Goal: Information Seeking & Learning: Learn about a topic

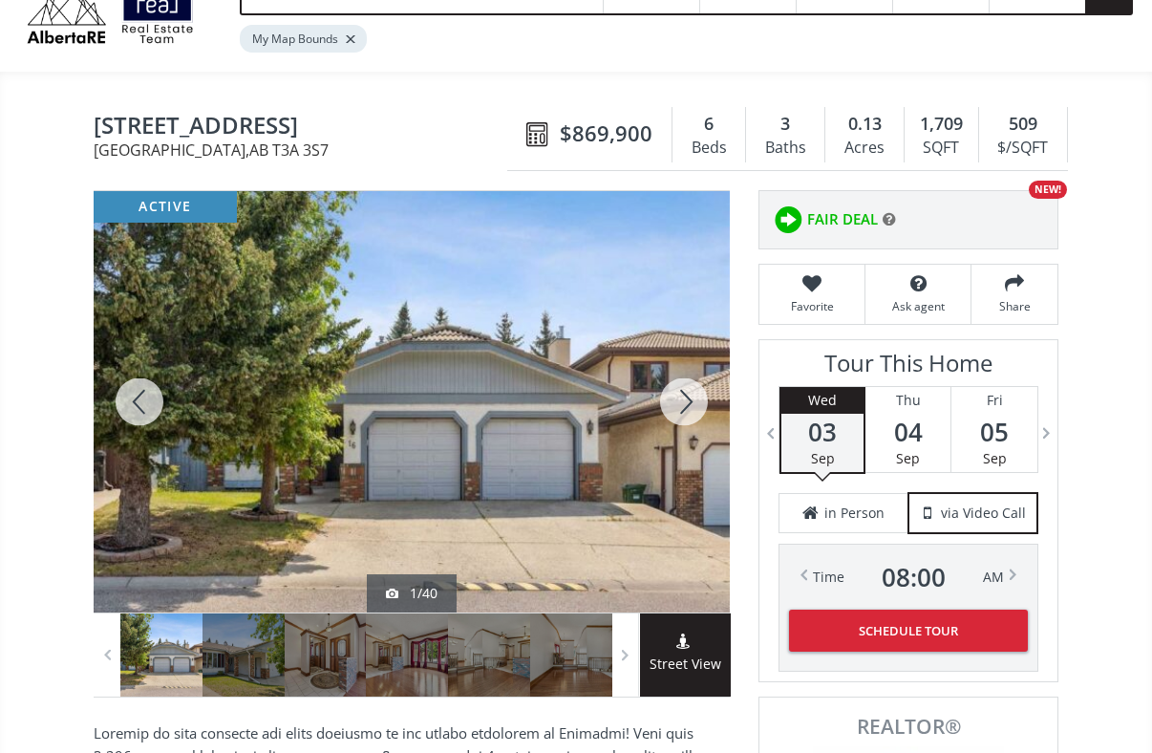
scroll to position [111, 0]
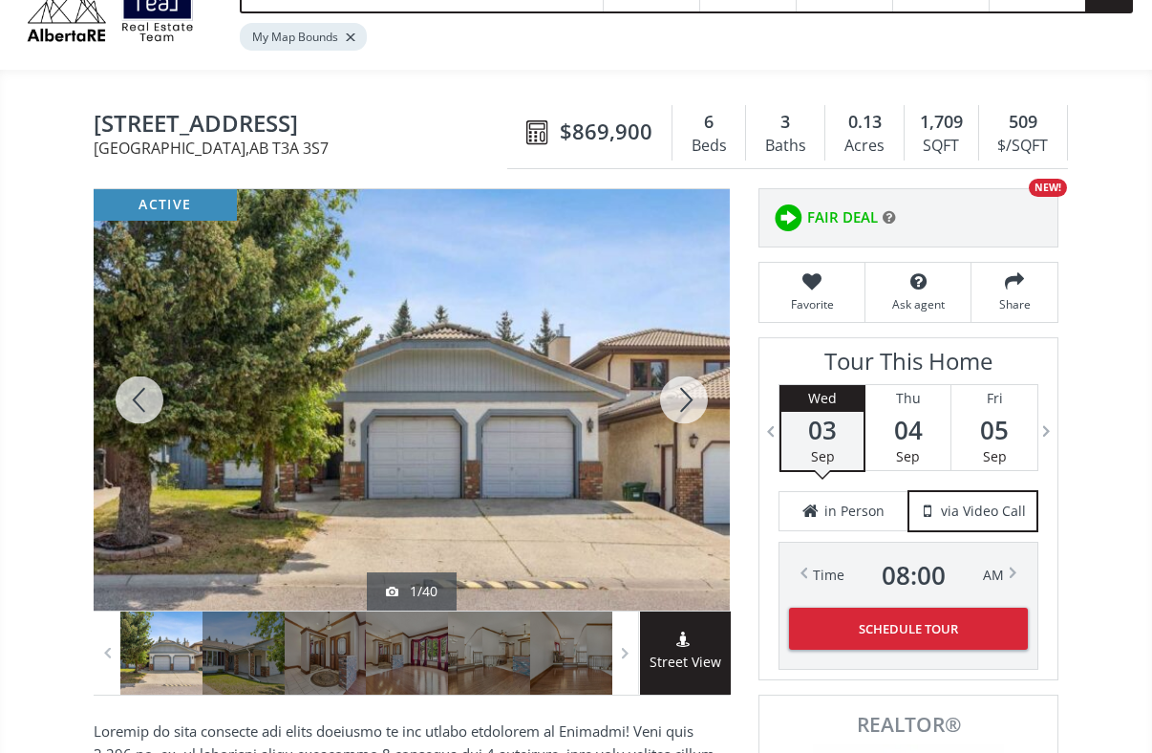
click at [402, 480] on div at bounding box center [412, 399] width 636 height 421
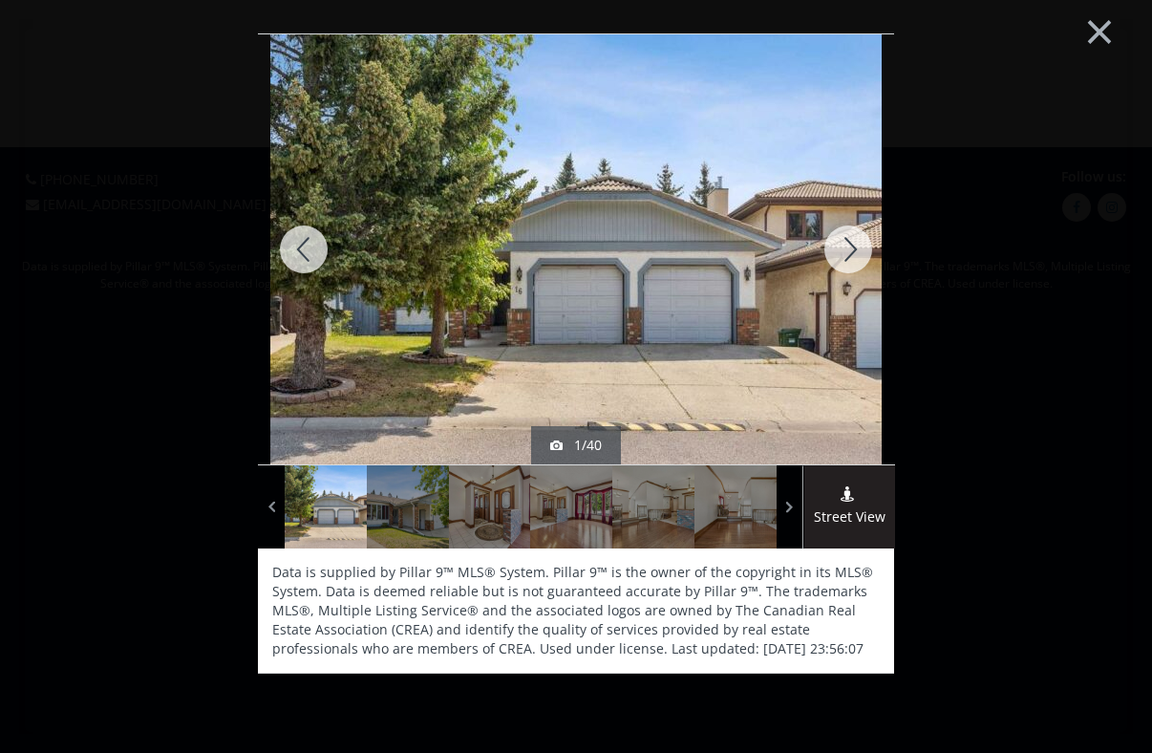
click at [855, 240] on div at bounding box center [848, 249] width 92 height 430
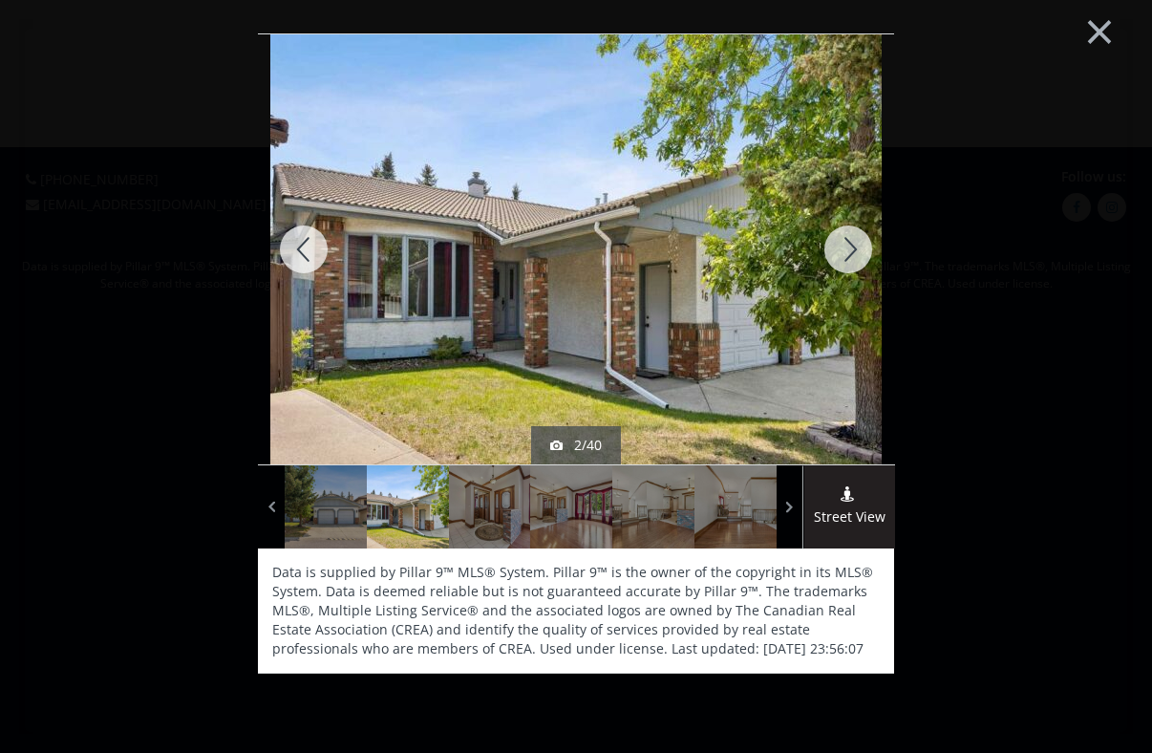
click at [855, 240] on div at bounding box center [848, 249] width 92 height 430
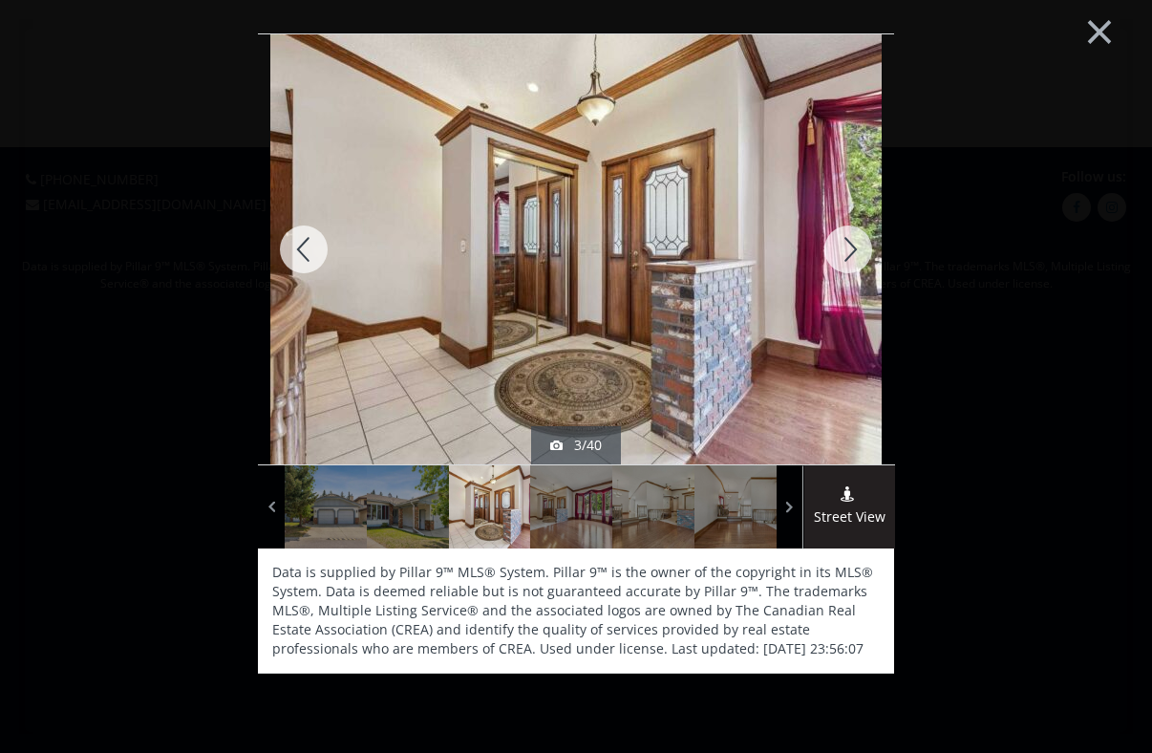
click at [855, 240] on div at bounding box center [848, 249] width 92 height 430
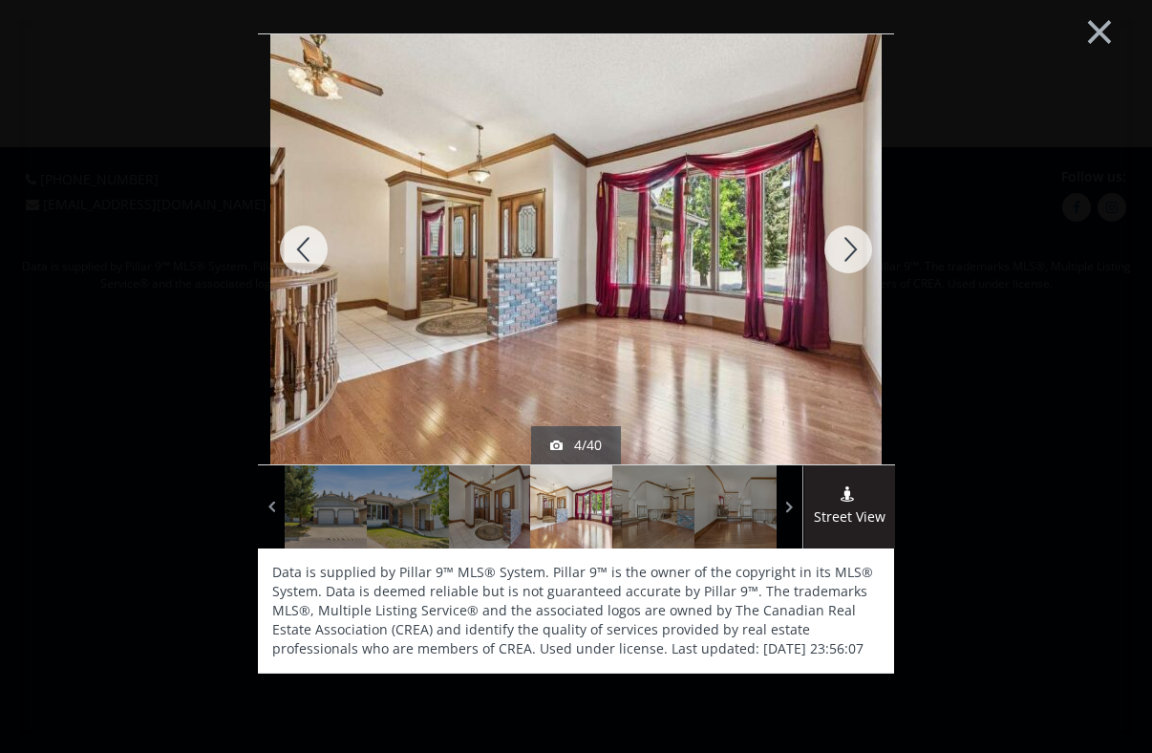
click at [855, 240] on div at bounding box center [848, 249] width 92 height 430
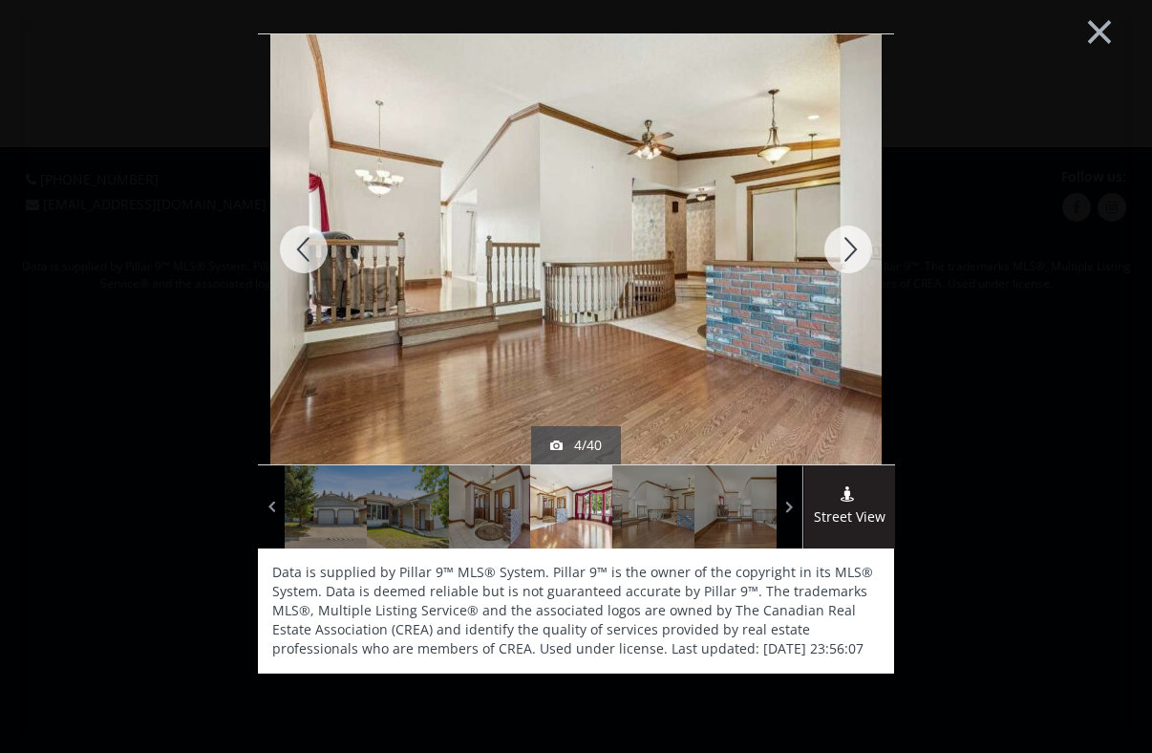
click at [855, 240] on div at bounding box center [848, 249] width 92 height 430
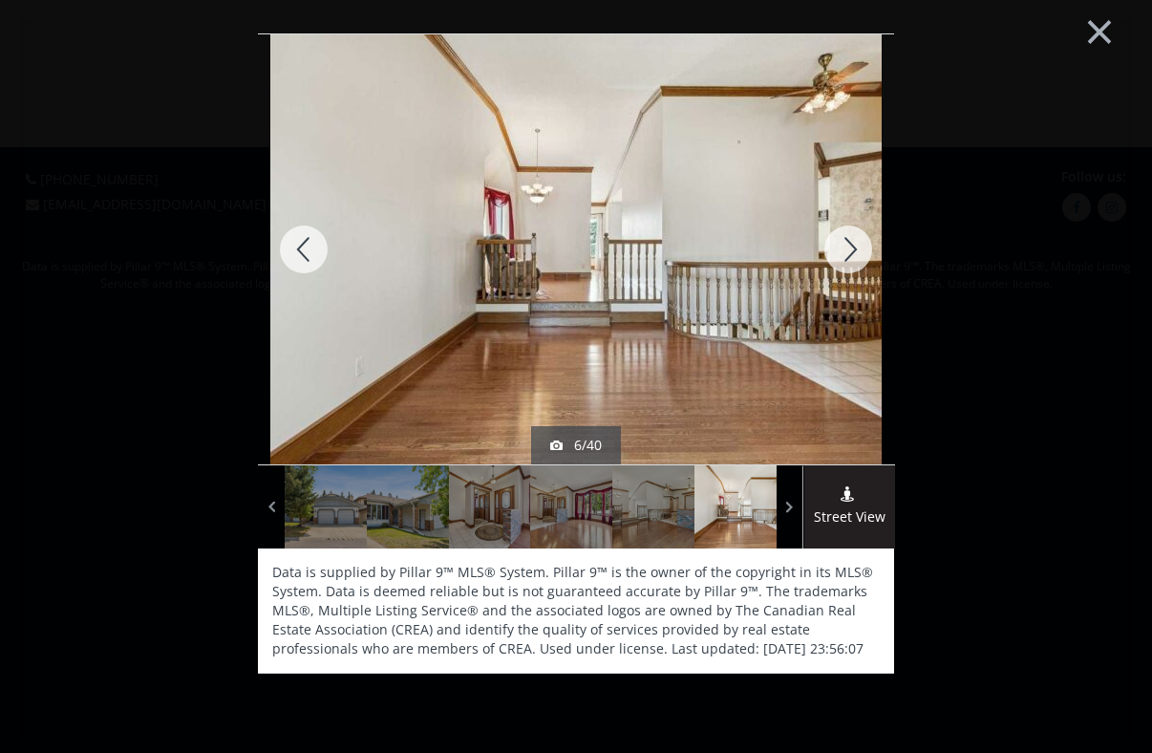
click at [855, 240] on div at bounding box center [848, 249] width 92 height 430
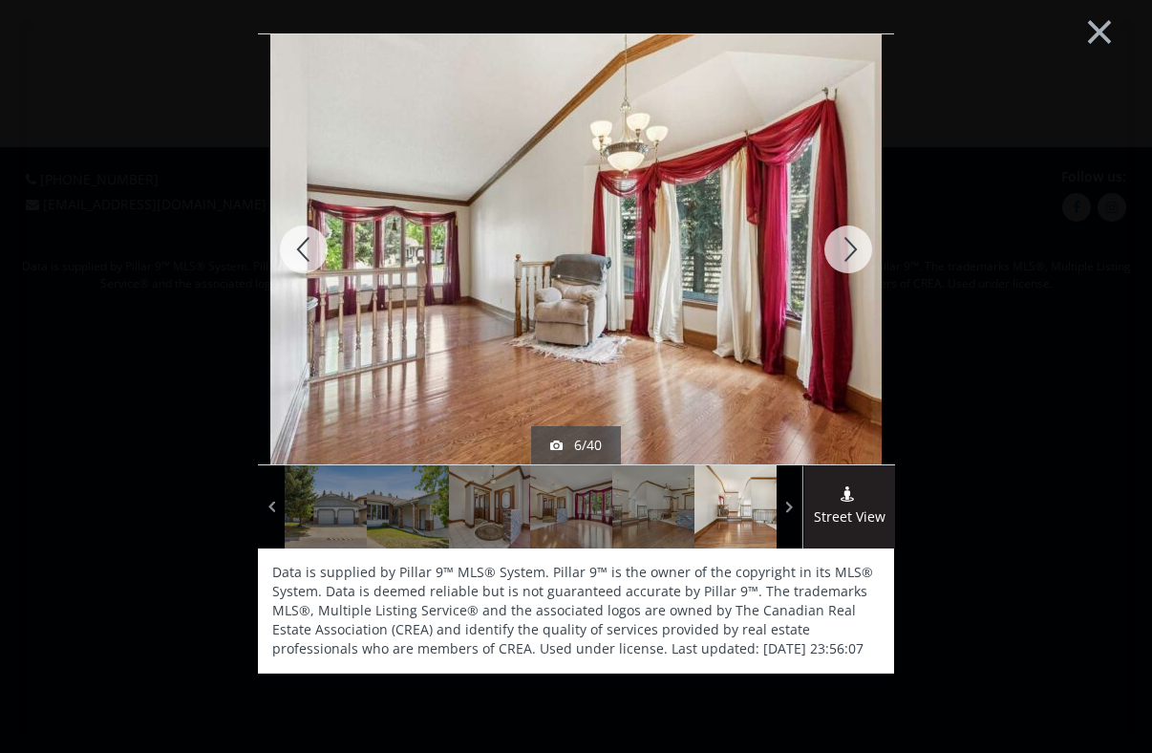
click at [855, 240] on div at bounding box center [848, 249] width 92 height 430
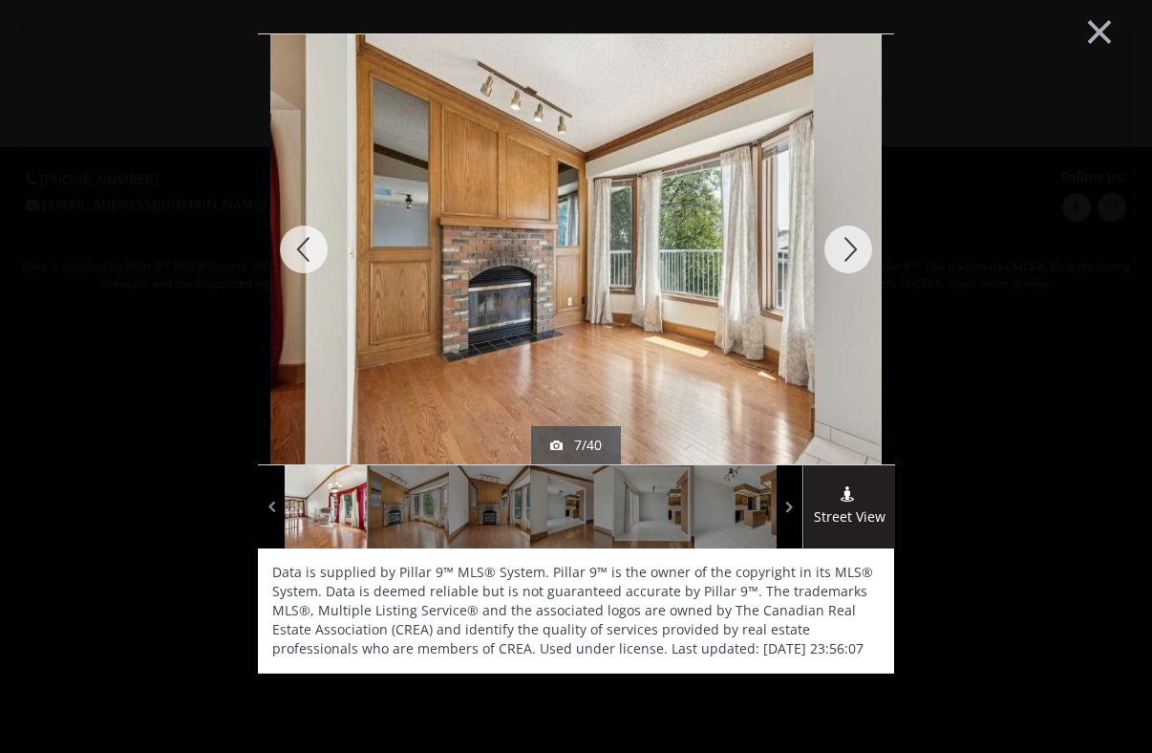
click at [855, 240] on div at bounding box center [848, 249] width 92 height 430
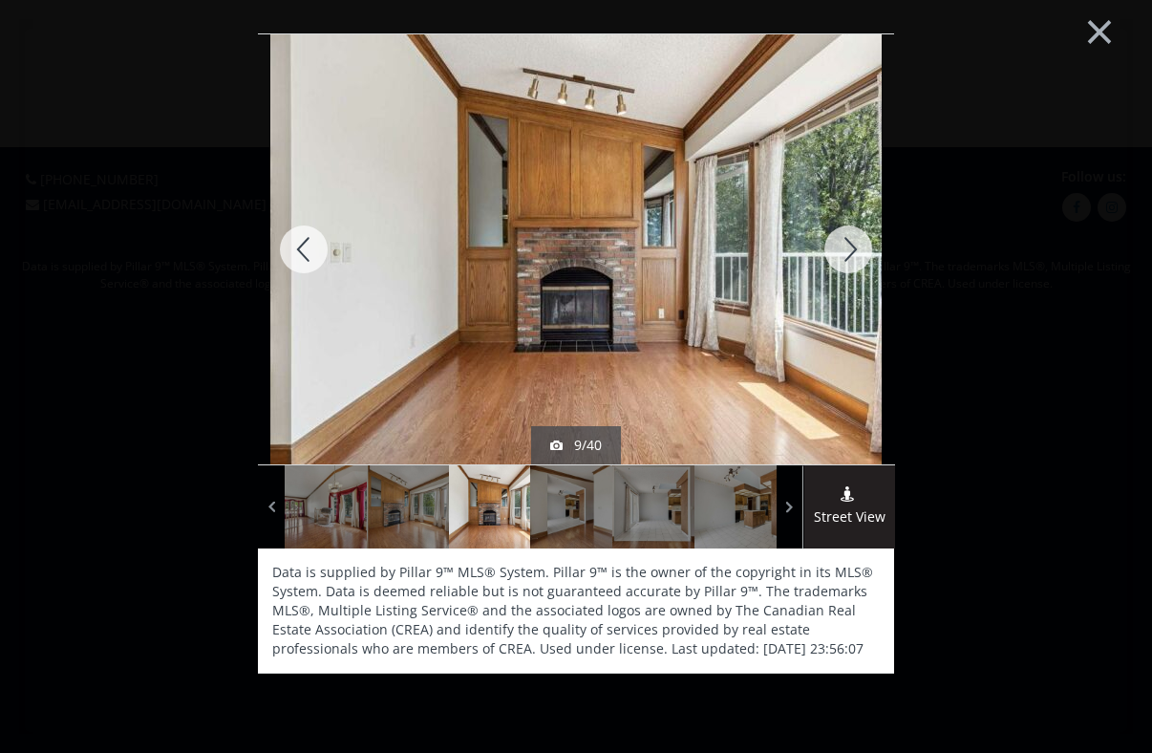
click at [855, 240] on div at bounding box center [848, 249] width 92 height 430
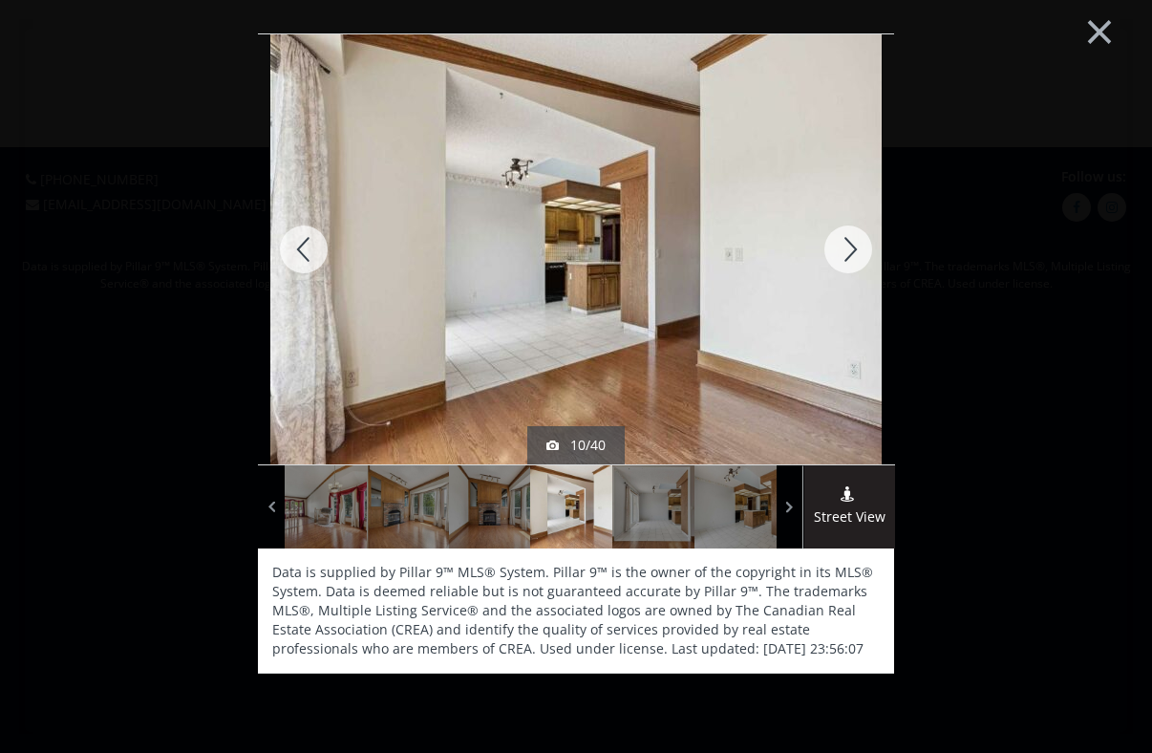
click at [855, 240] on div at bounding box center [848, 249] width 92 height 430
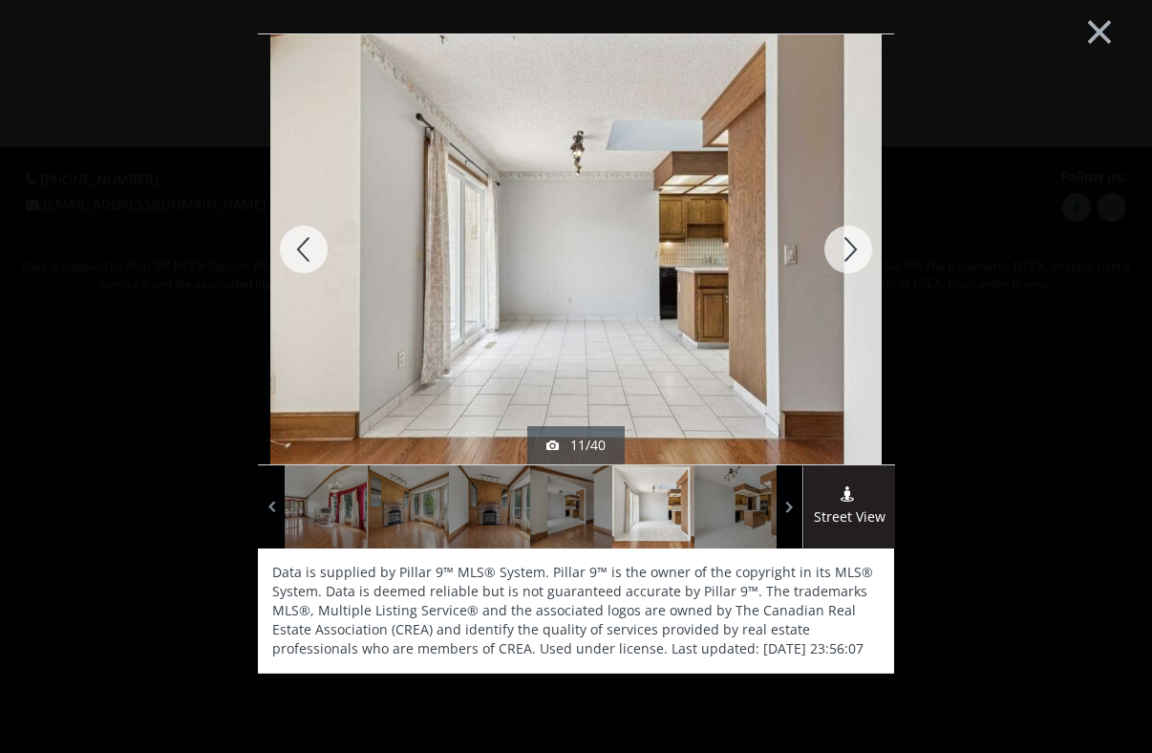
click at [855, 240] on div at bounding box center [848, 249] width 92 height 430
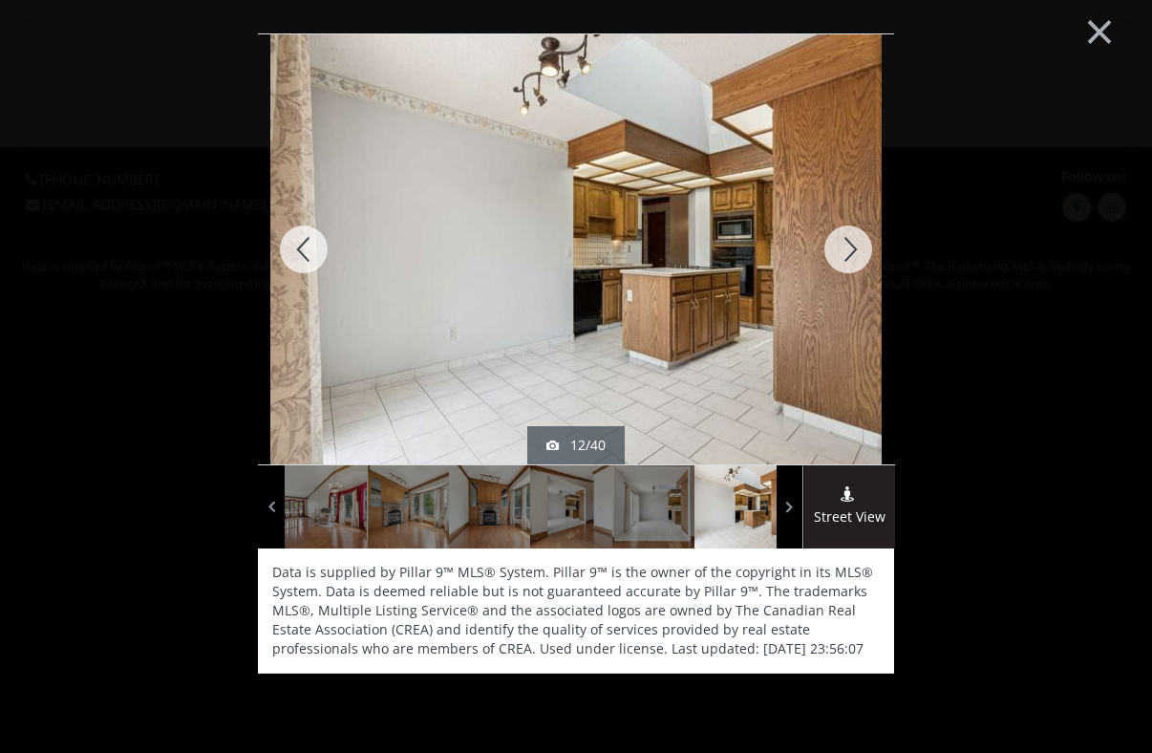
click at [855, 240] on div at bounding box center [848, 249] width 92 height 430
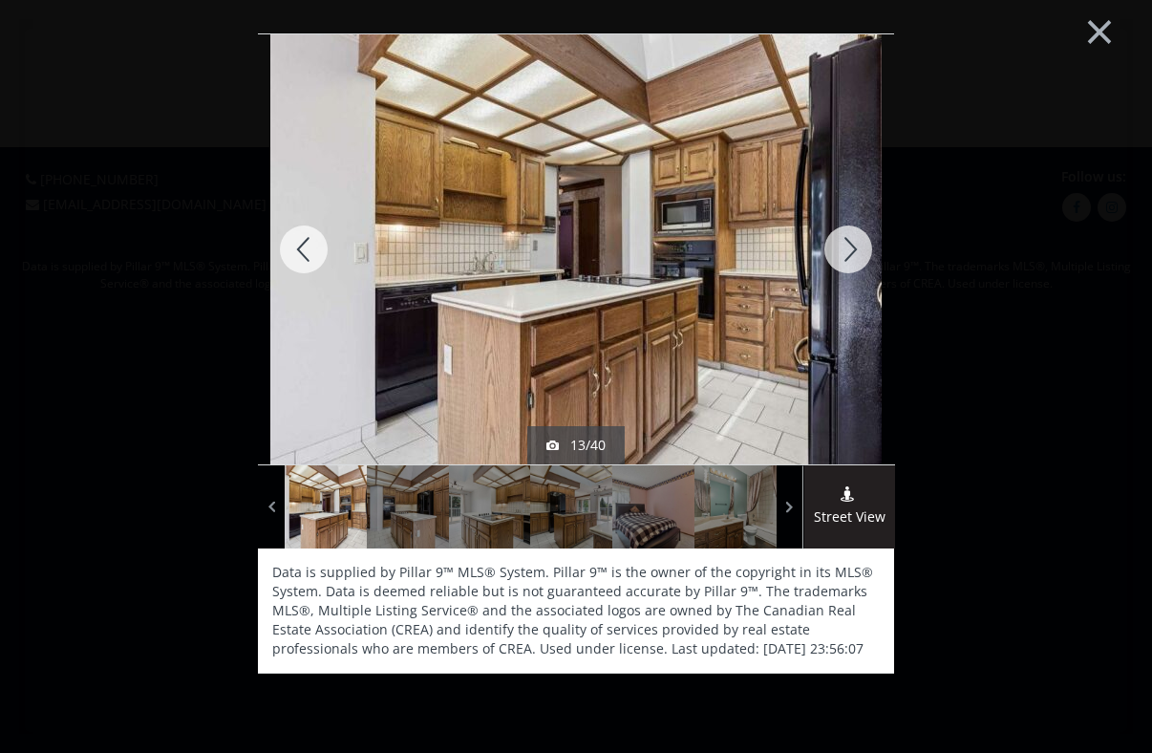
click at [855, 240] on div at bounding box center [848, 249] width 92 height 430
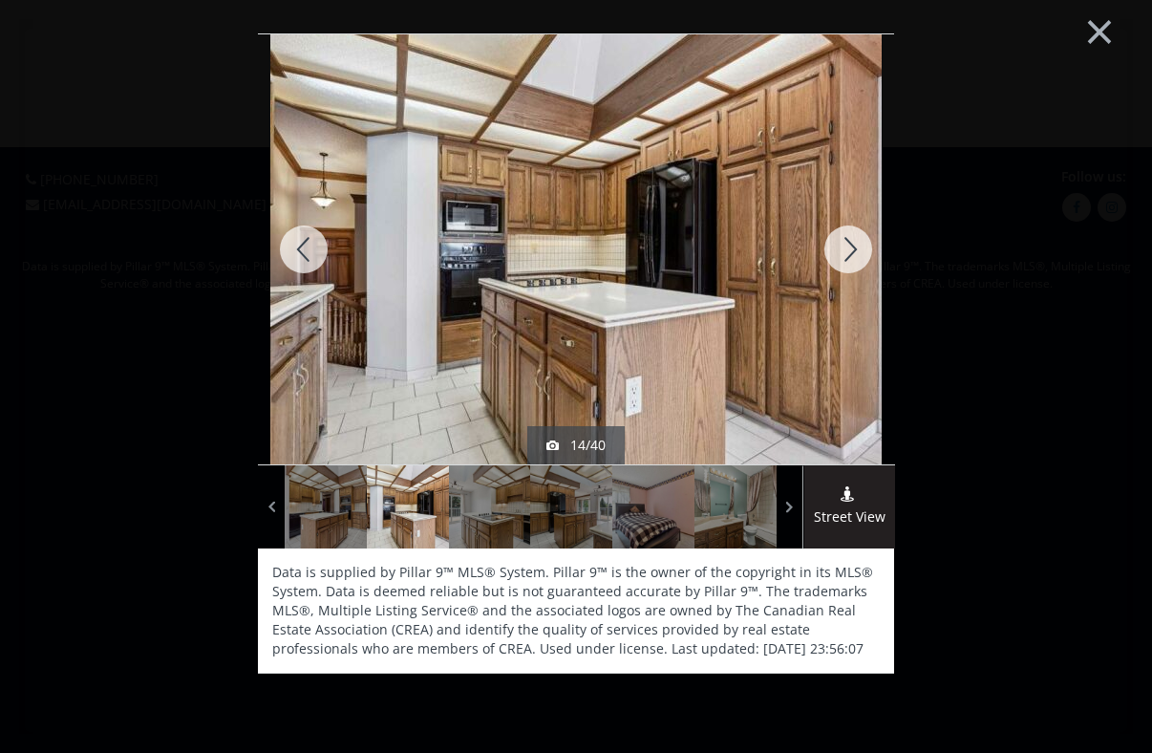
click at [855, 240] on div at bounding box center [848, 249] width 92 height 430
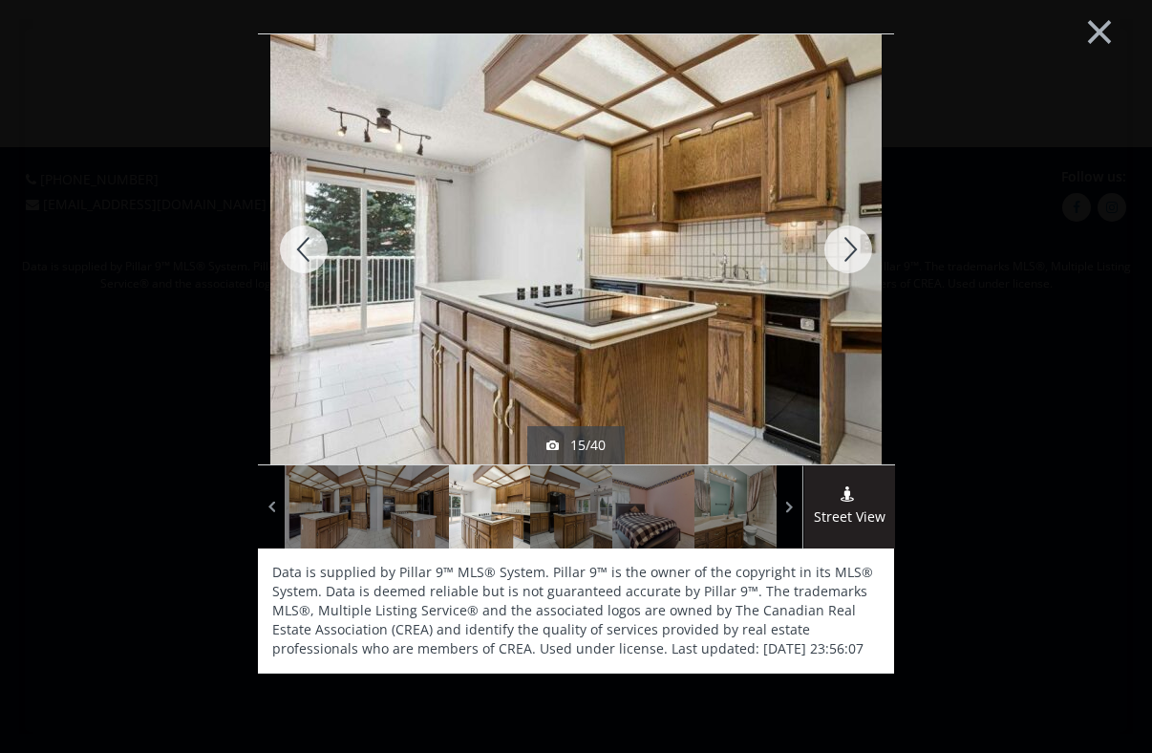
click at [855, 240] on div at bounding box center [848, 249] width 92 height 430
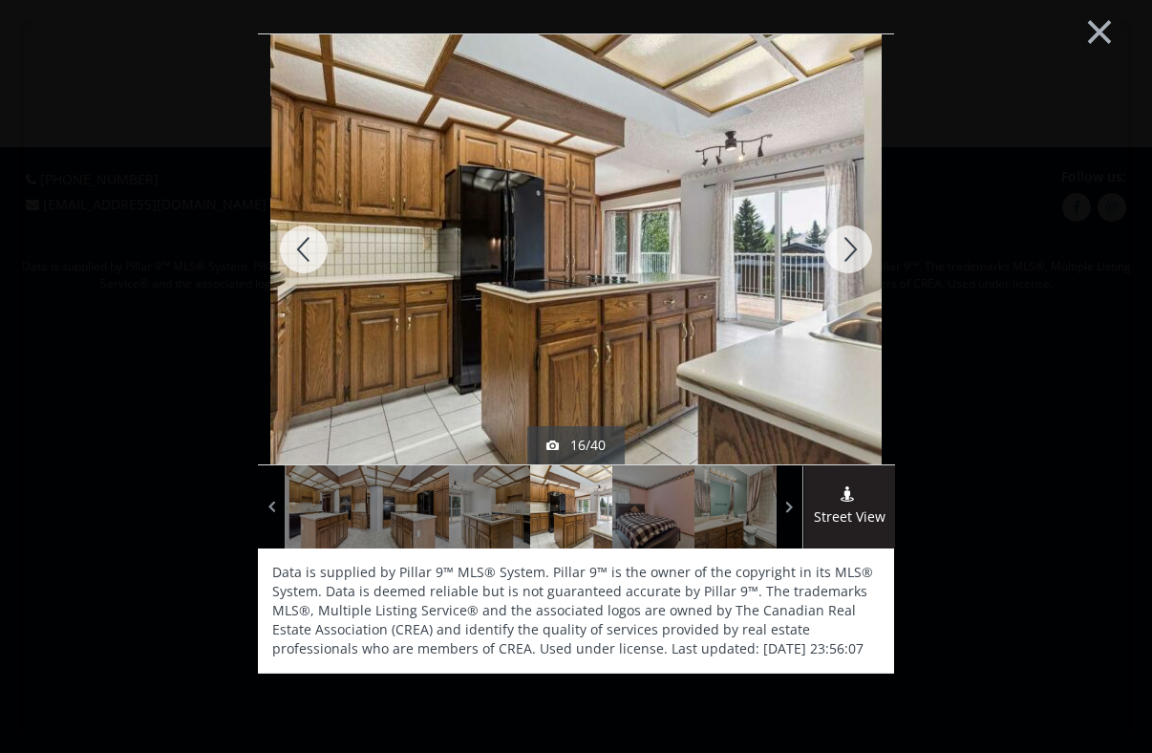
click at [855, 240] on div at bounding box center [848, 249] width 92 height 430
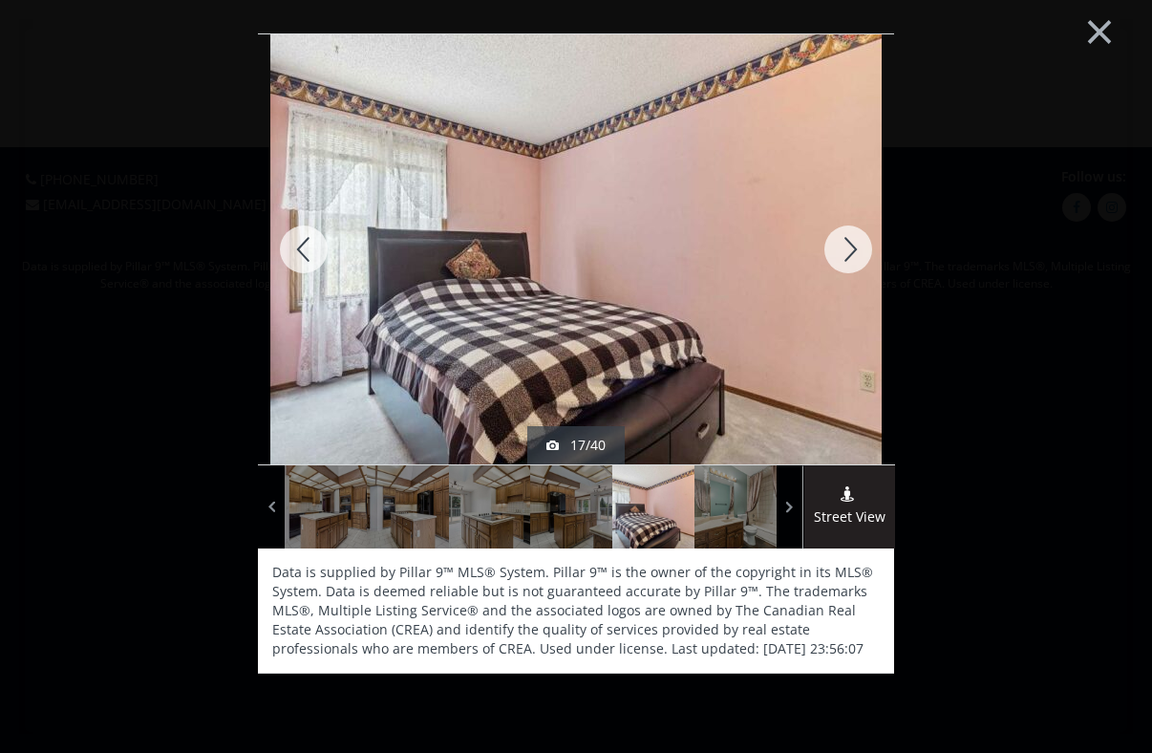
click at [855, 240] on div at bounding box center [848, 249] width 92 height 430
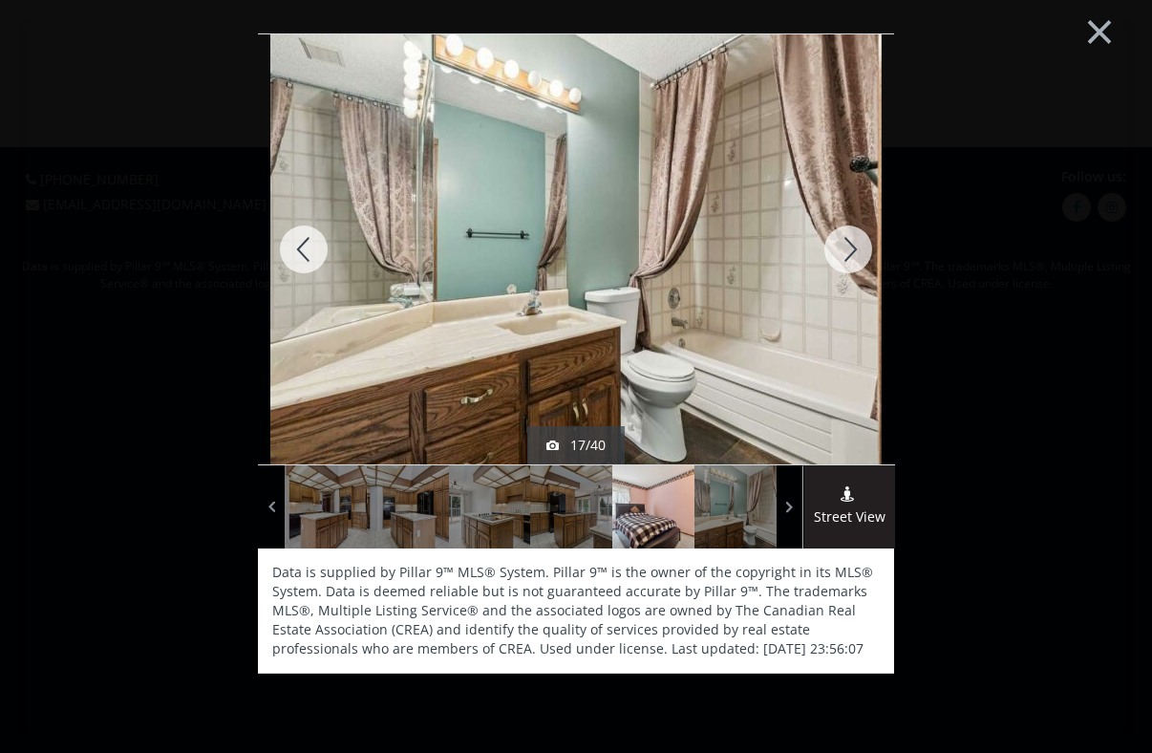
click at [855, 240] on div at bounding box center [848, 249] width 92 height 430
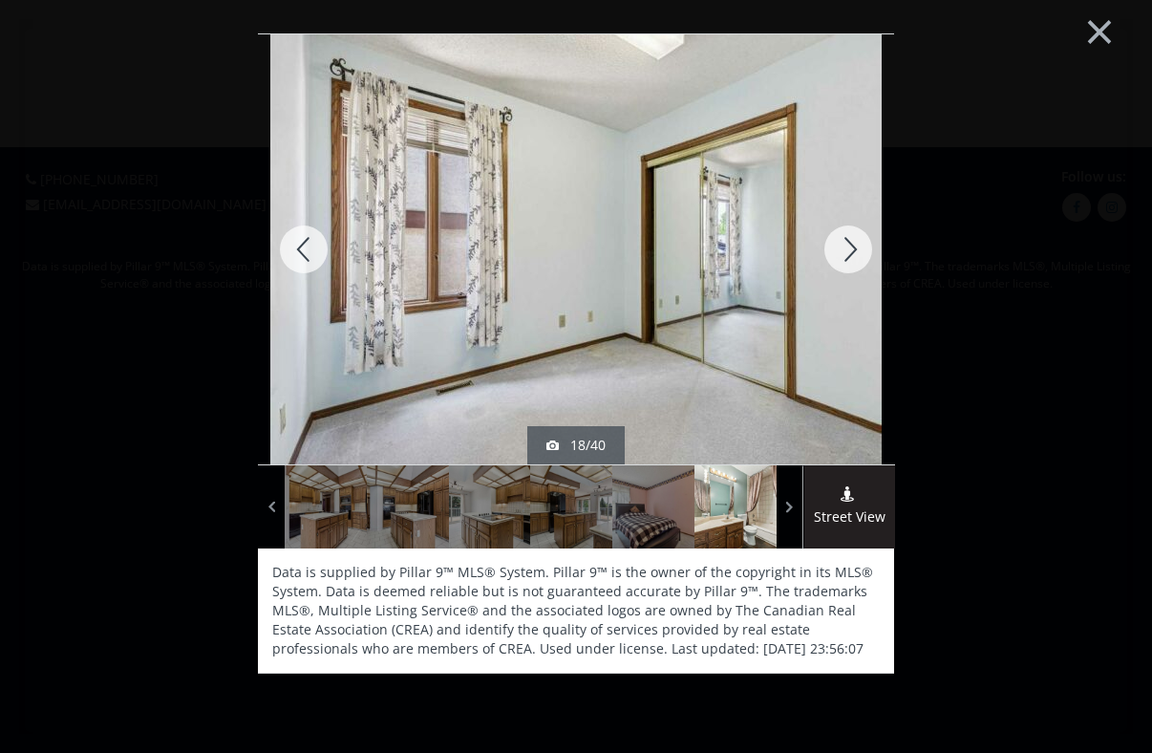
click at [855, 240] on div at bounding box center [848, 249] width 92 height 430
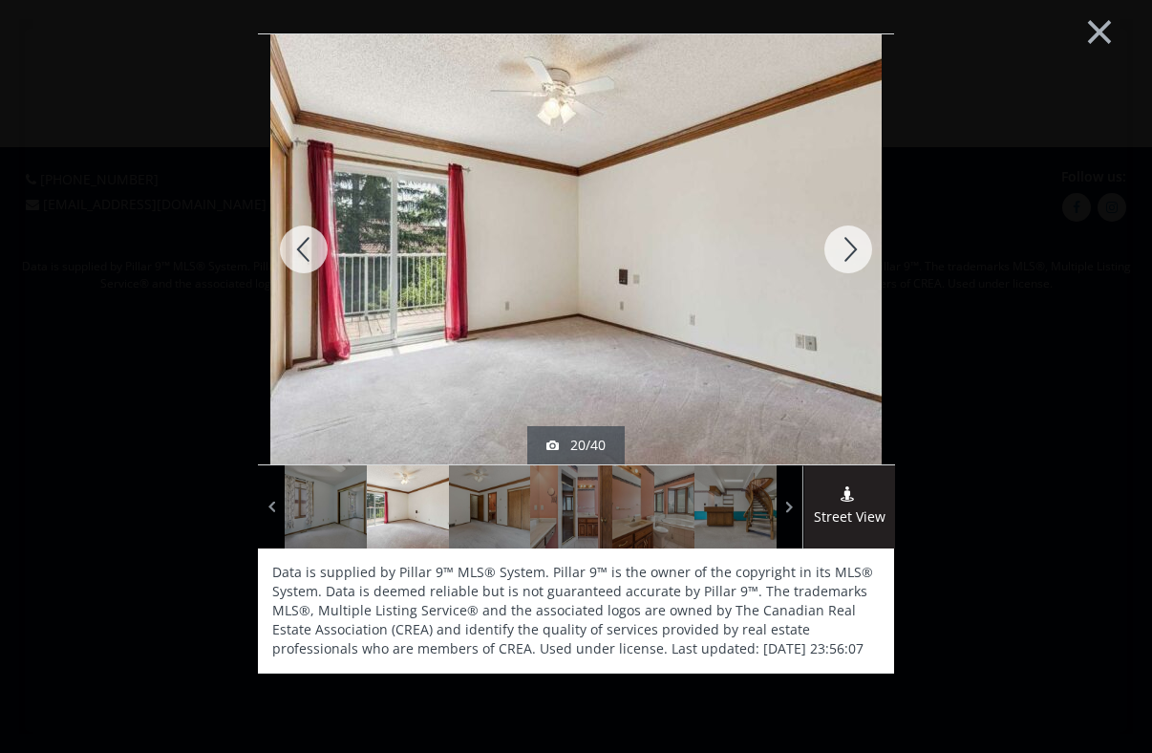
click at [855, 240] on div at bounding box center [848, 249] width 92 height 430
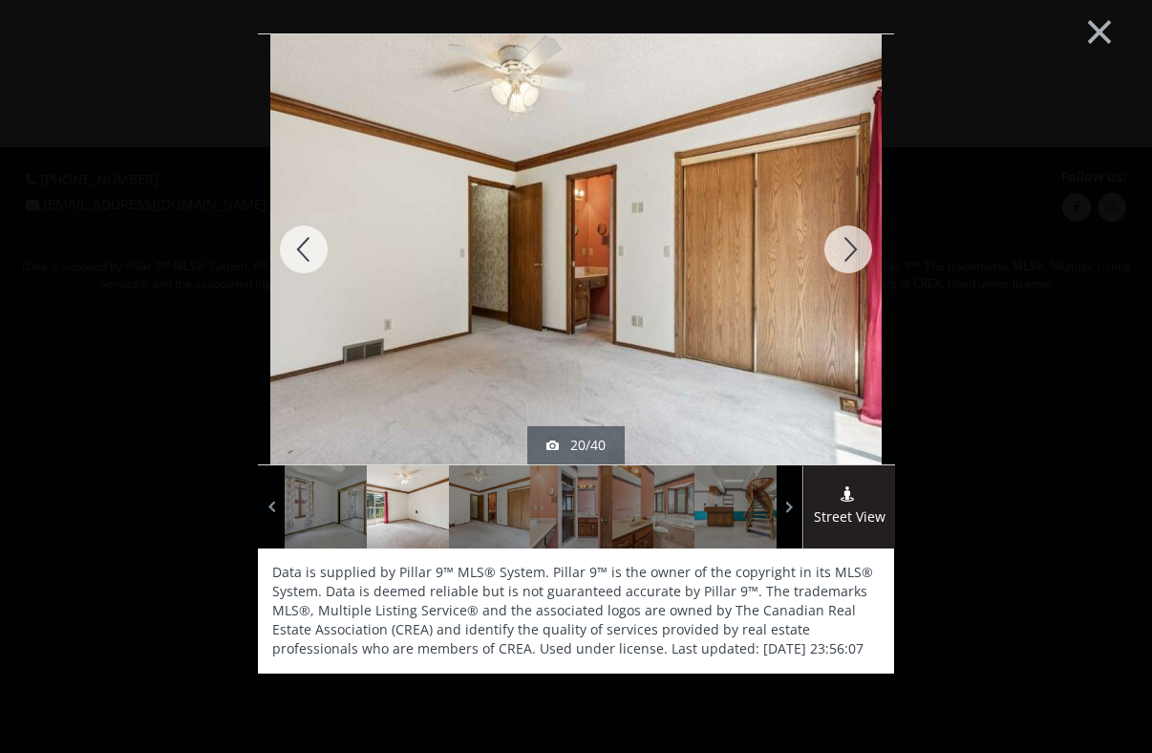
click at [855, 240] on div at bounding box center [848, 249] width 92 height 430
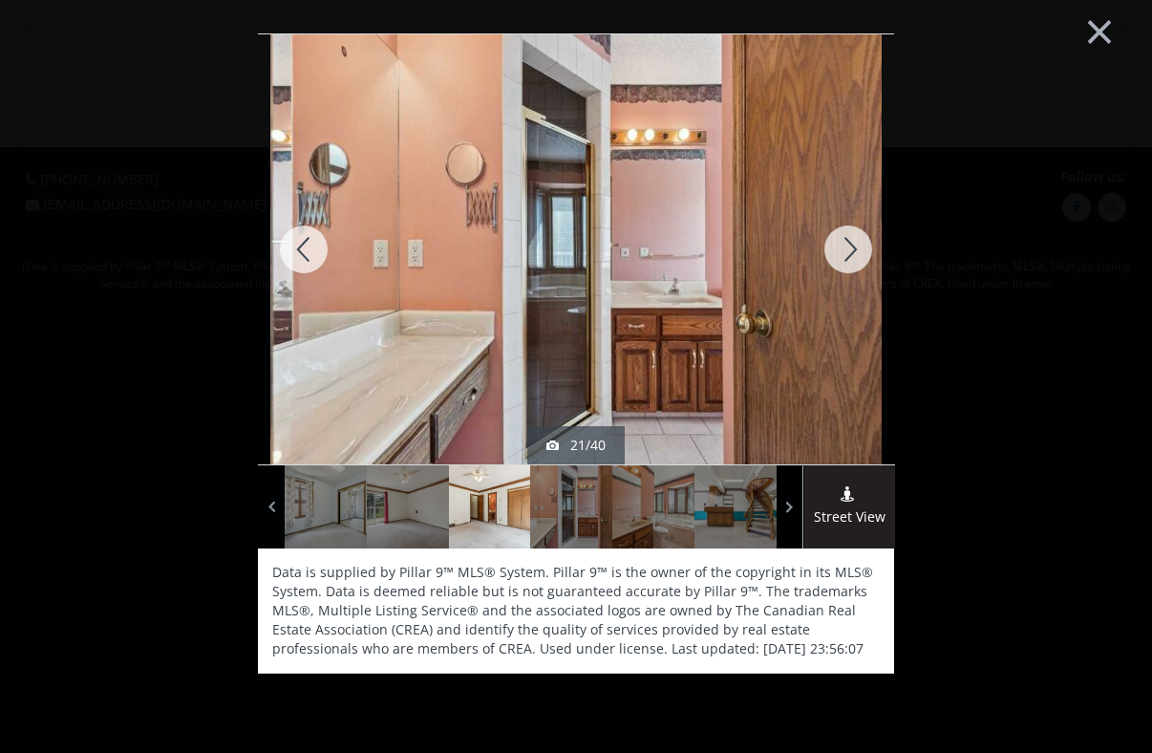
click at [855, 240] on div at bounding box center [848, 249] width 92 height 430
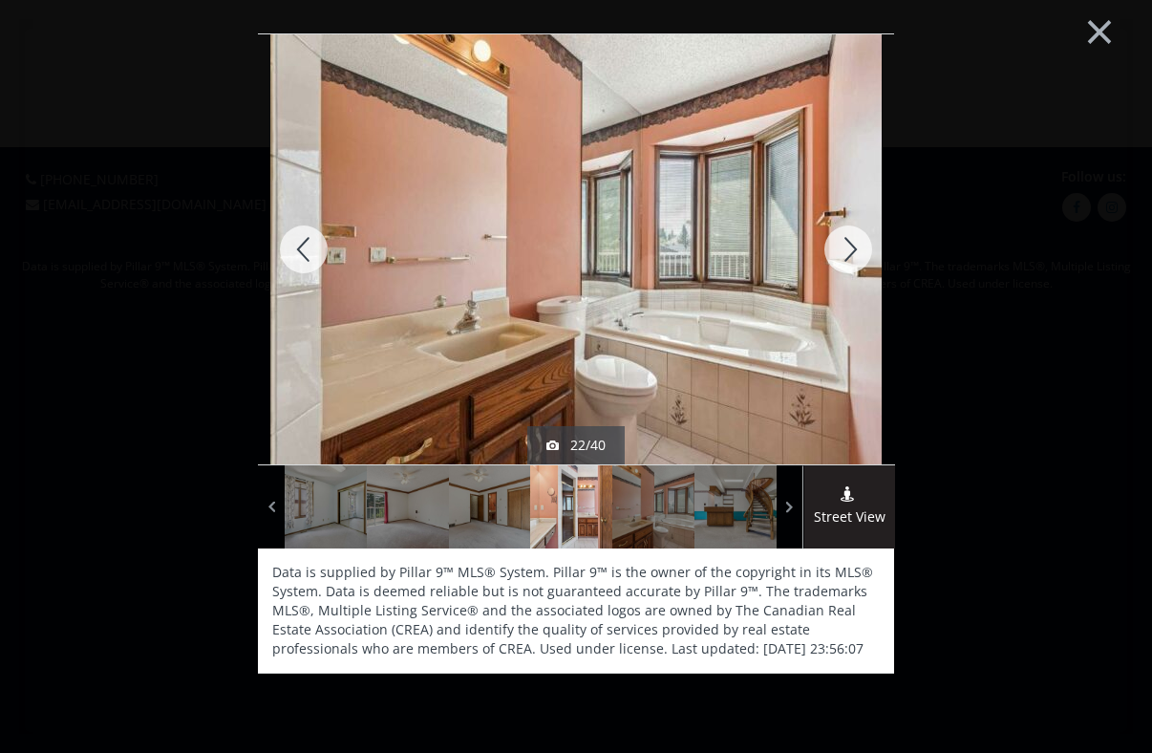
click at [855, 240] on div at bounding box center [848, 249] width 92 height 430
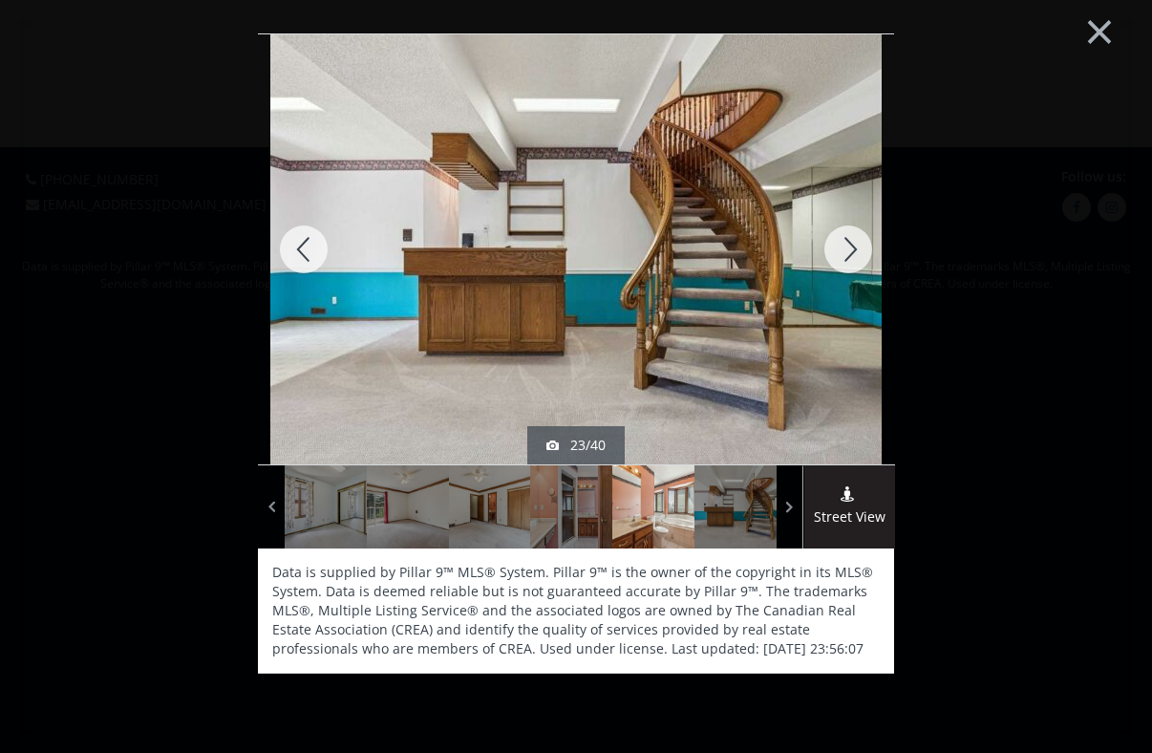
click at [855, 240] on div at bounding box center [848, 249] width 92 height 430
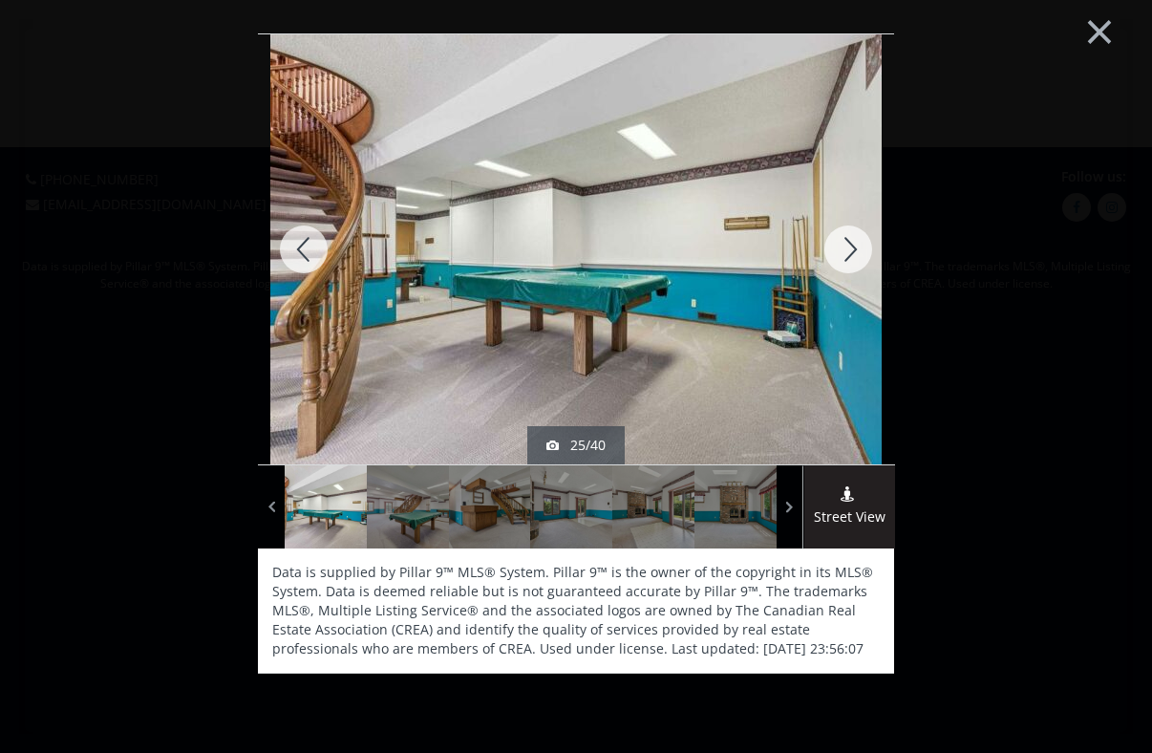
click at [855, 240] on div at bounding box center [848, 249] width 92 height 430
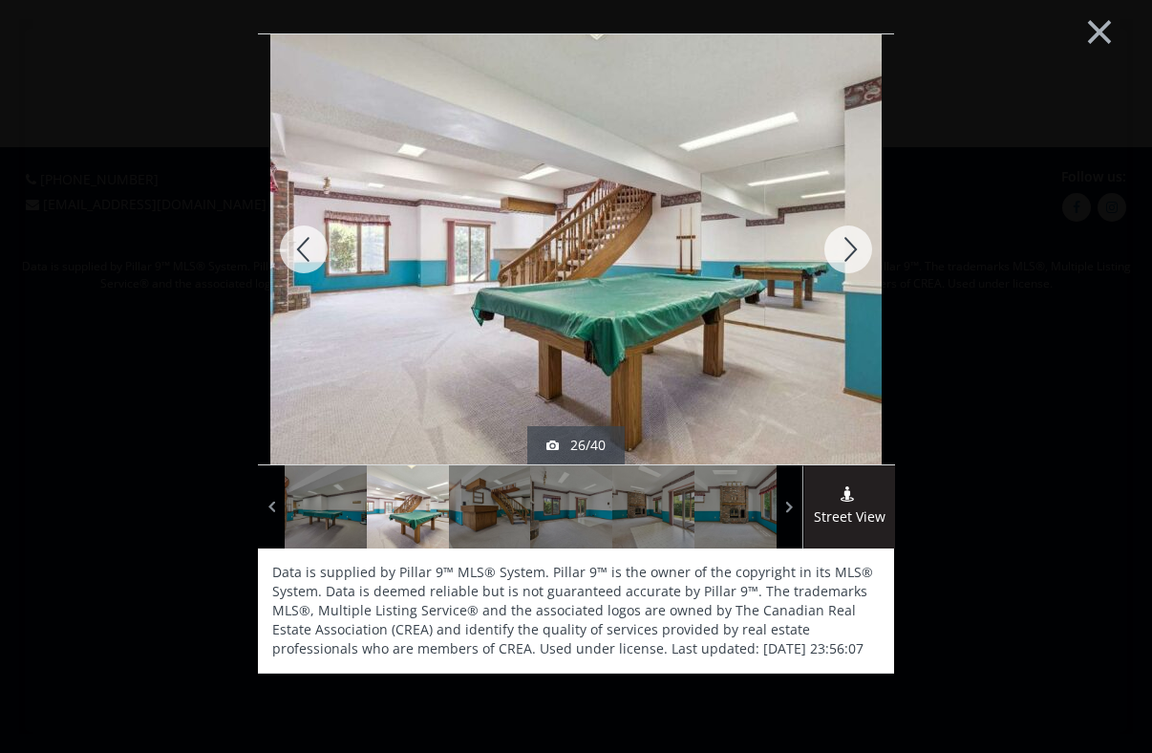
click at [855, 240] on div at bounding box center [848, 249] width 92 height 430
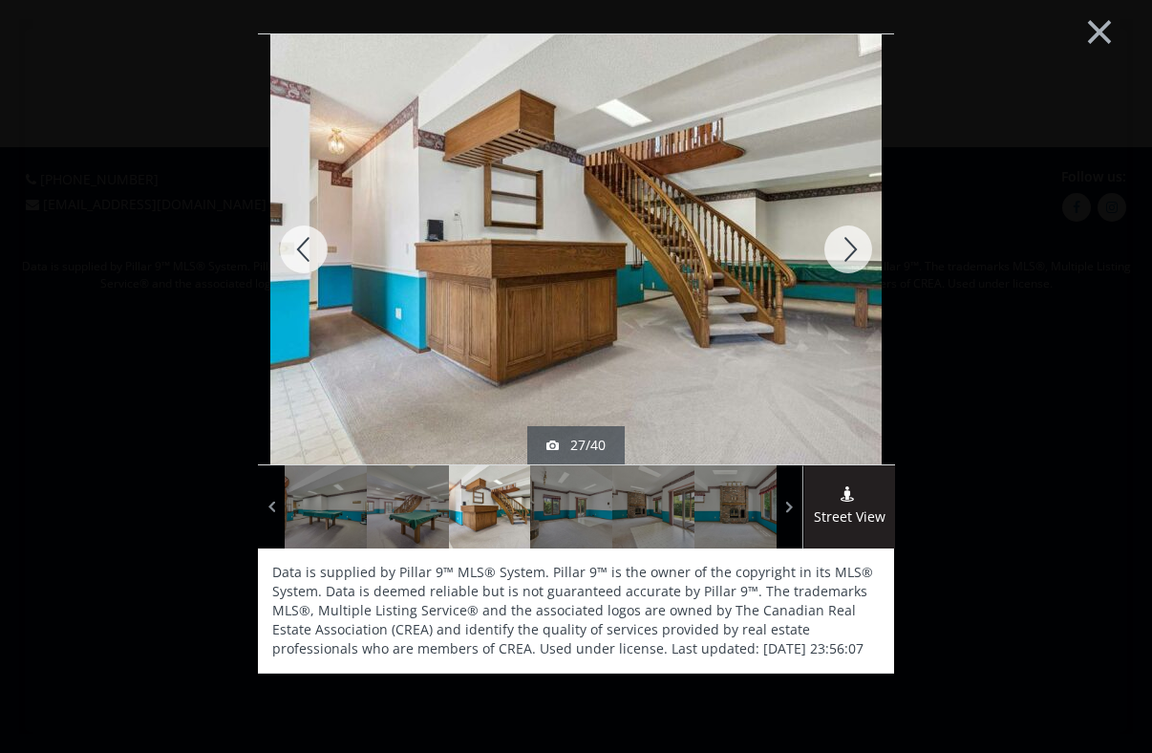
click at [855, 240] on div at bounding box center [848, 249] width 92 height 430
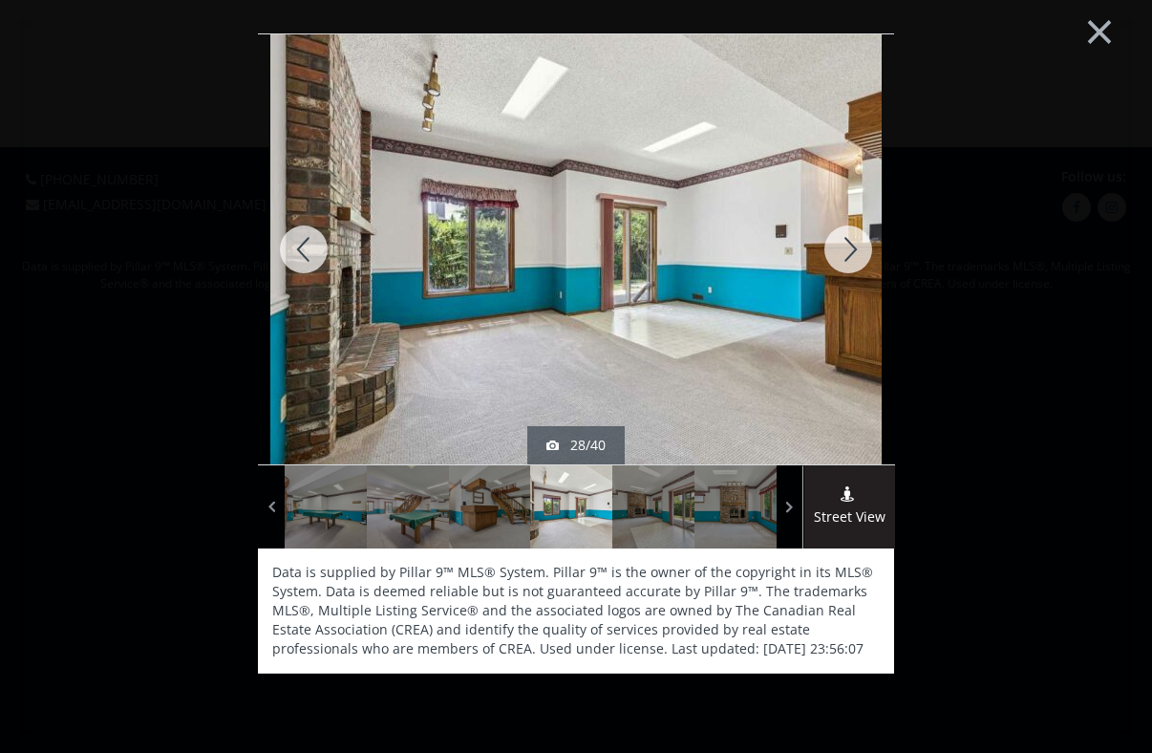
click at [855, 240] on div at bounding box center [848, 249] width 92 height 430
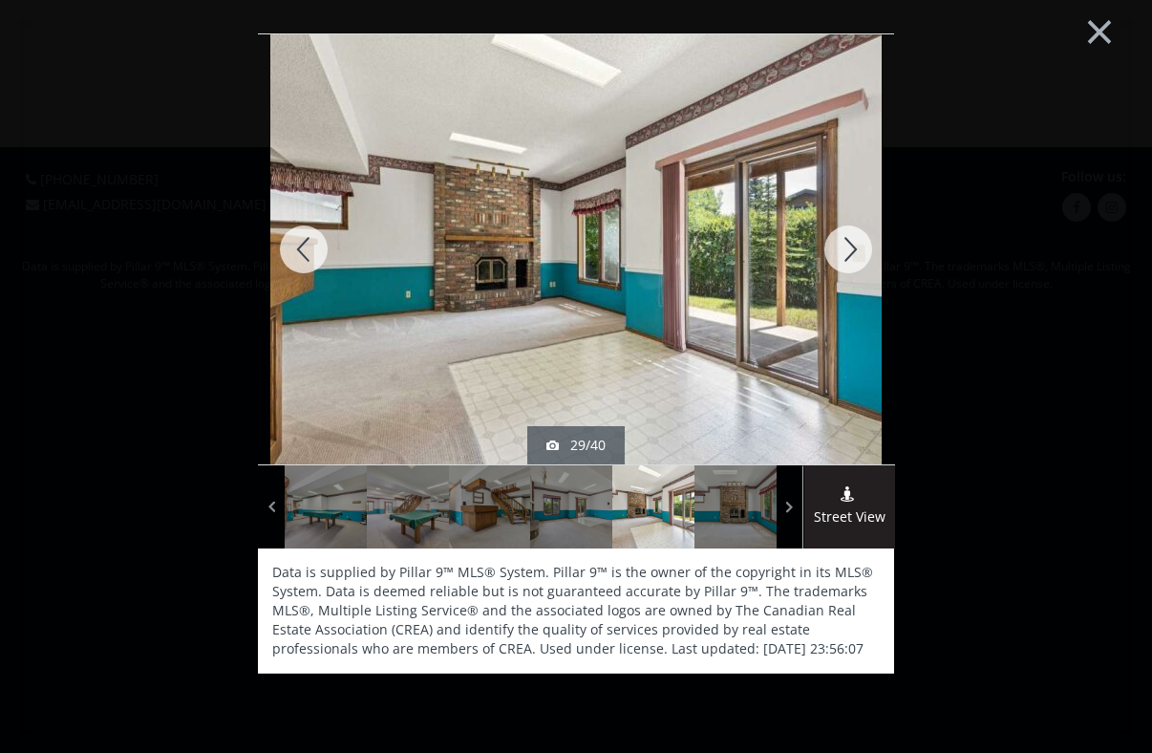
click at [855, 240] on div at bounding box center [848, 249] width 92 height 430
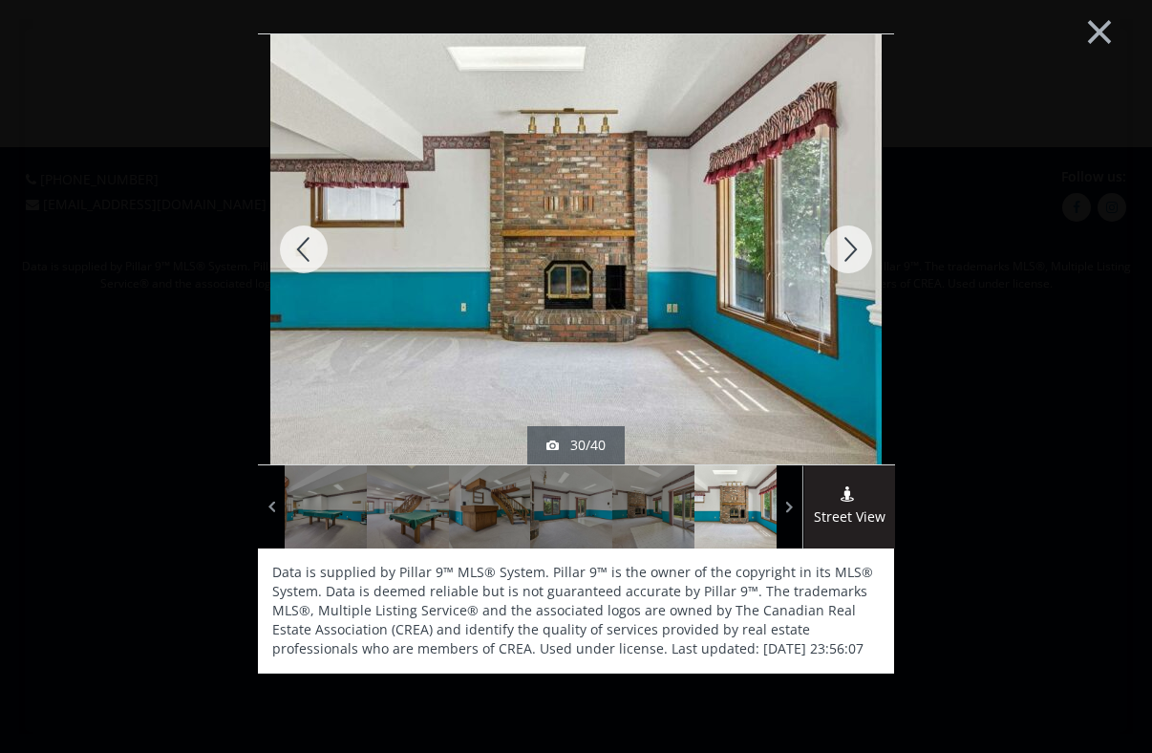
click at [855, 240] on div at bounding box center [848, 249] width 92 height 430
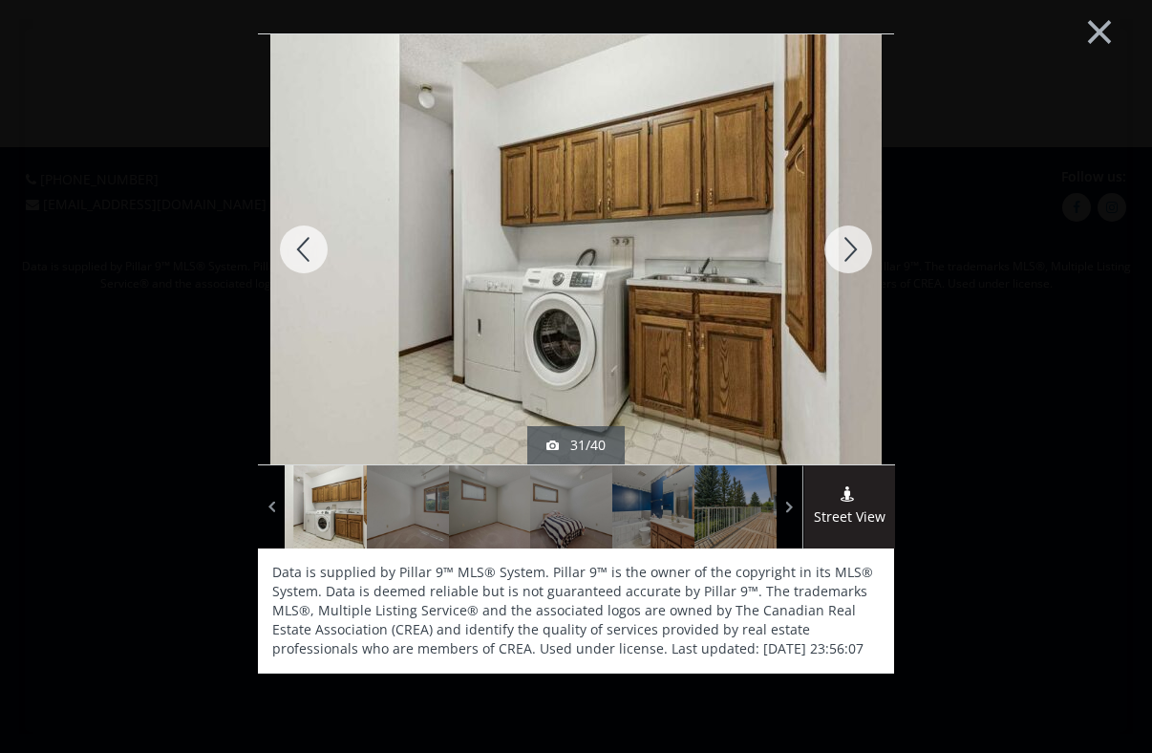
click at [855, 240] on div at bounding box center [848, 249] width 92 height 430
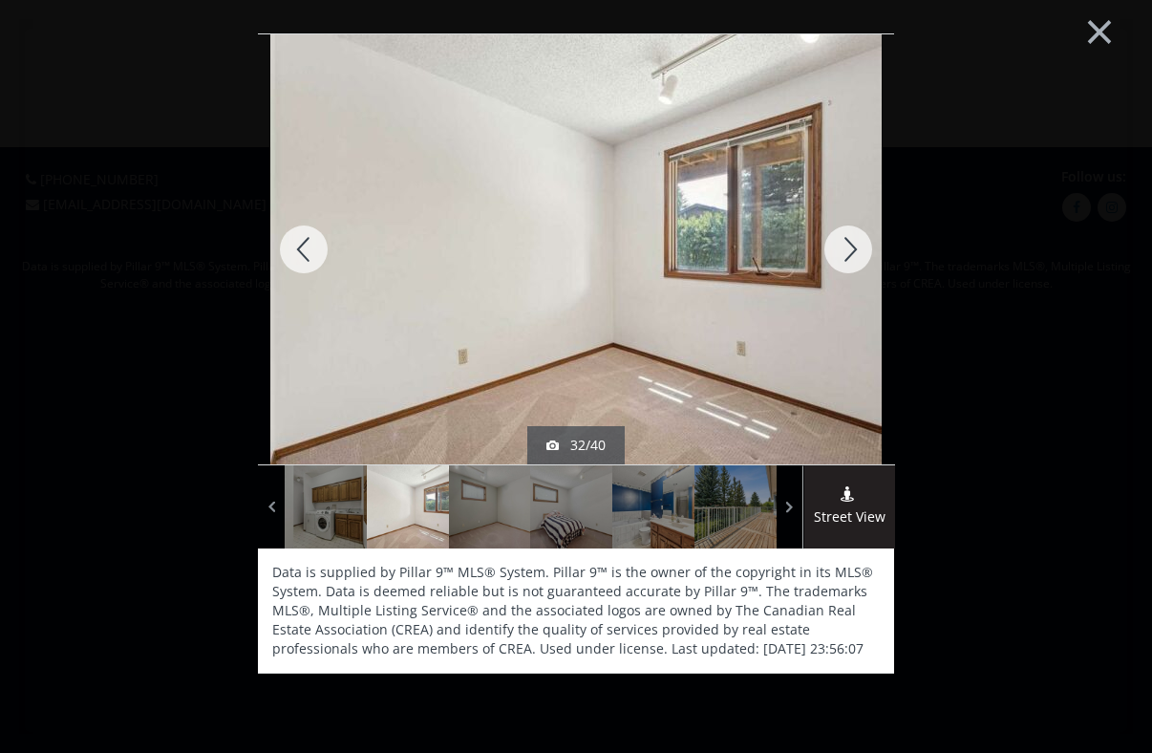
click at [855, 240] on div at bounding box center [848, 249] width 92 height 430
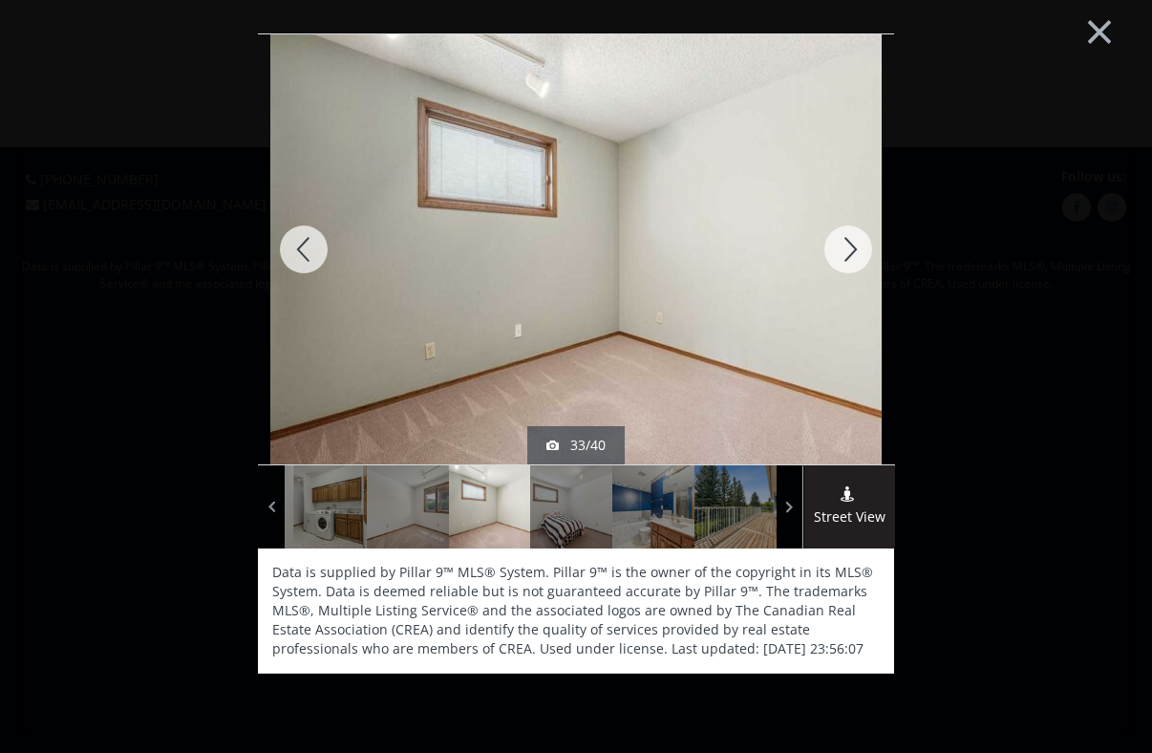
click at [855, 240] on div at bounding box center [848, 249] width 92 height 430
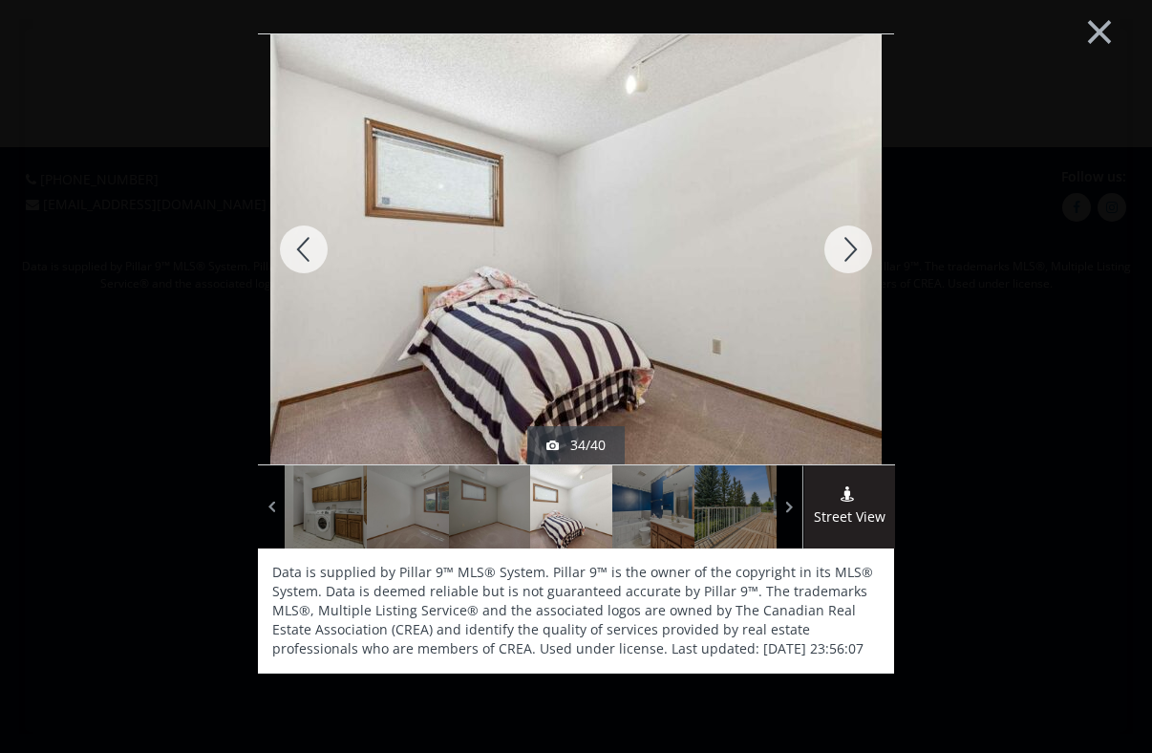
click at [855, 240] on div at bounding box center [848, 249] width 92 height 430
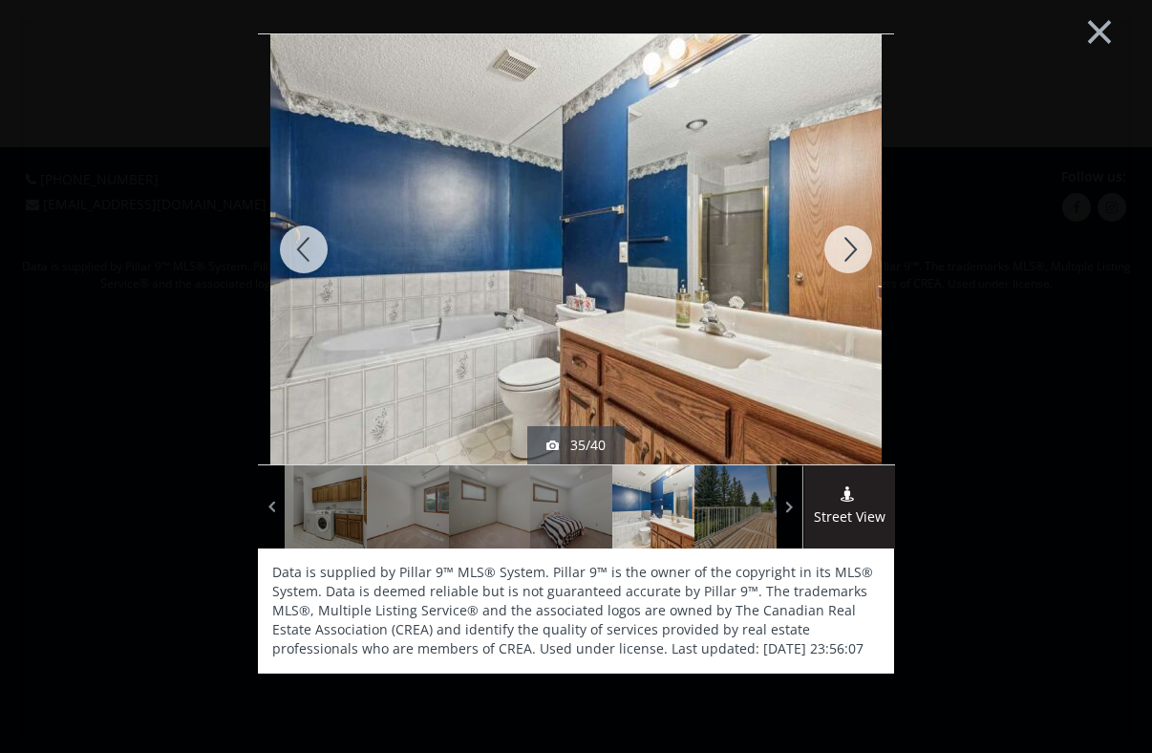
click at [855, 240] on div at bounding box center [848, 249] width 92 height 430
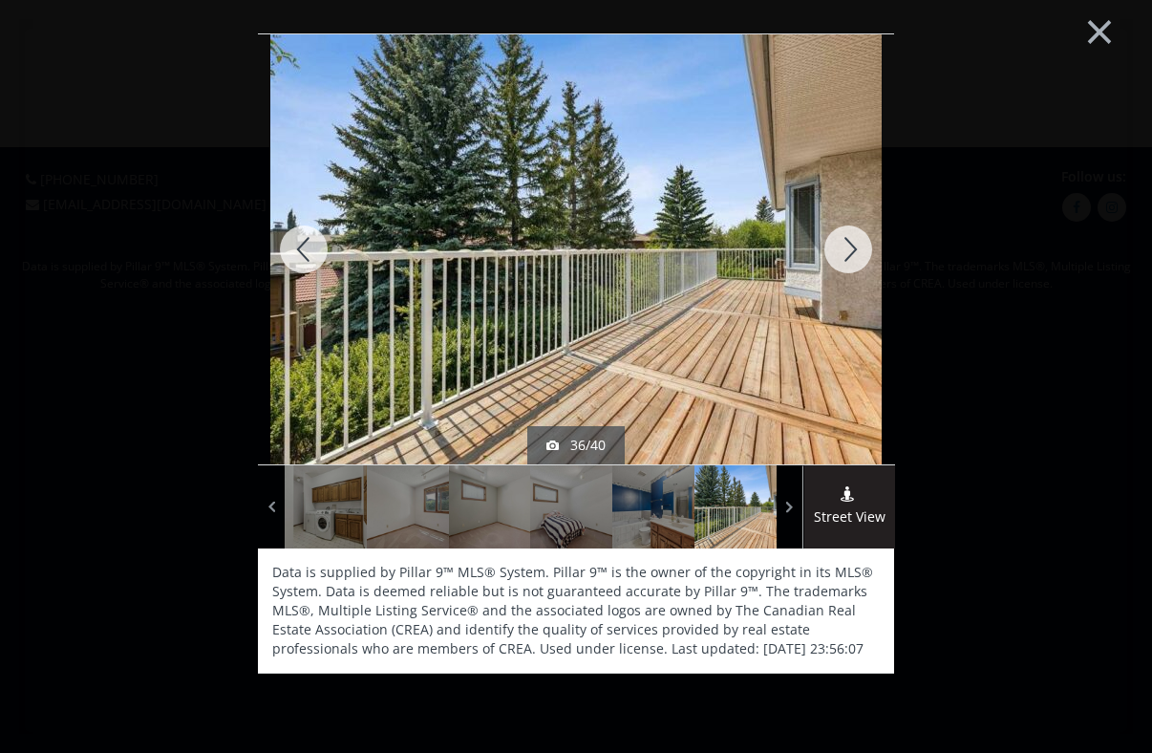
click at [855, 240] on div at bounding box center [848, 249] width 92 height 430
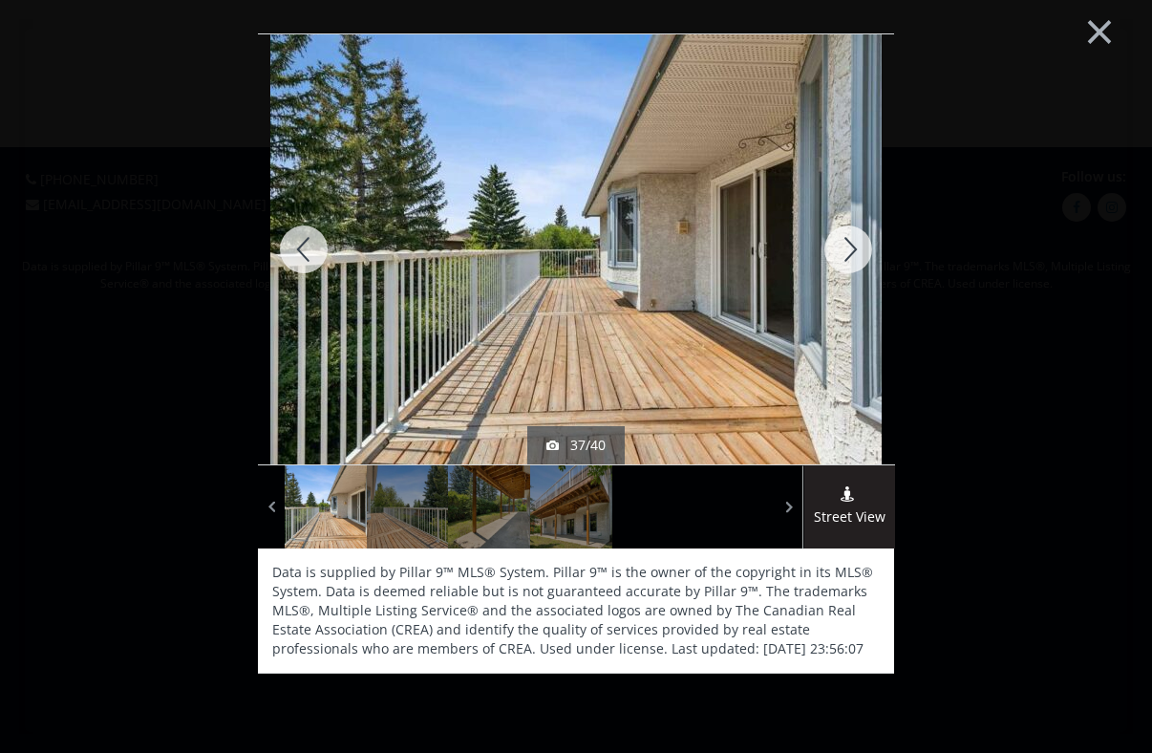
click at [312, 253] on div at bounding box center [304, 249] width 92 height 430
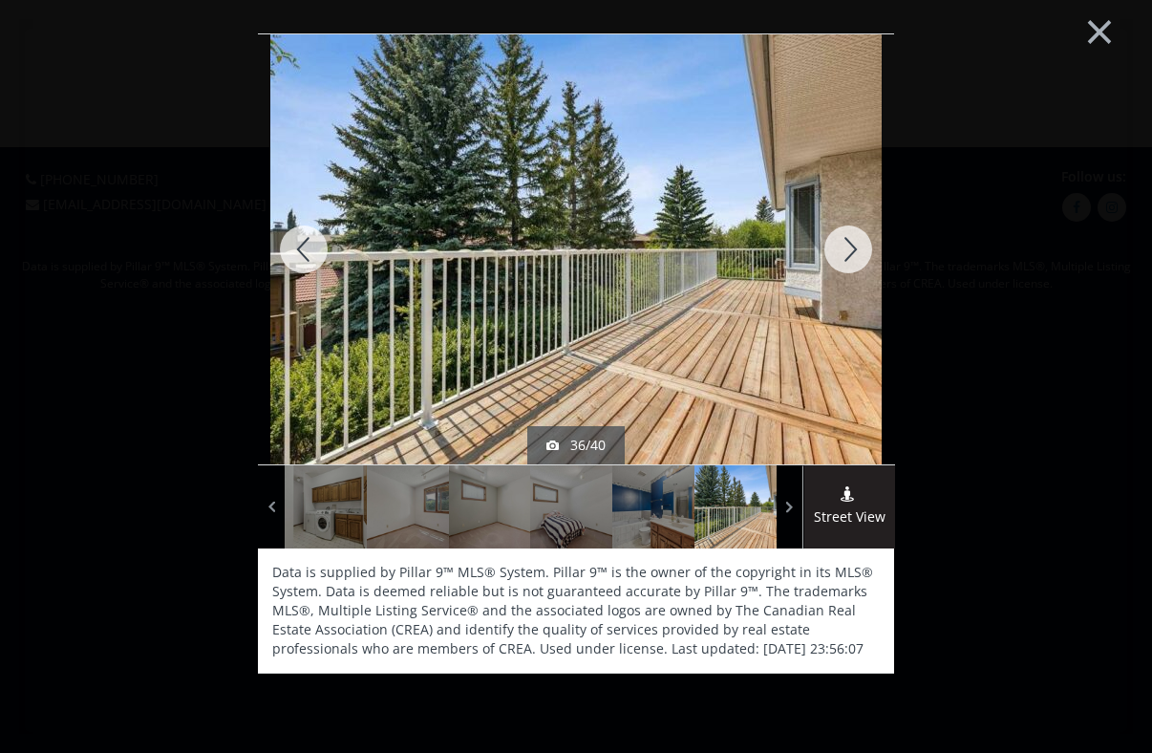
click at [845, 259] on div at bounding box center [848, 249] width 92 height 430
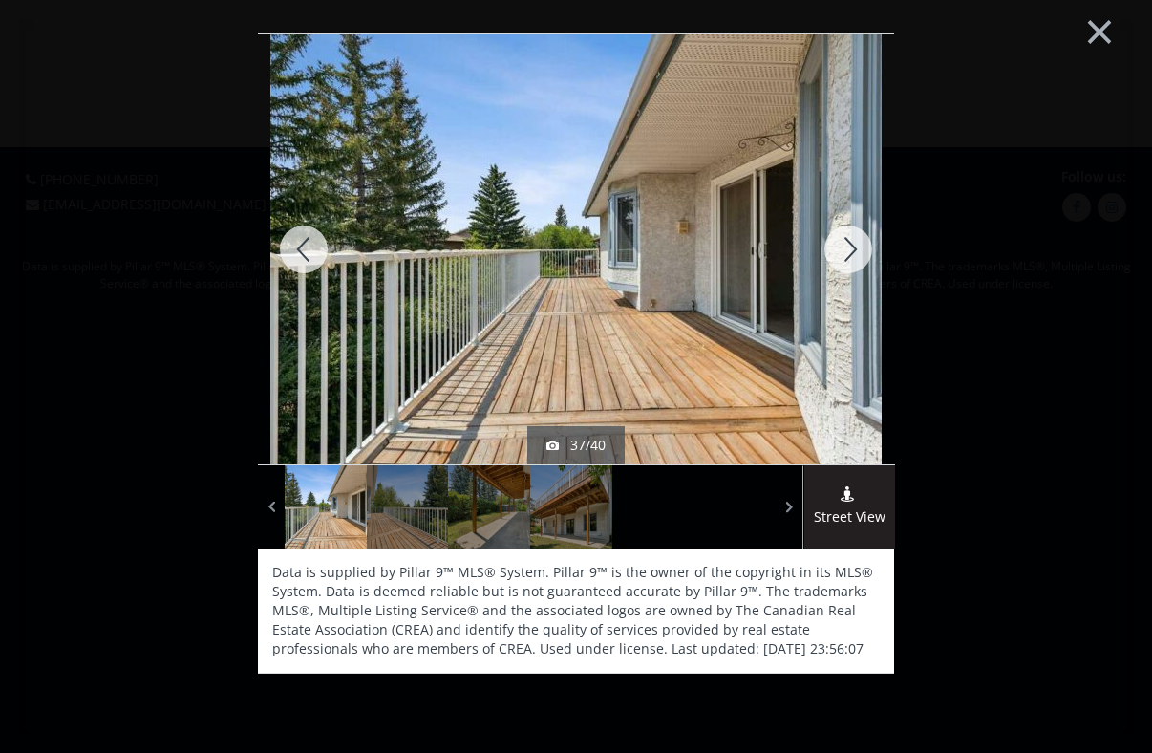
click at [845, 259] on div at bounding box center [848, 249] width 92 height 430
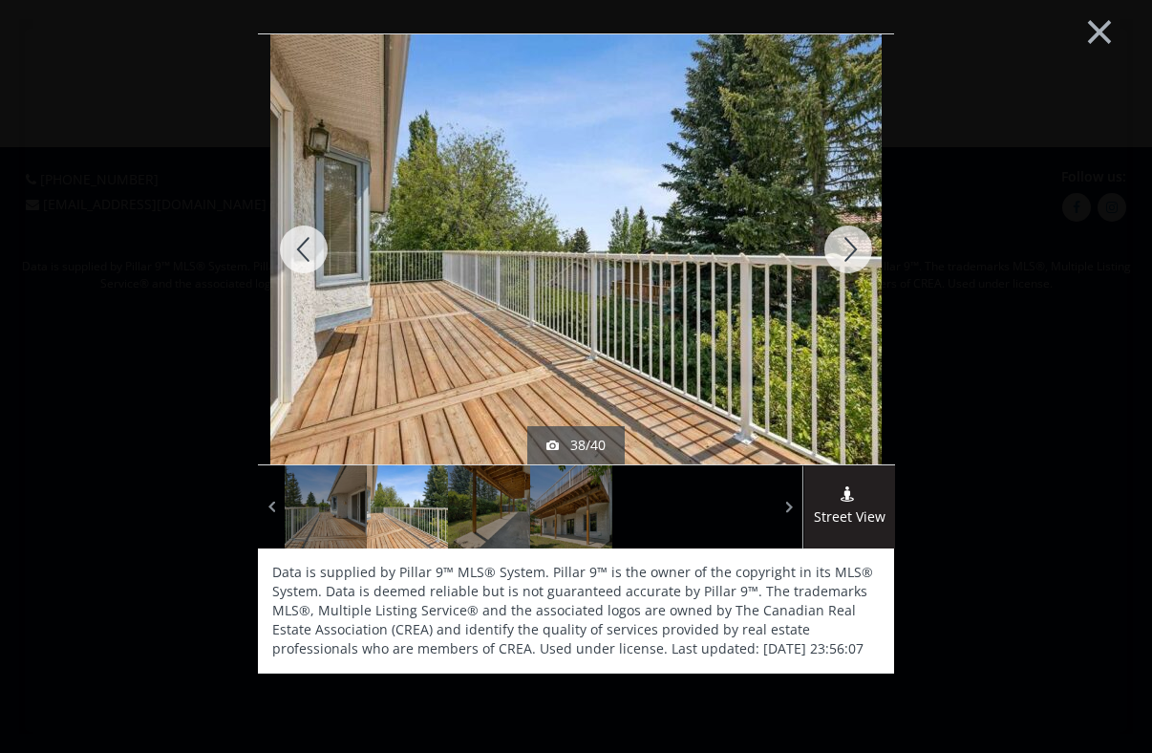
click at [845, 259] on div at bounding box center [848, 249] width 92 height 430
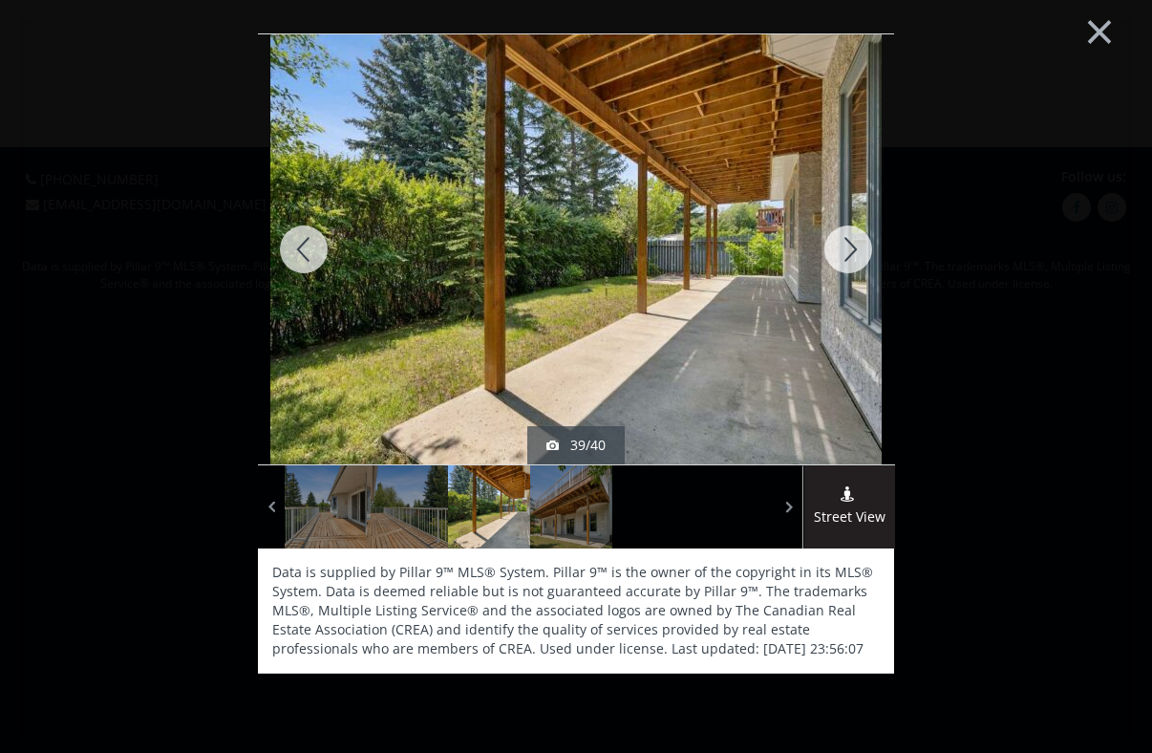
click at [845, 260] on div at bounding box center [848, 249] width 92 height 430
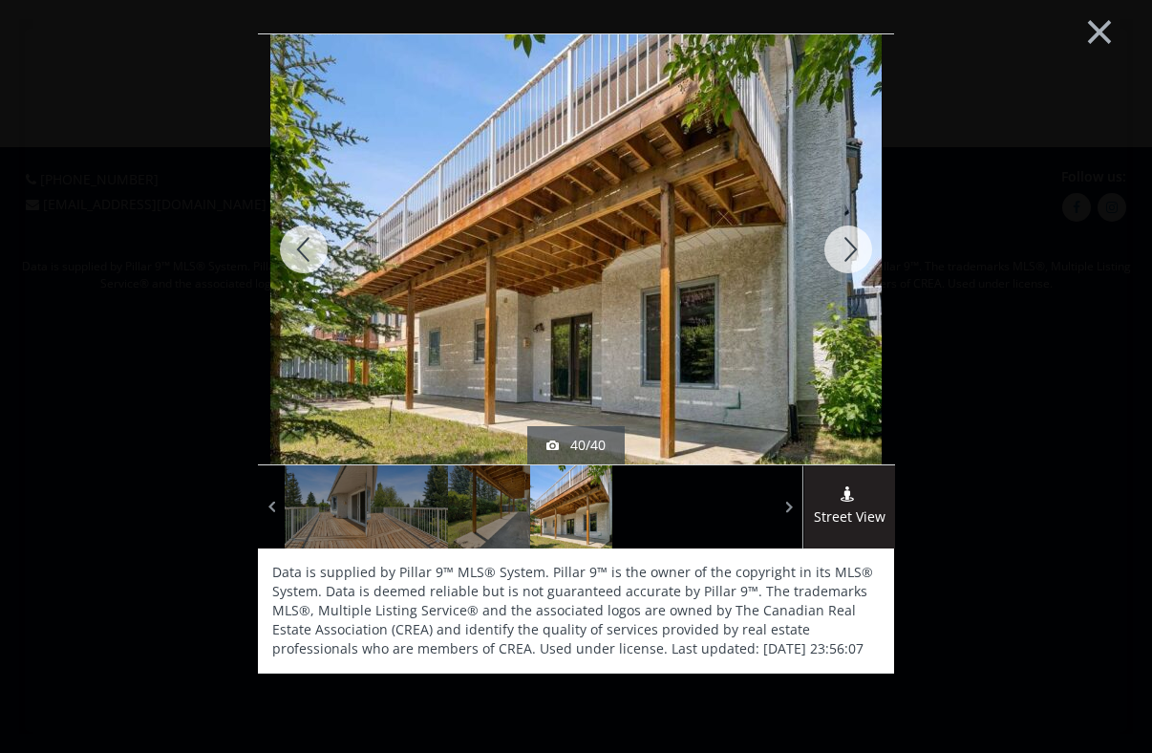
click at [845, 260] on div at bounding box center [848, 249] width 92 height 430
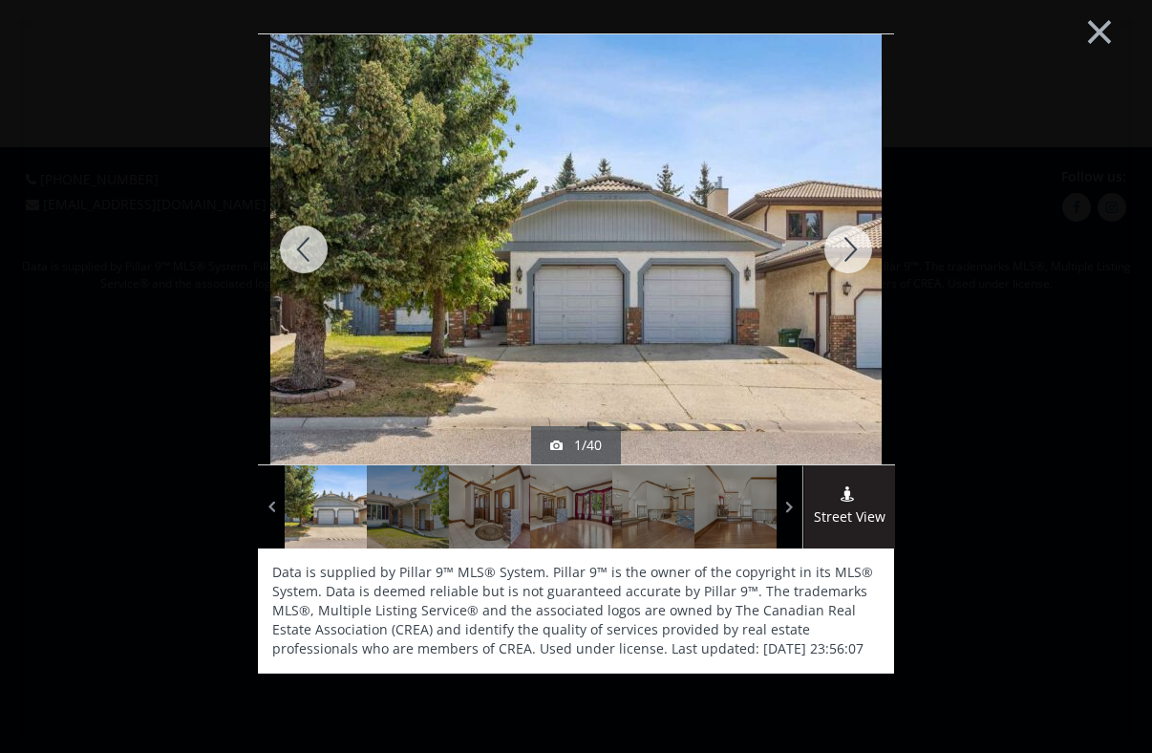
click at [845, 260] on div at bounding box center [848, 249] width 92 height 430
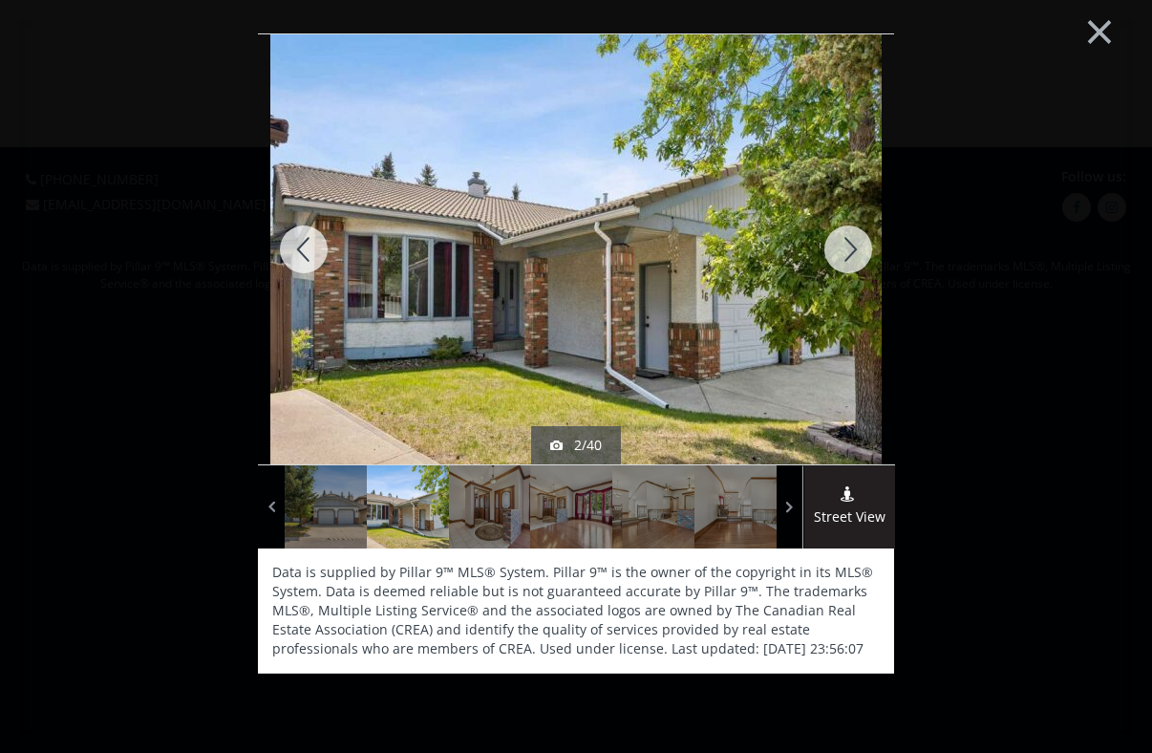
click at [845, 260] on div at bounding box center [848, 249] width 92 height 430
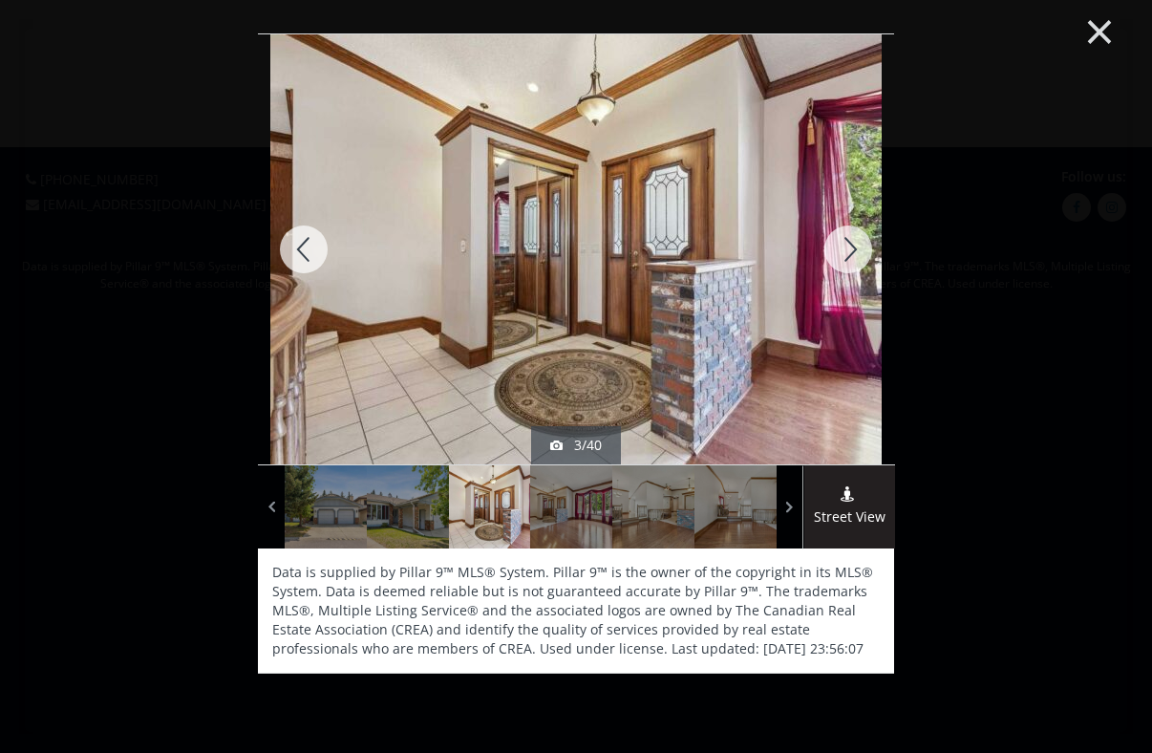
click at [1100, 36] on button "×" at bounding box center [1099, 29] width 105 height 78
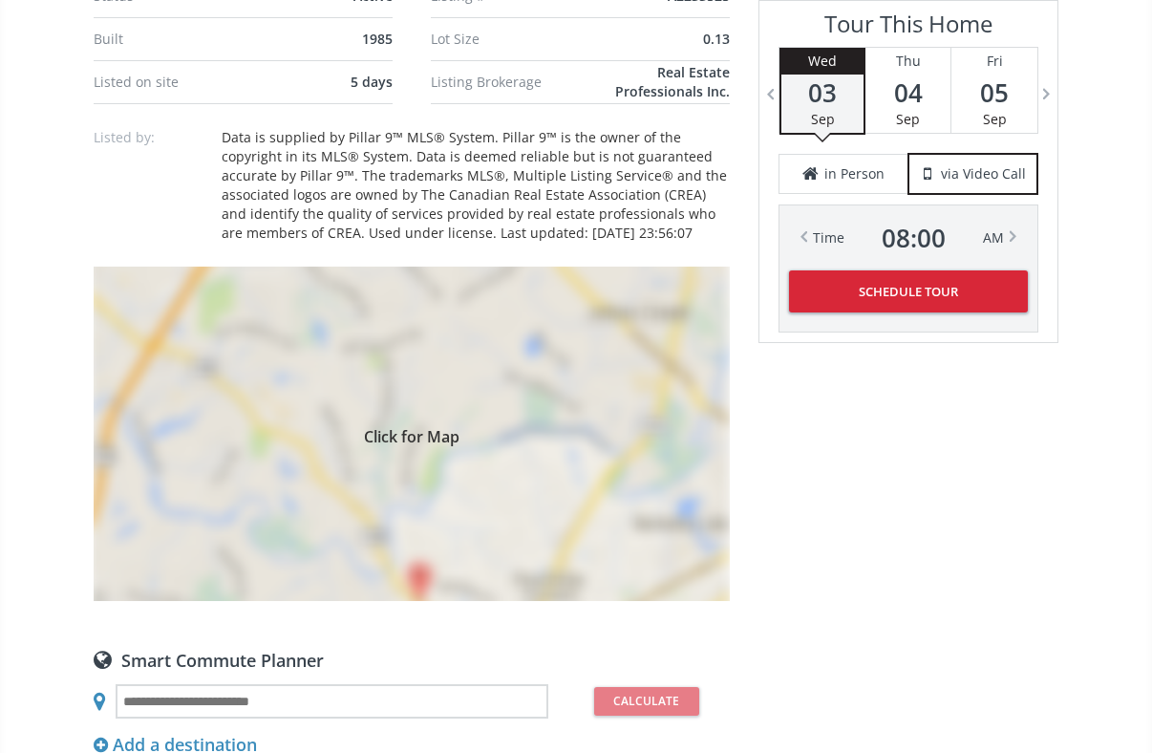
scroll to position [1470, 0]
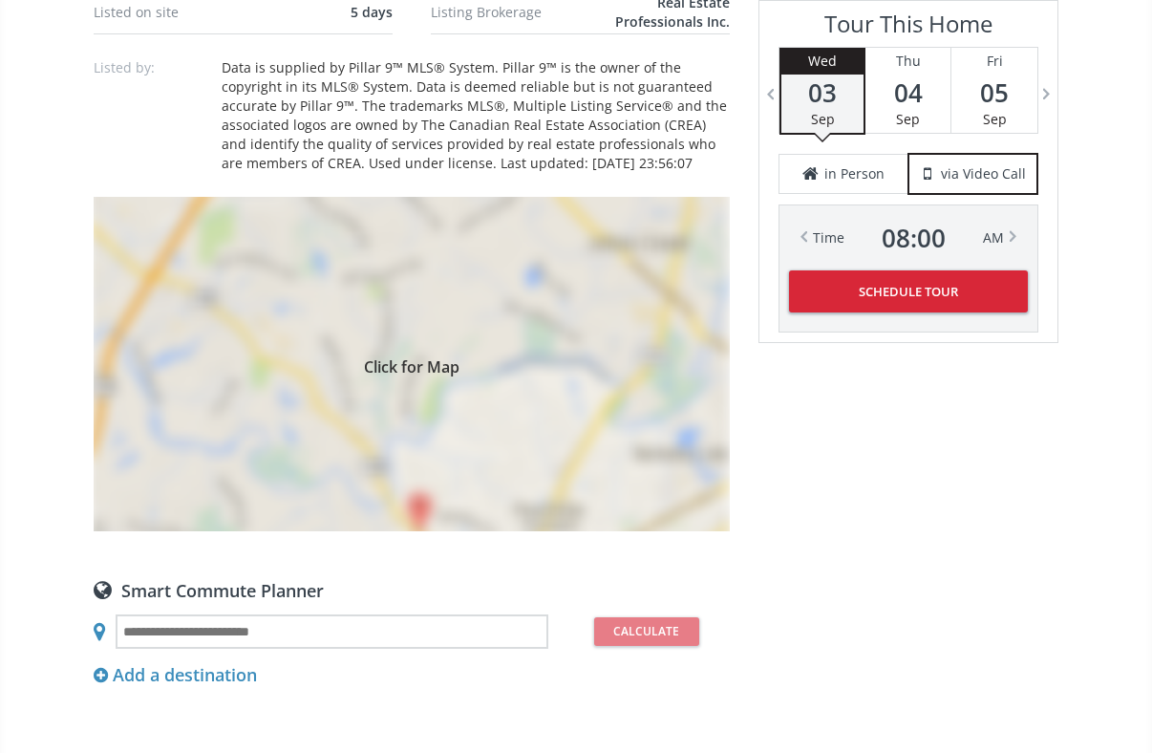
click at [458, 413] on div "Click for Map" at bounding box center [412, 364] width 636 height 334
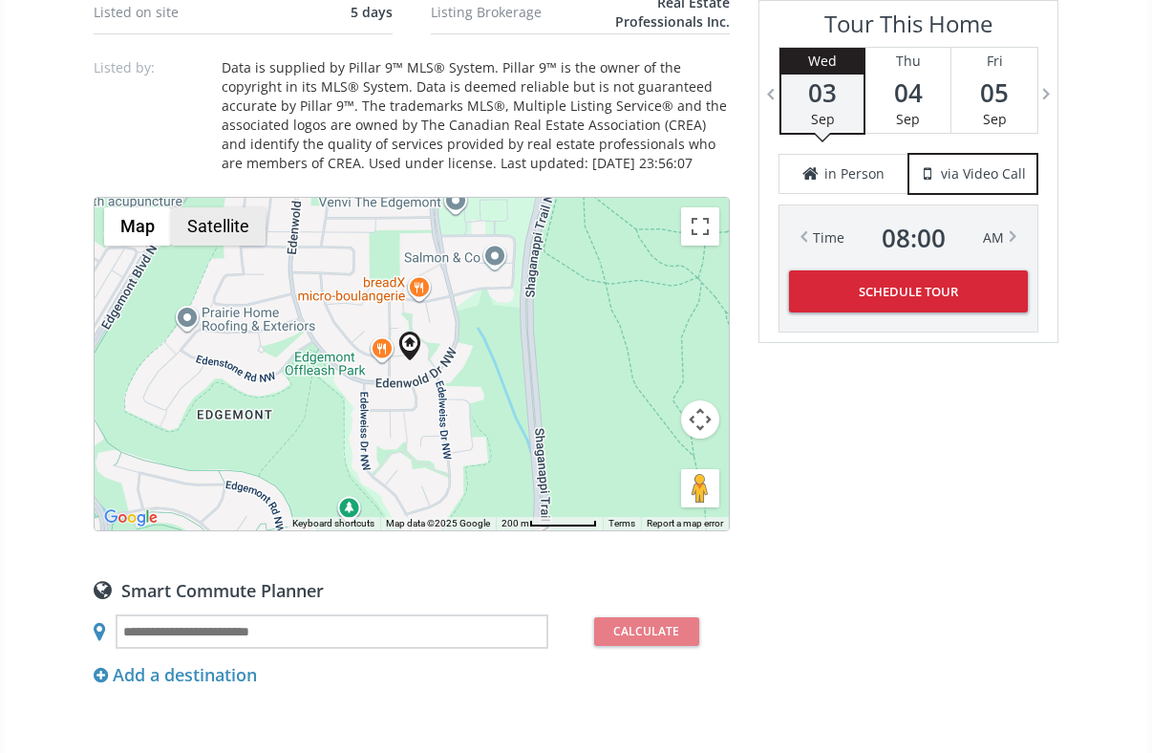
click at [209, 239] on button "Satellite" at bounding box center [218, 226] width 95 height 38
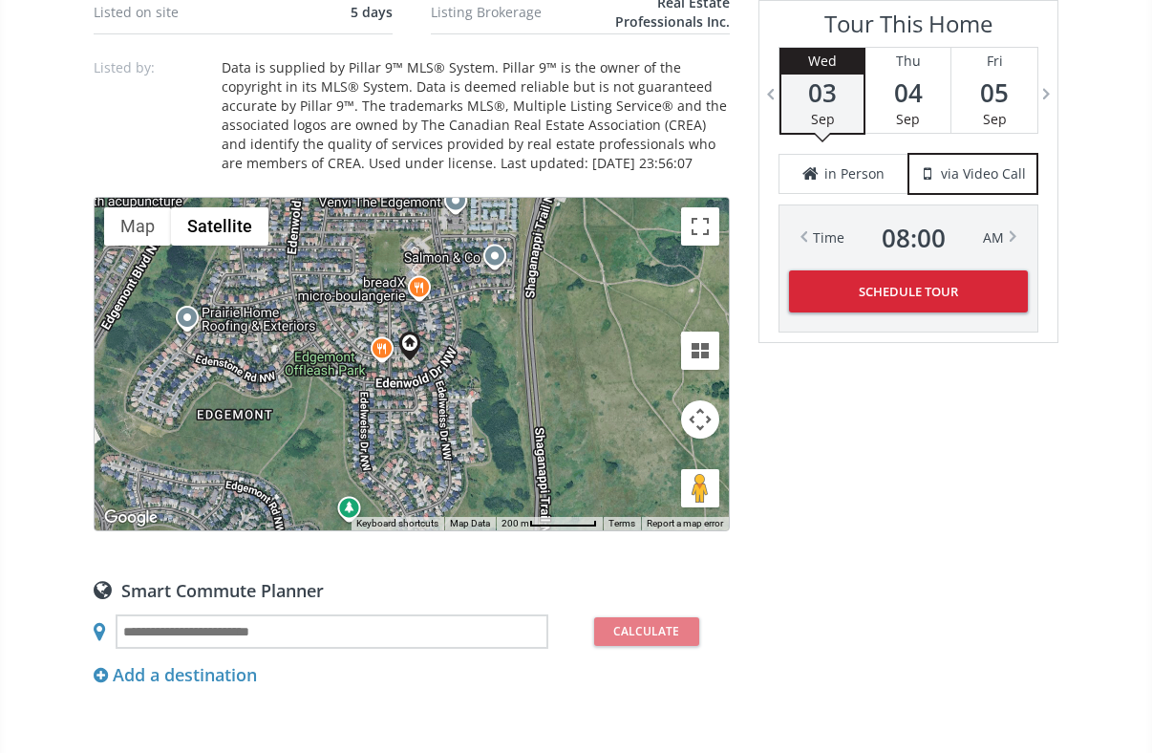
click at [696, 416] on button "Map camera controls" at bounding box center [700, 419] width 38 height 38
click at [650, 369] on button "Zoom in" at bounding box center [652, 371] width 38 height 38
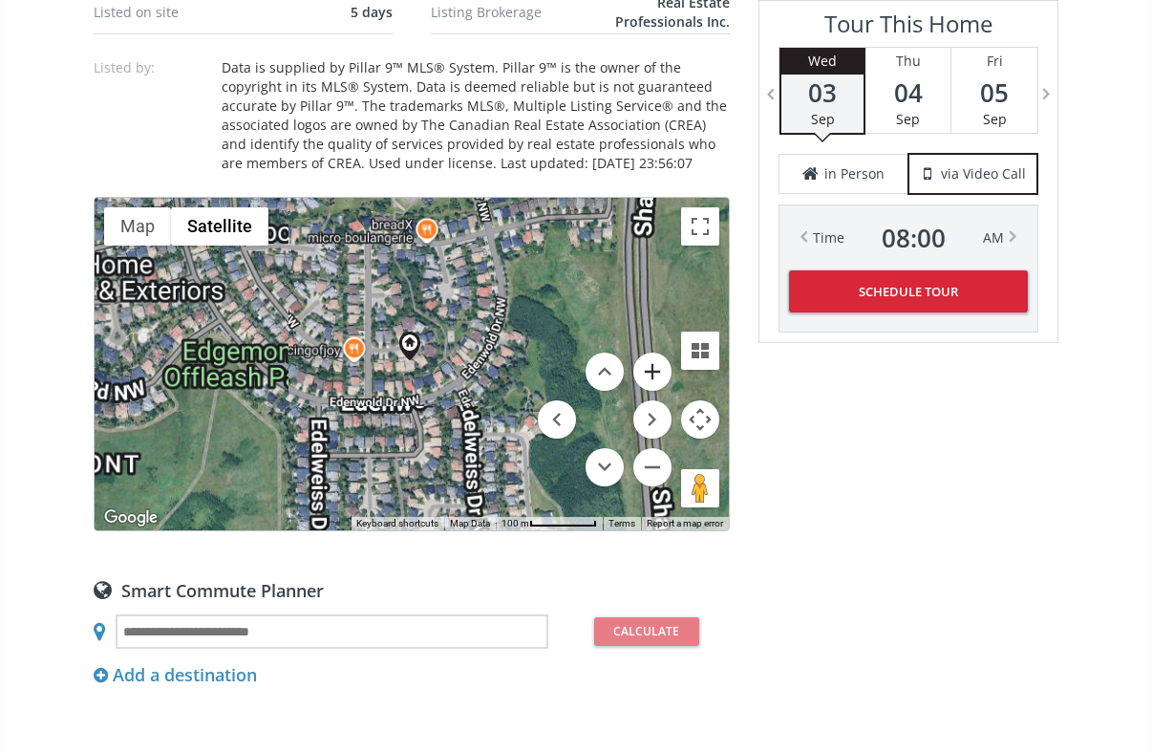
click at [650, 369] on button "Zoom in" at bounding box center [652, 371] width 38 height 38
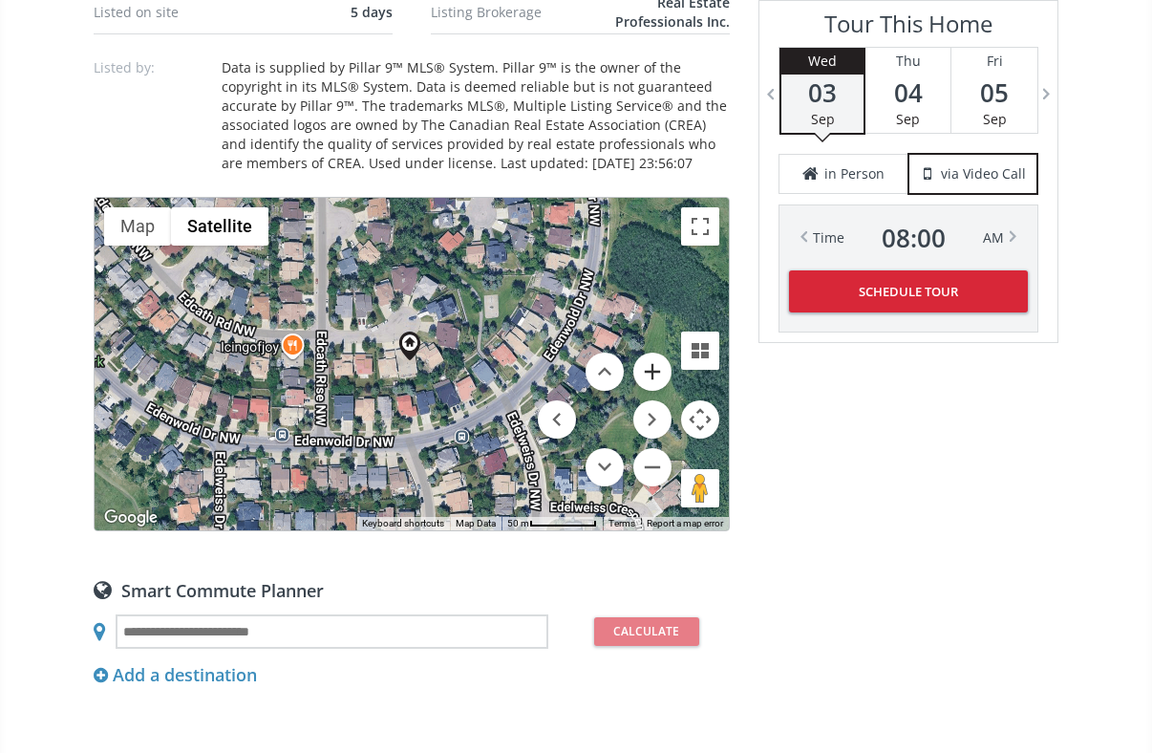
click at [650, 369] on button "Zoom in" at bounding box center [652, 371] width 38 height 38
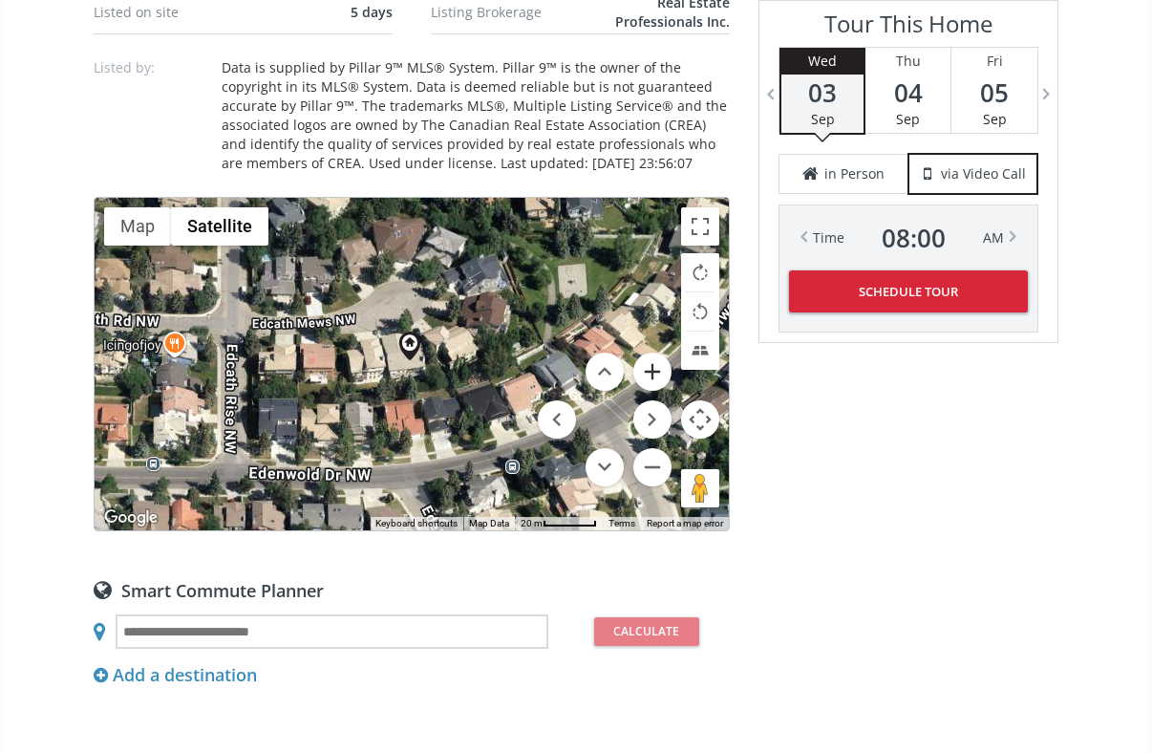
click at [651, 370] on button "Zoom in" at bounding box center [652, 371] width 38 height 38
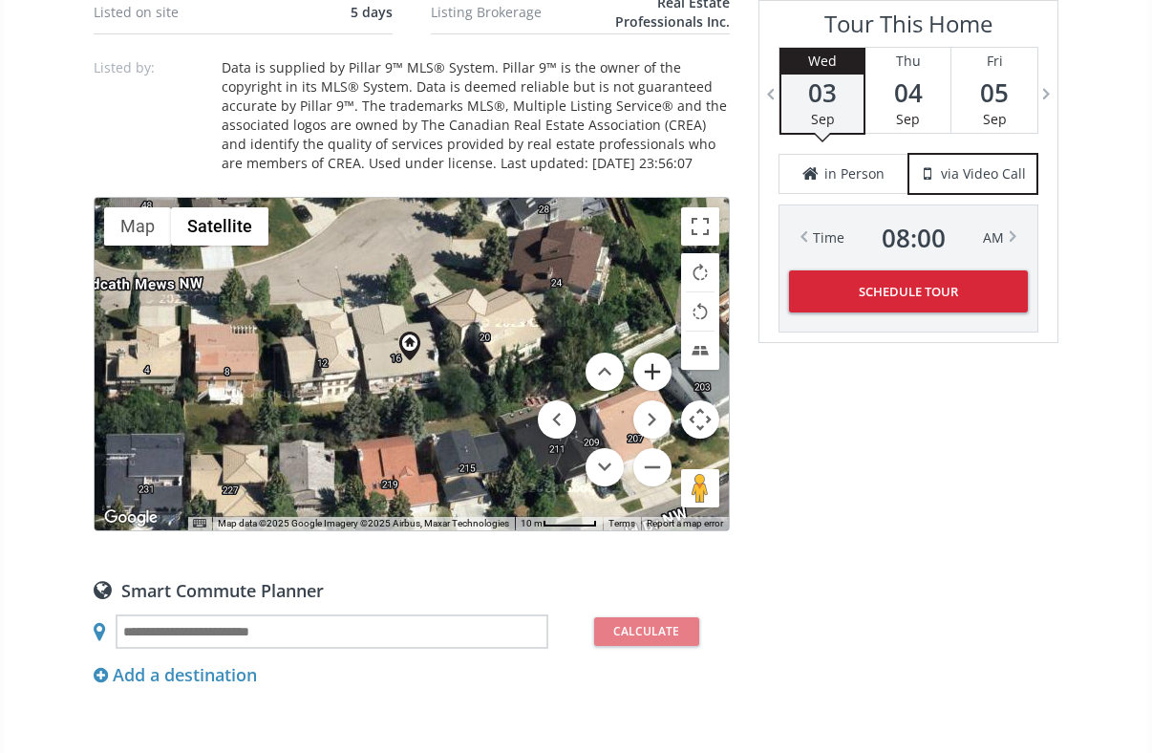
click at [651, 370] on button "Zoom in" at bounding box center [652, 371] width 38 height 38
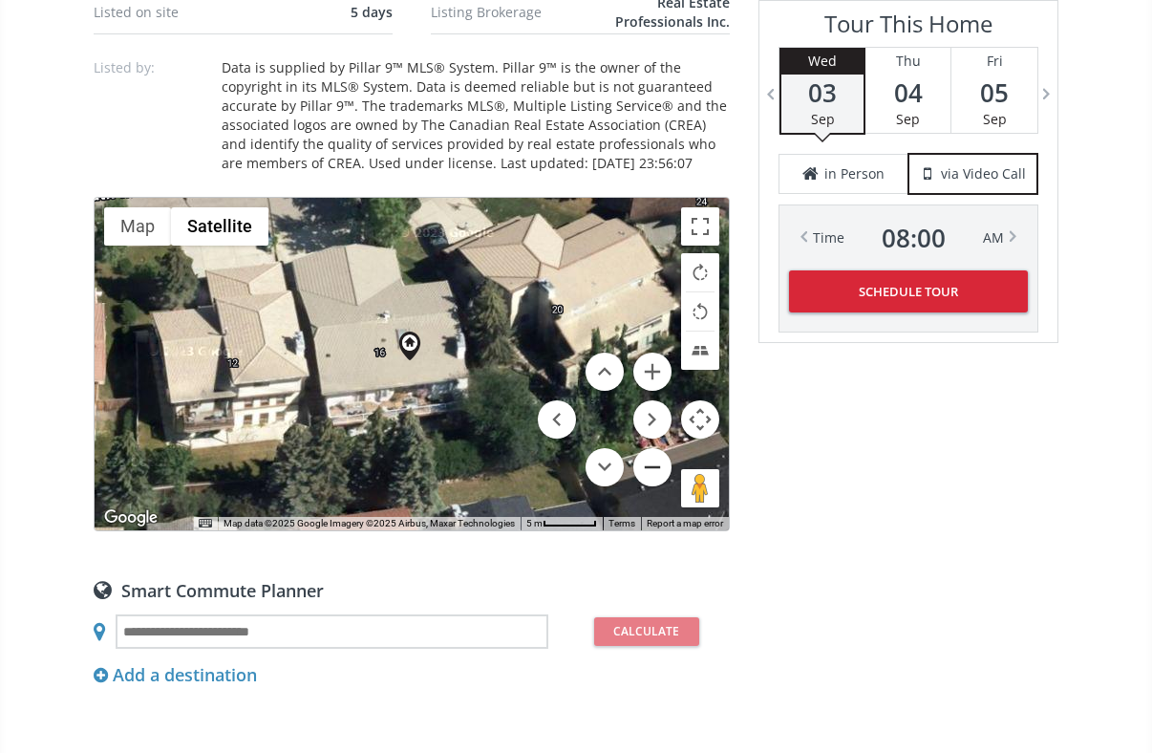
click at [655, 465] on button "Zoom out" at bounding box center [652, 467] width 38 height 38
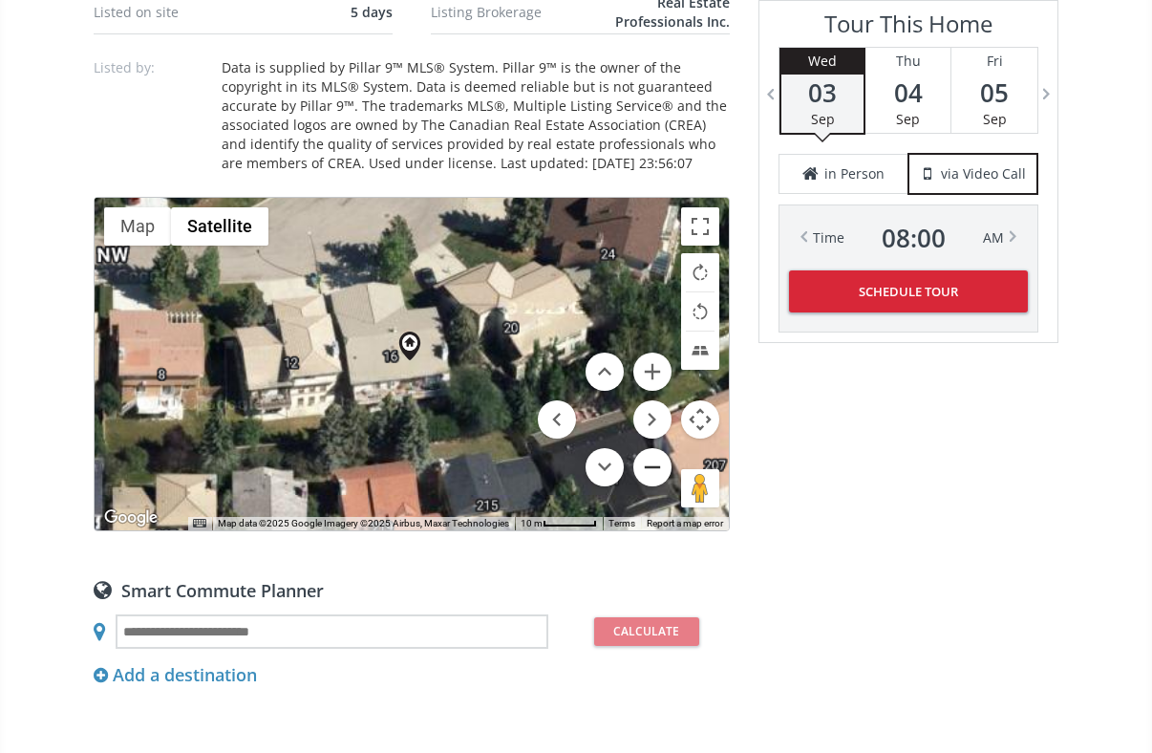
click at [655, 465] on button "Zoom out" at bounding box center [652, 467] width 38 height 38
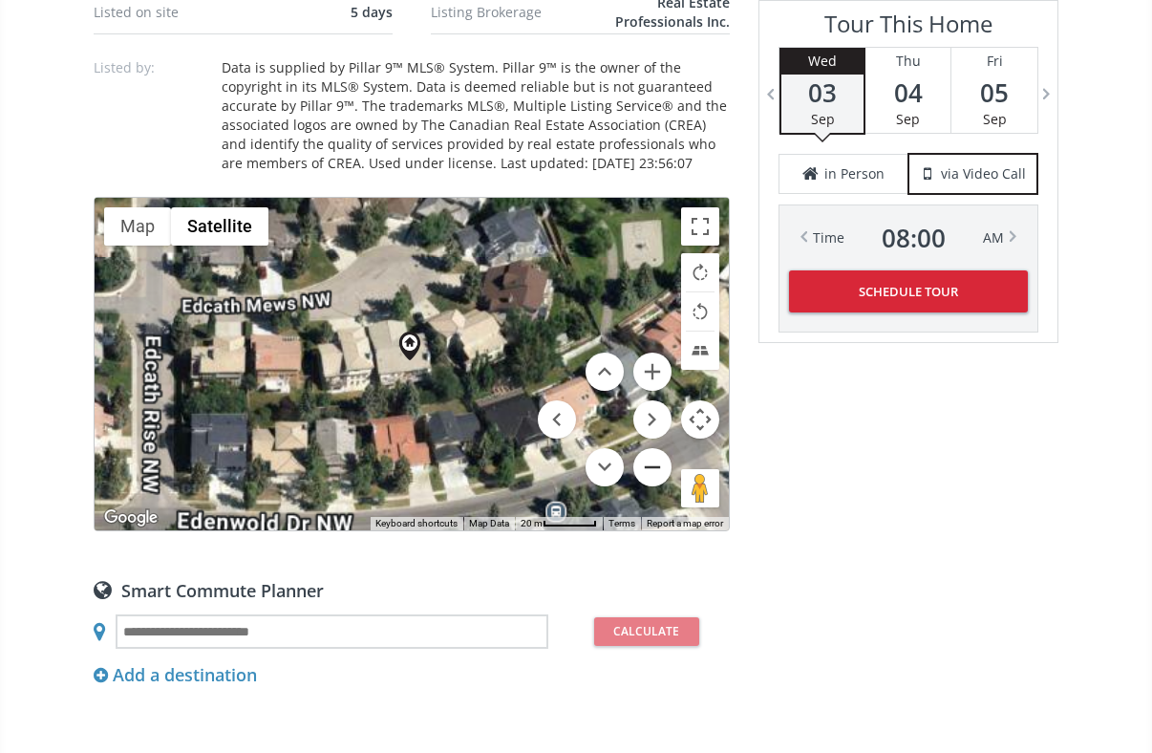
click at [655, 465] on button "Zoom out" at bounding box center [652, 467] width 38 height 38
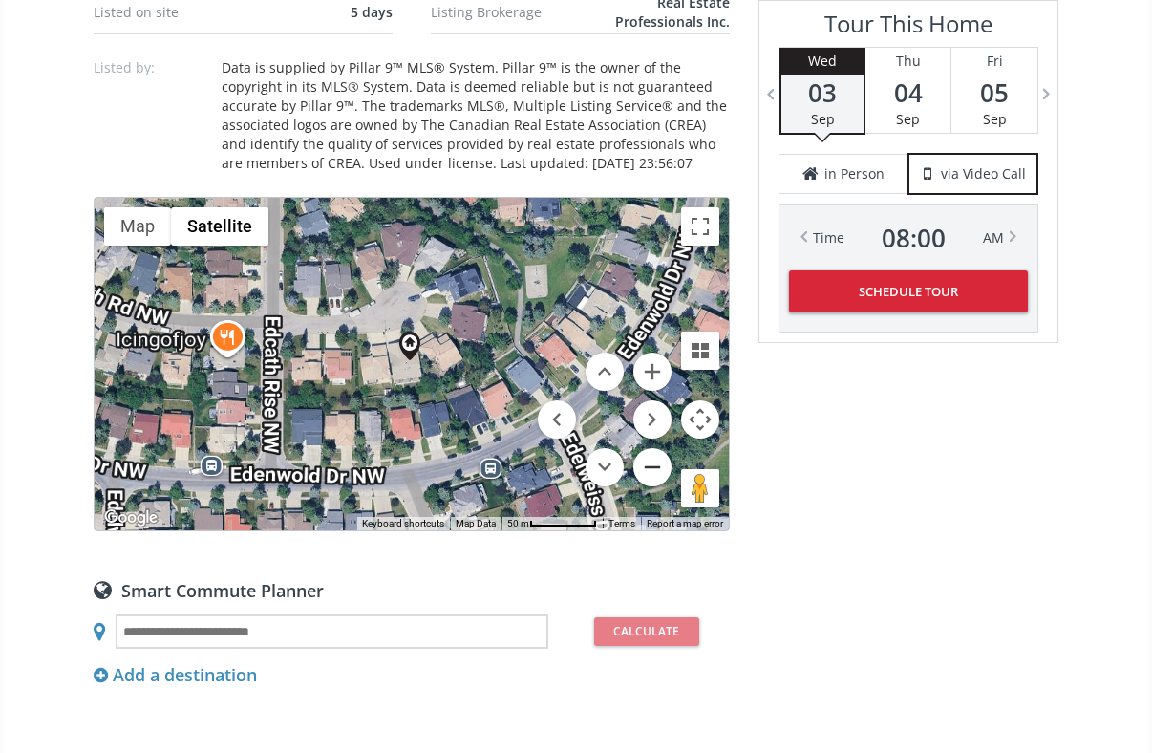
click at [655, 465] on button "Zoom out" at bounding box center [652, 467] width 38 height 38
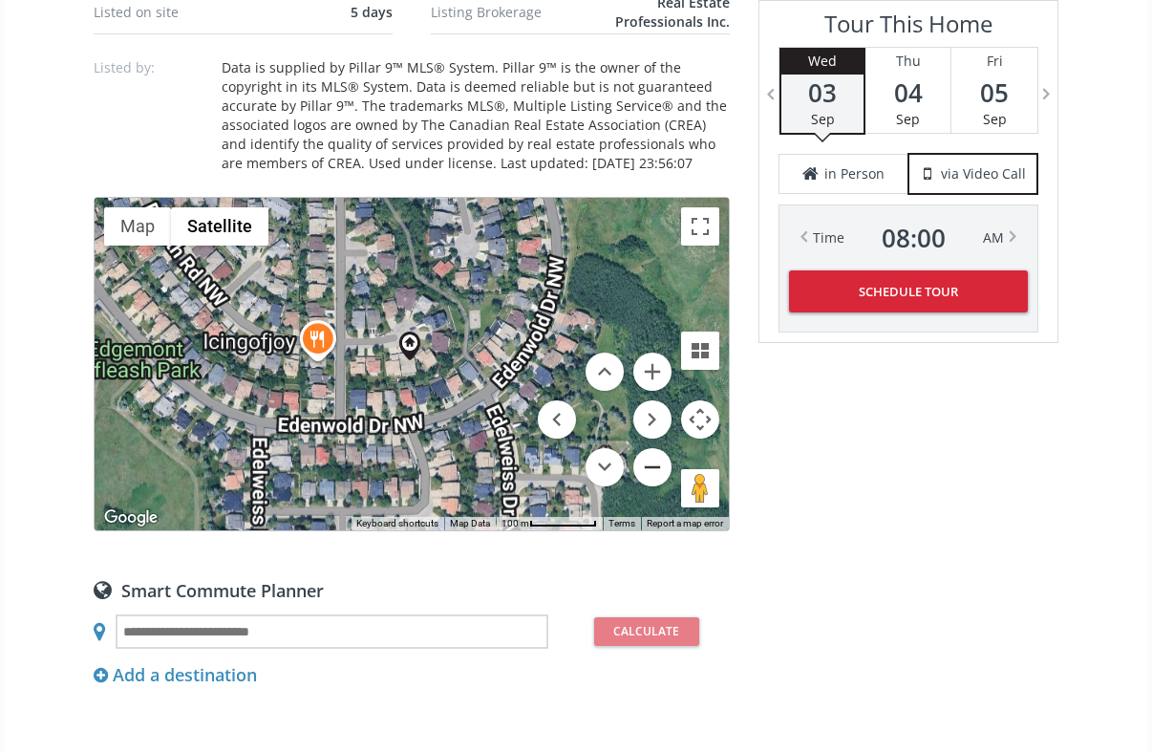
click at [655, 465] on button "Zoom out" at bounding box center [652, 467] width 38 height 38
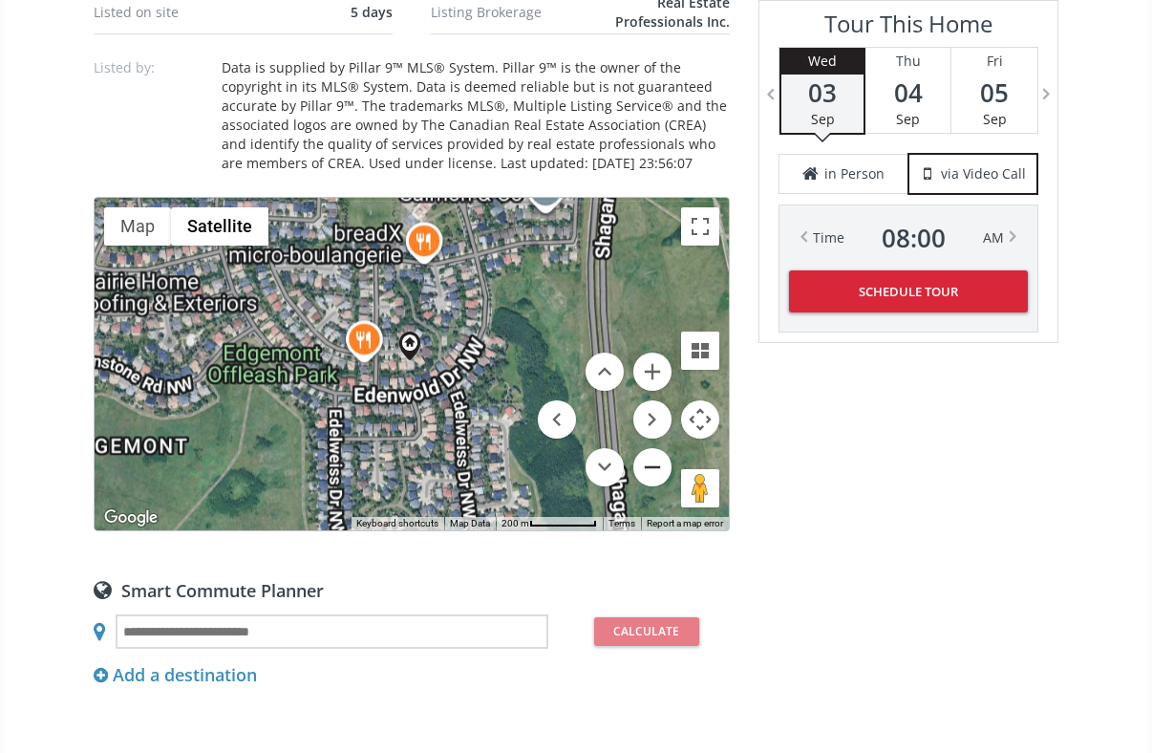
click at [655, 465] on button "Zoom out" at bounding box center [652, 467] width 38 height 38
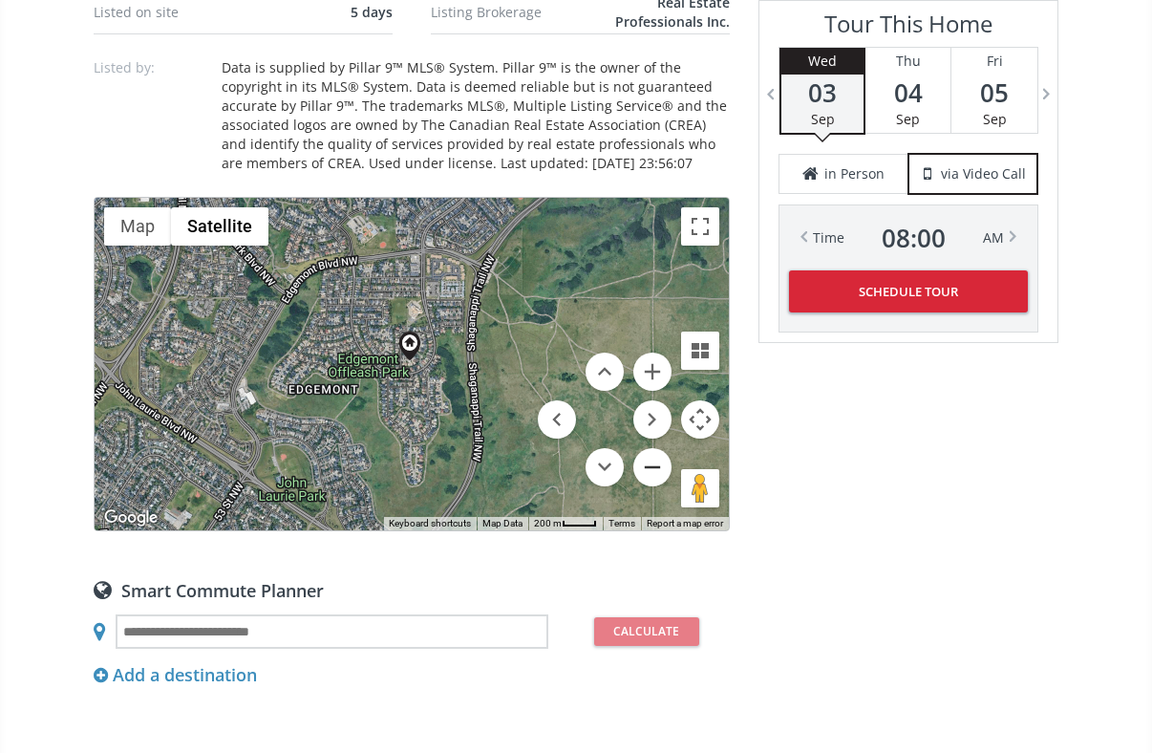
click at [655, 464] on button "Zoom out" at bounding box center [652, 467] width 38 height 38
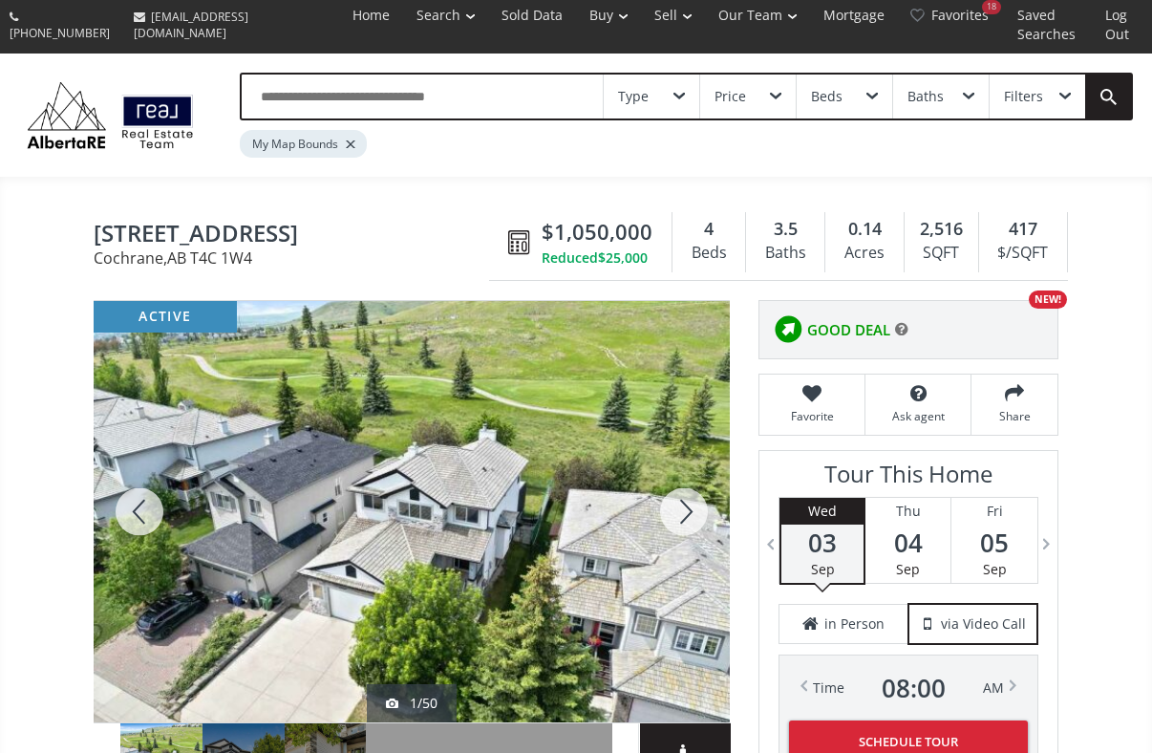
click at [445, 445] on div at bounding box center [412, 511] width 636 height 421
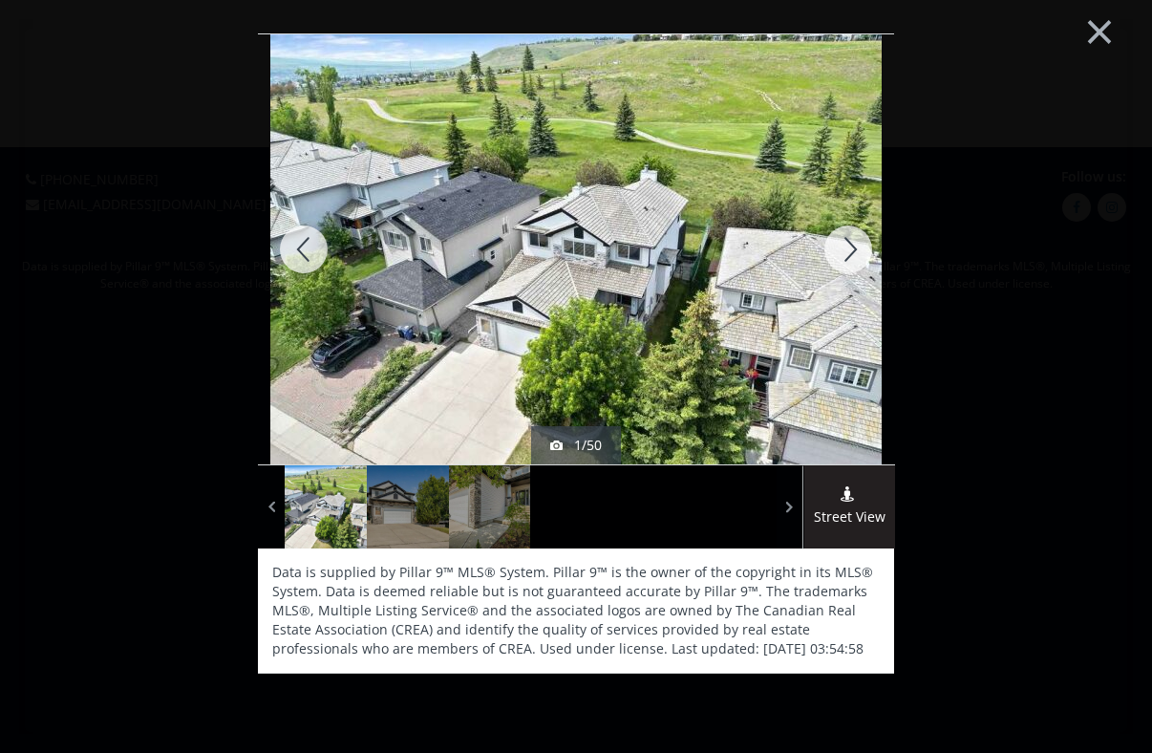
click at [839, 244] on div at bounding box center [848, 249] width 92 height 430
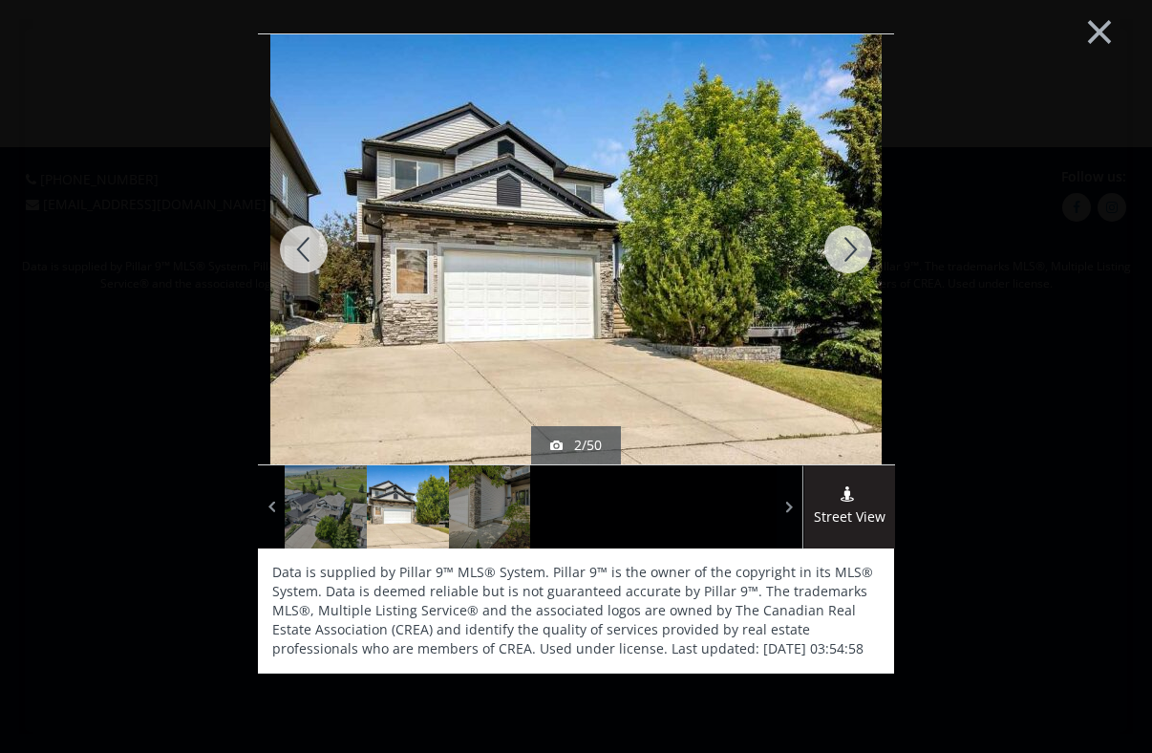
click at [839, 244] on div at bounding box center [848, 249] width 92 height 430
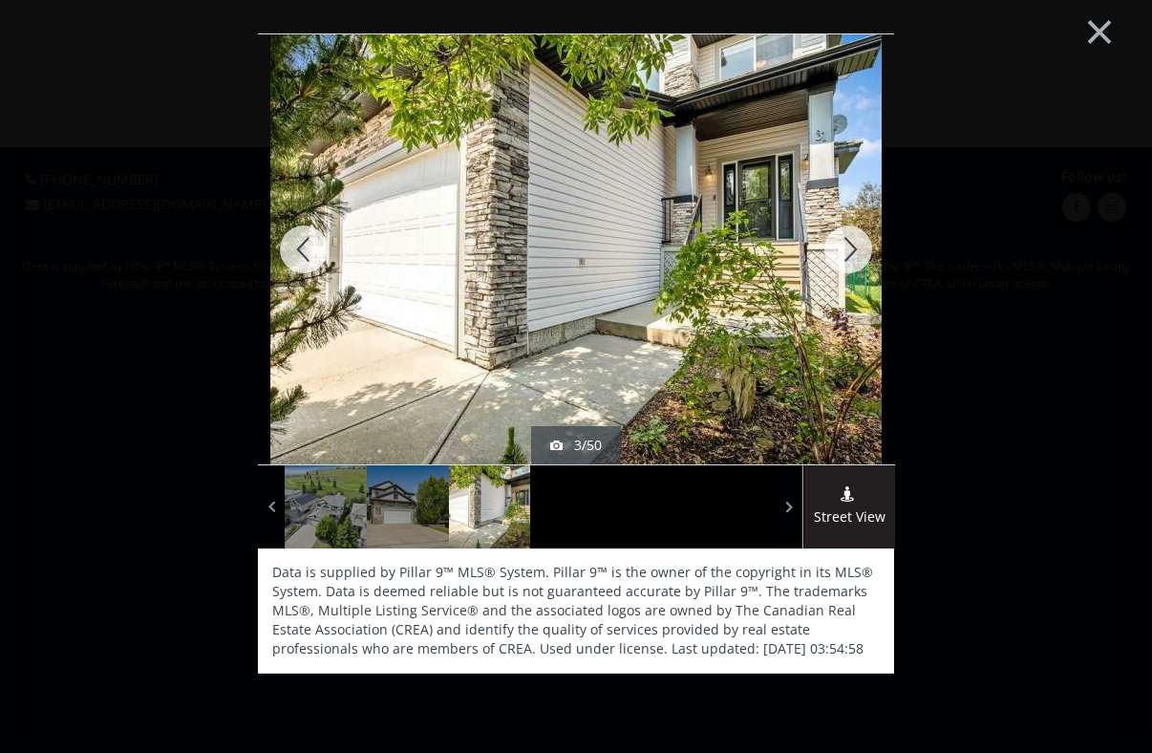
click at [839, 244] on div at bounding box center [848, 249] width 92 height 430
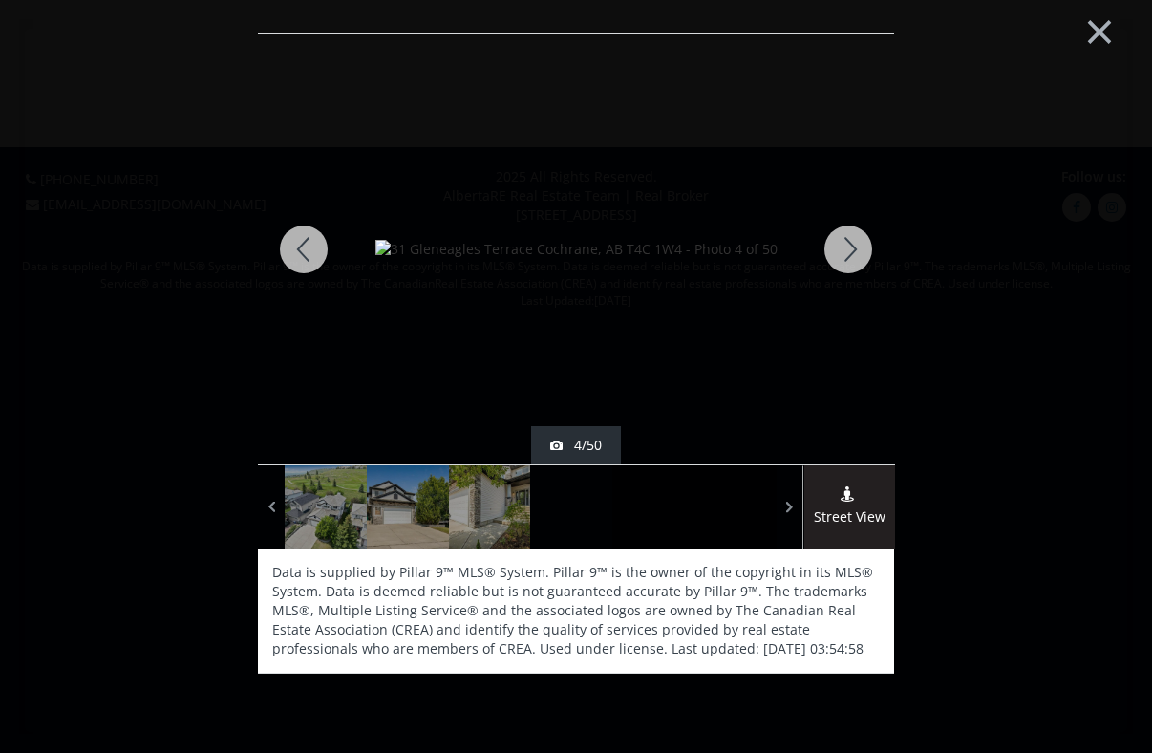
click at [839, 244] on div at bounding box center [848, 249] width 92 height 430
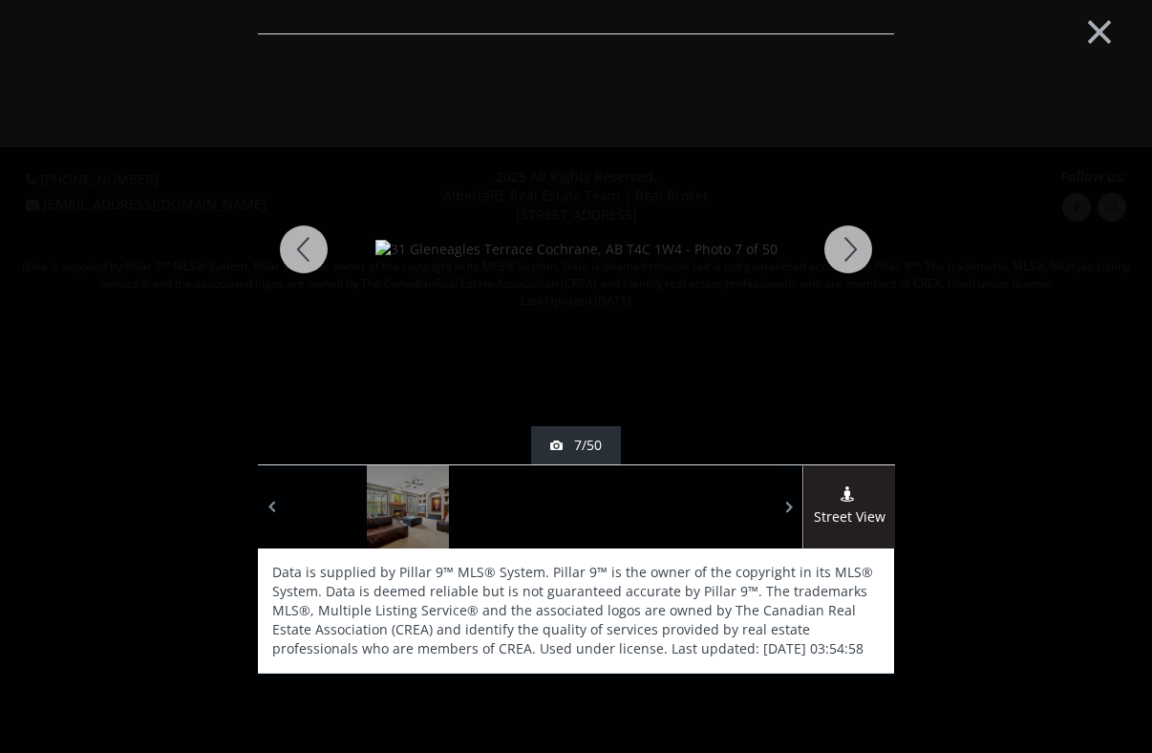
click at [839, 244] on div at bounding box center [848, 249] width 92 height 430
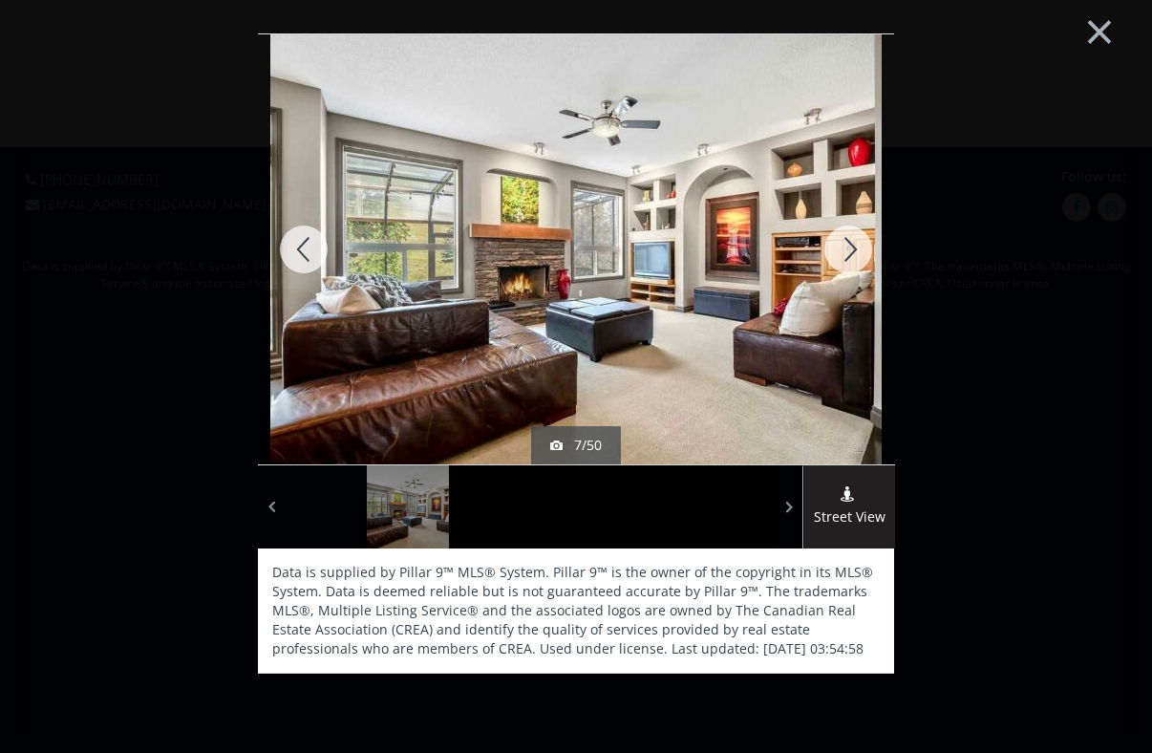
click at [839, 244] on div at bounding box center [848, 249] width 92 height 430
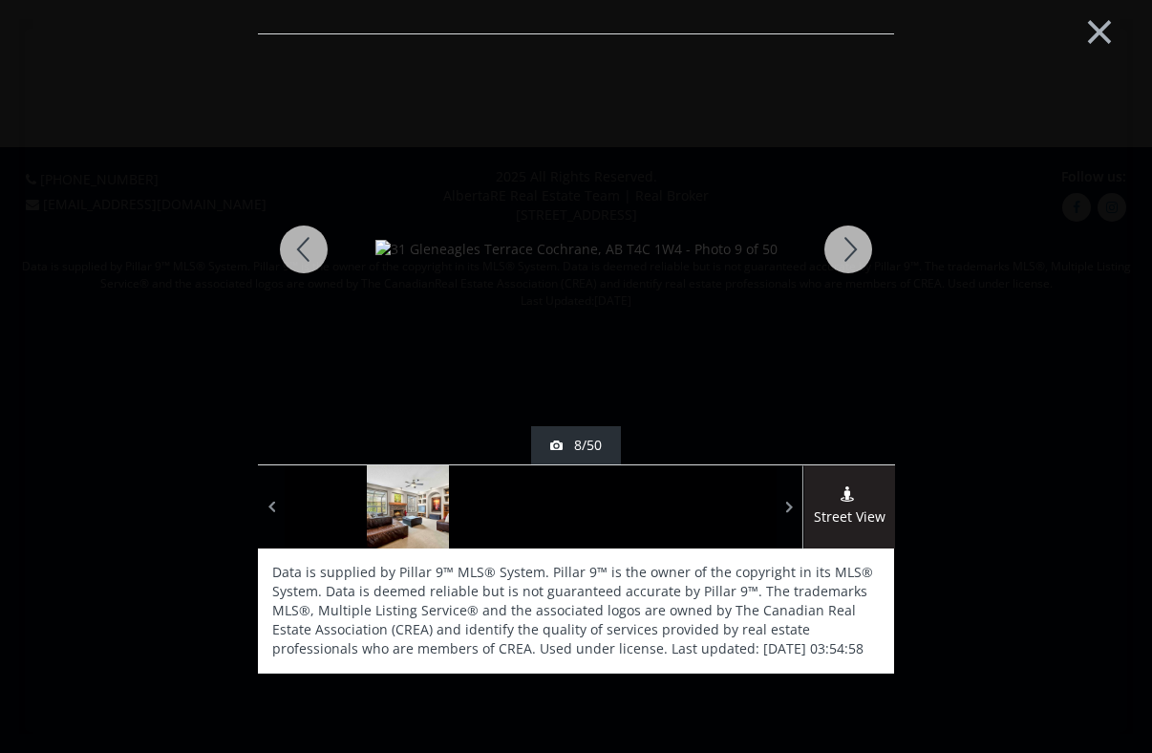
click at [839, 244] on div at bounding box center [848, 249] width 92 height 430
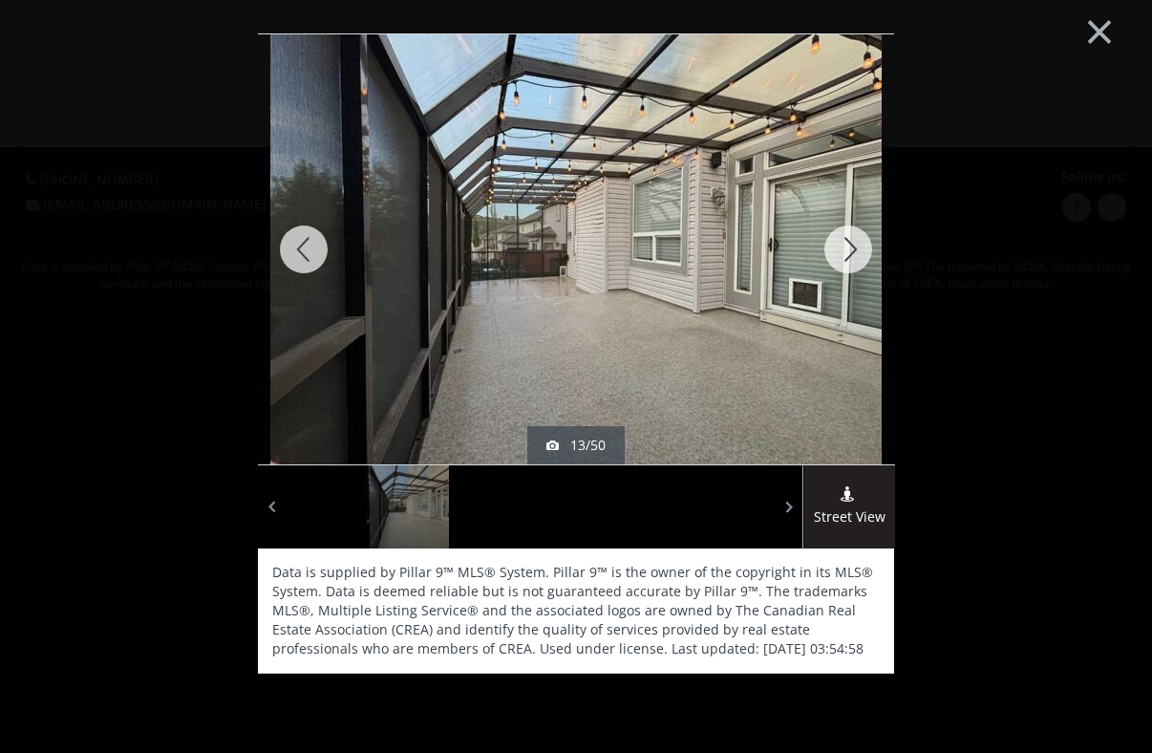
click at [839, 244] on div at bounding box center [848, 249] width 92 height 430
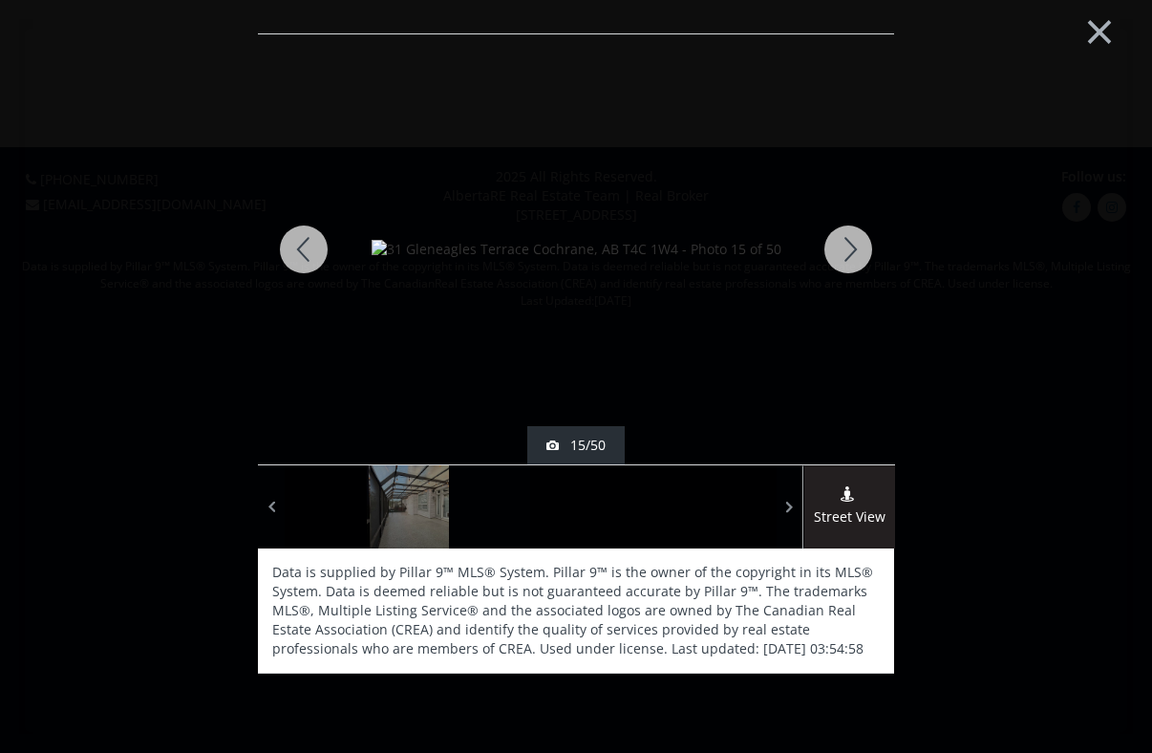
click at [839, 244] on div at bounding box center [848, 249] width 92 height 430
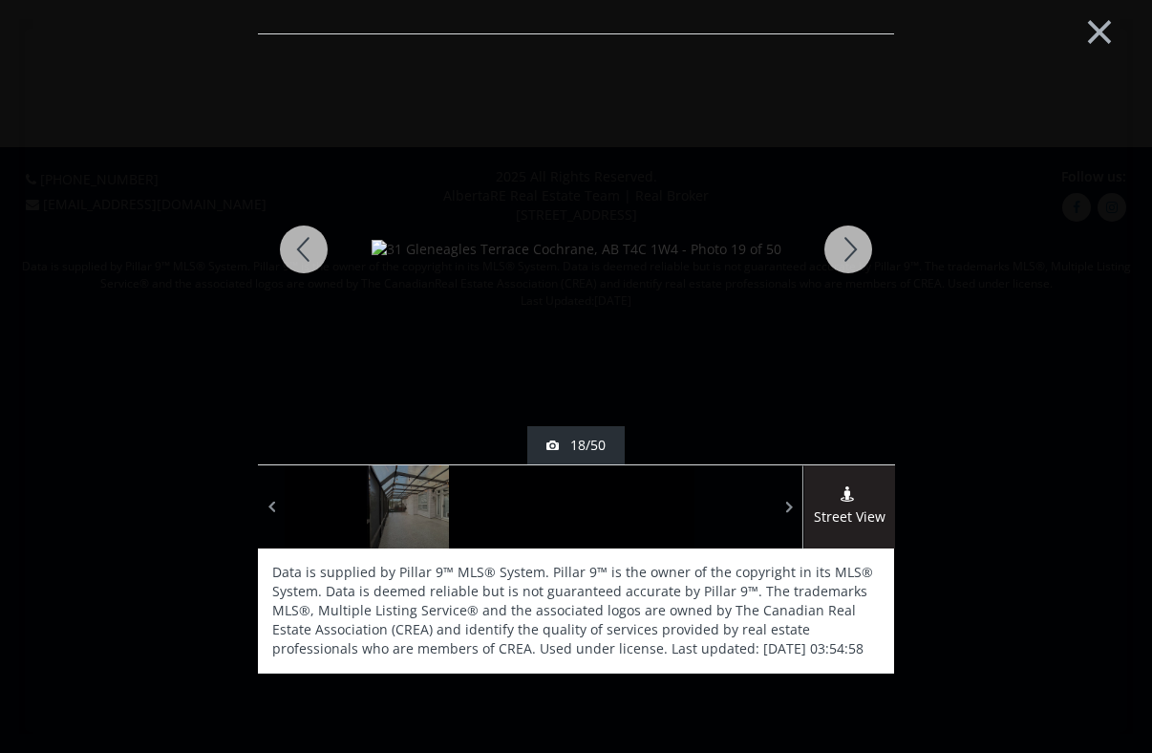
click at [839, 244] on div at bounding box center [848, 249] width 92 height 430
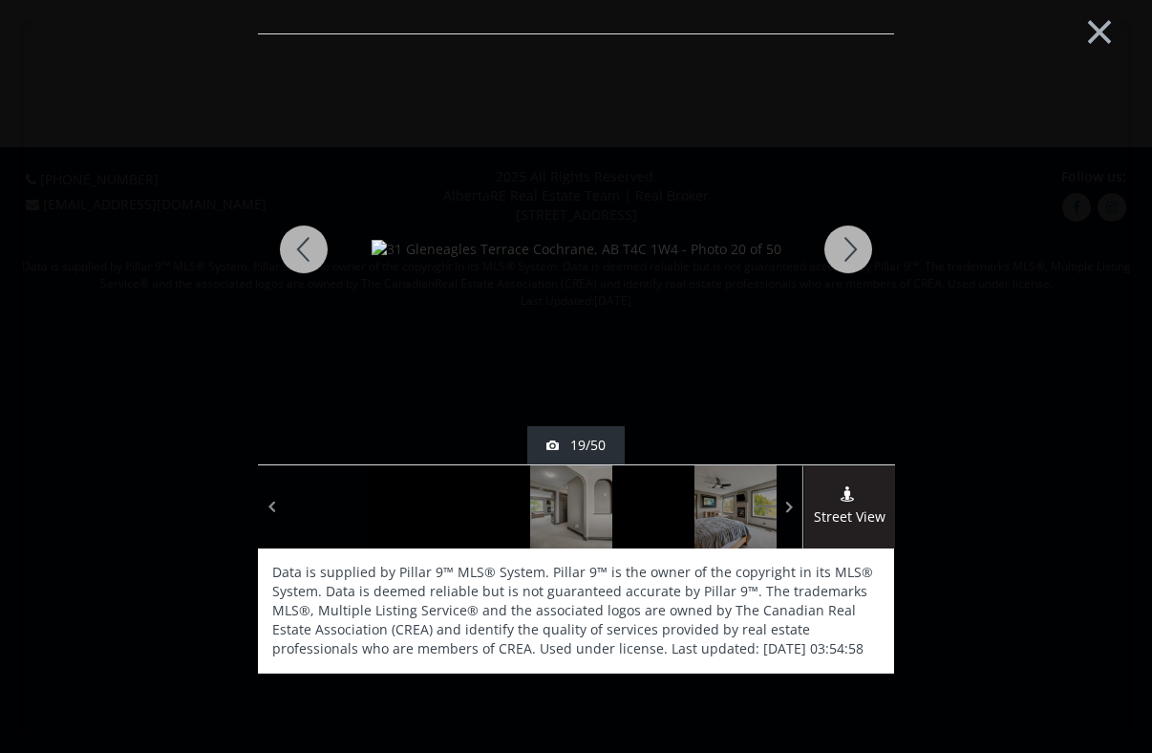
click at [839, 244] on div at bounding box center [848, 249] width 92 height 430
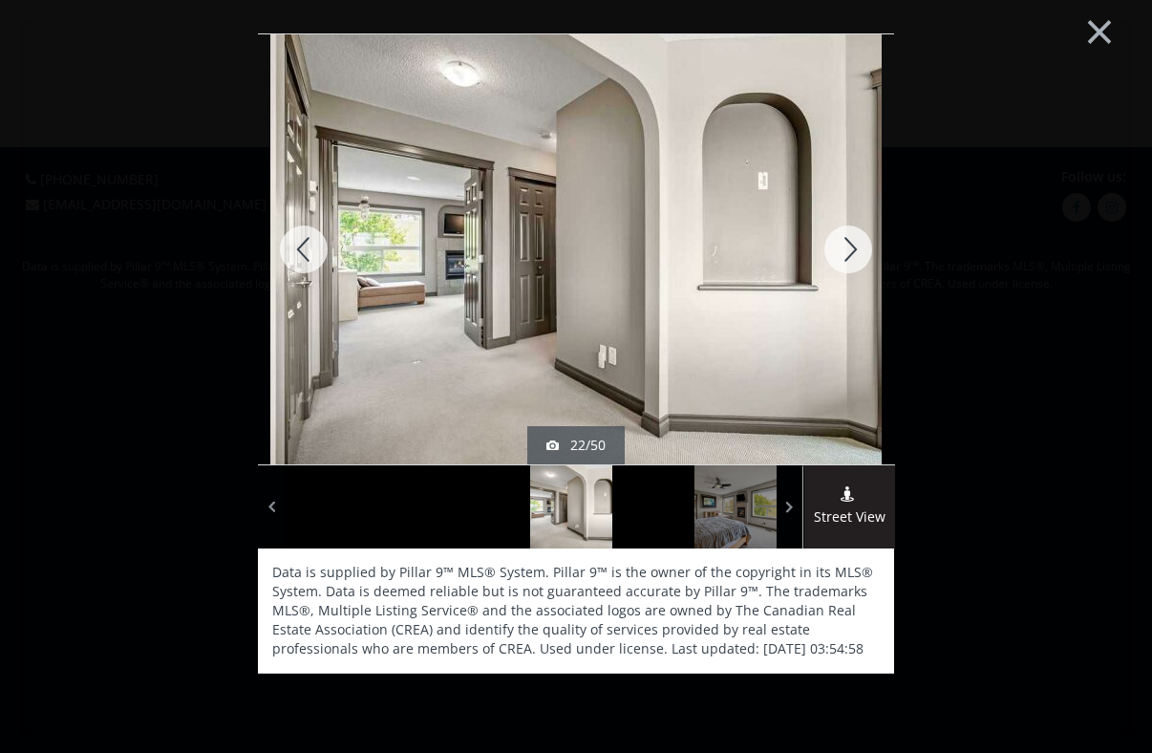
click at [839, 244] on div at bounding box center [848, 249] width 92 height 430
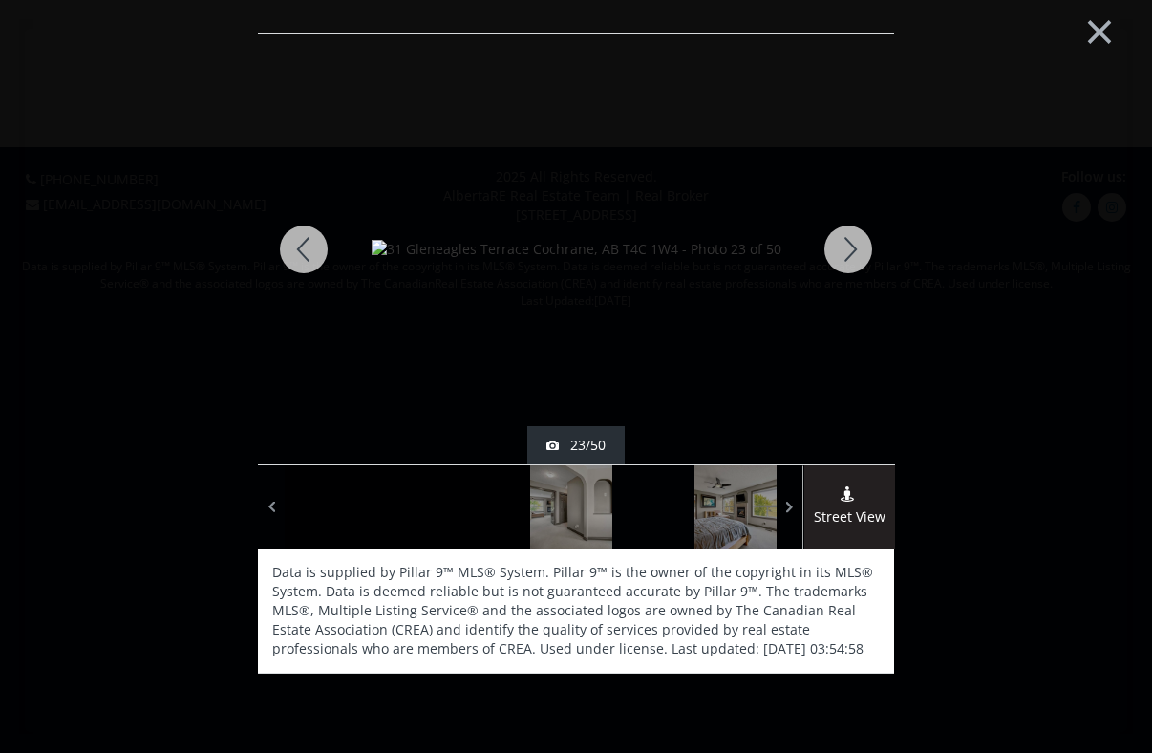
click at [839, 244] on div at bounding box center [848, 249] width 92 height 430
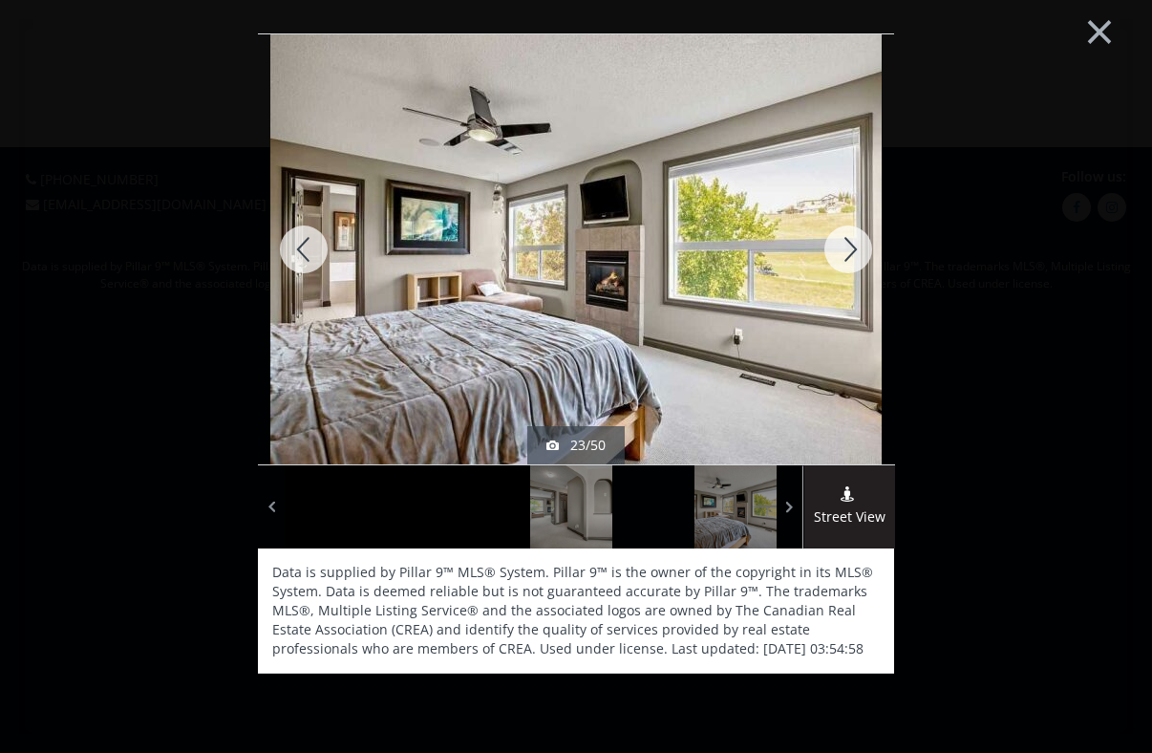
click at [839, 244] on div at bounding box center [848, 249] width 92 height 430
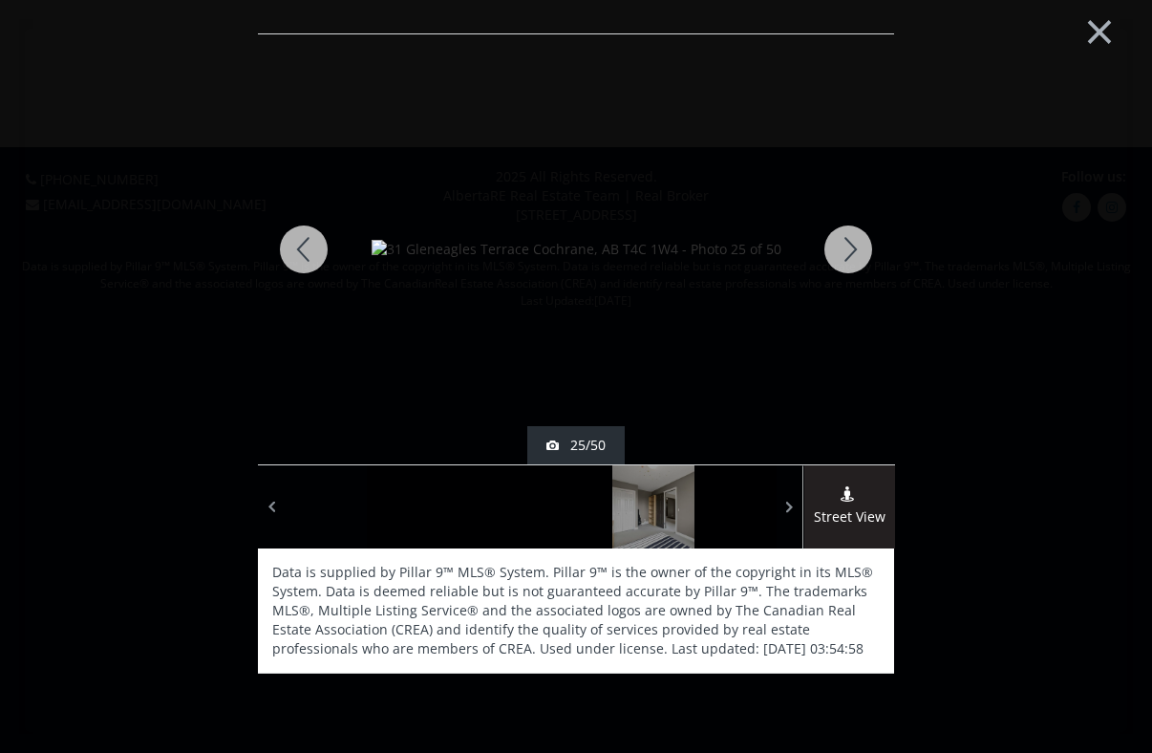
click at [839, 244] on div at bounding box center [848, 249] width 92 height 430
click at [315, 247] on div at bounding box center [304, 249] width 92 height 430
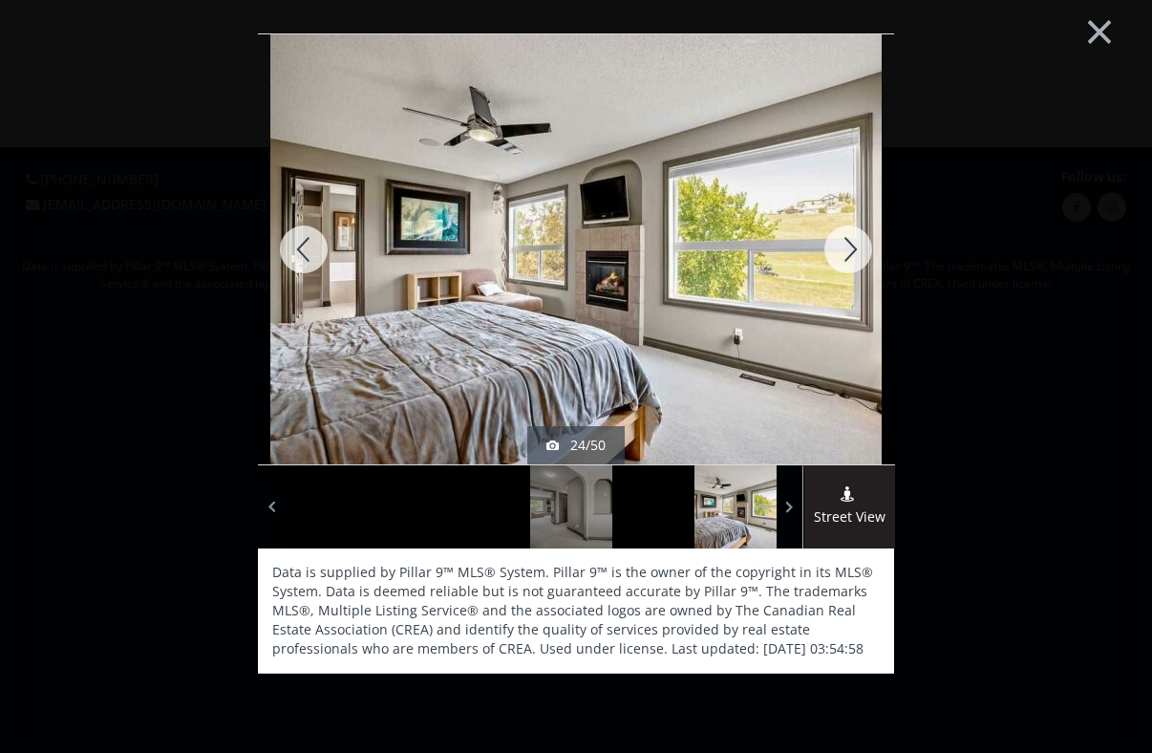
click at [315, 247] on div at bounding box center [304, 249] width 92 height 430
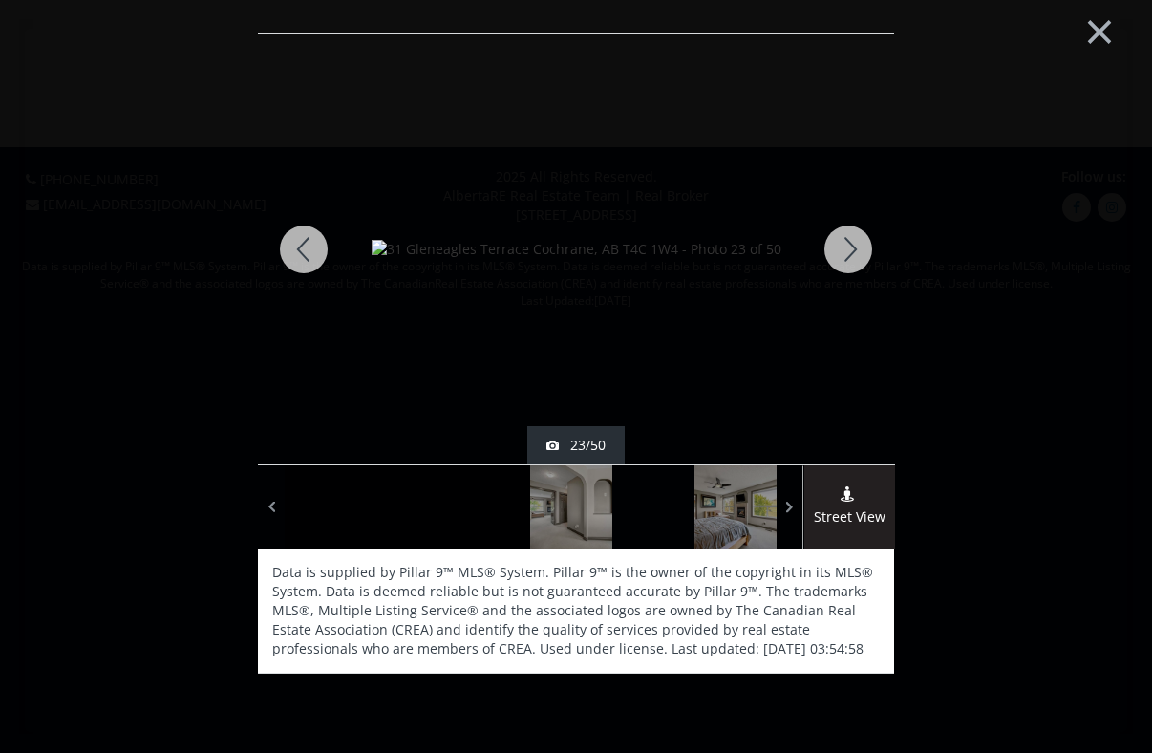
click at [848, 239] on div at bounding box center [848, 249] width 92 height 430
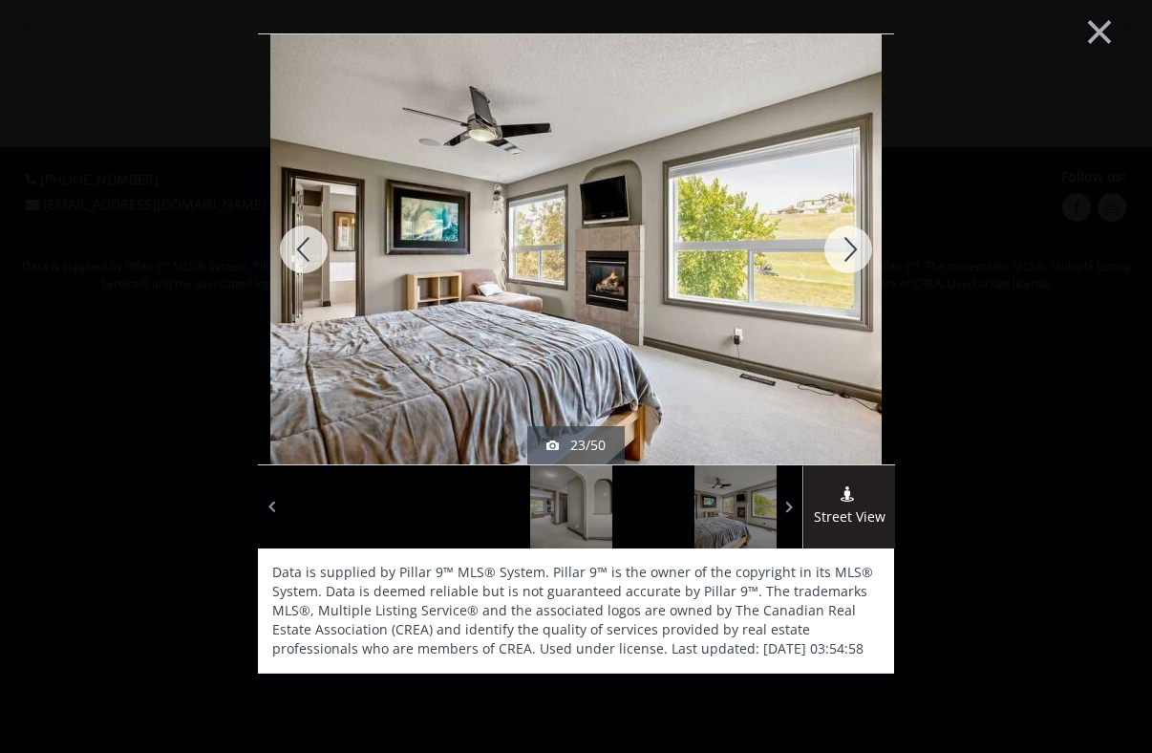
click at [848, 239] on div at bounding box center [848, 249] width 92 height 430
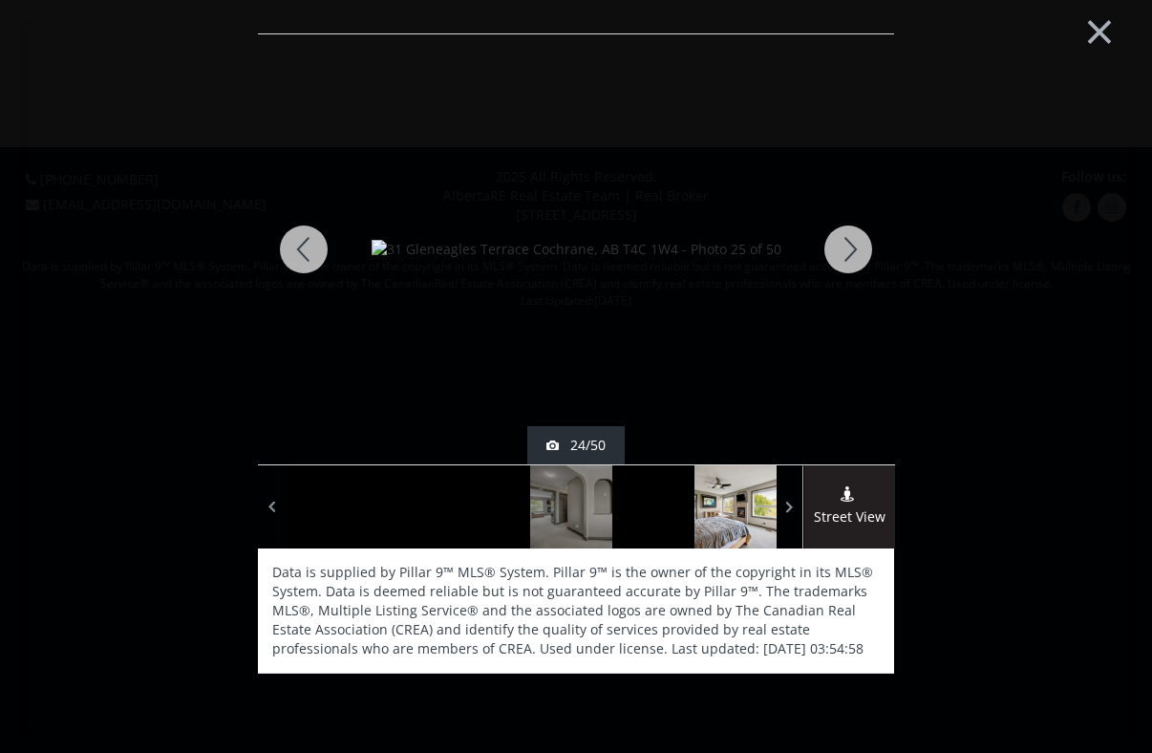
click at [848, 239] on div at bounding box center [848, 249] width 92 height 430
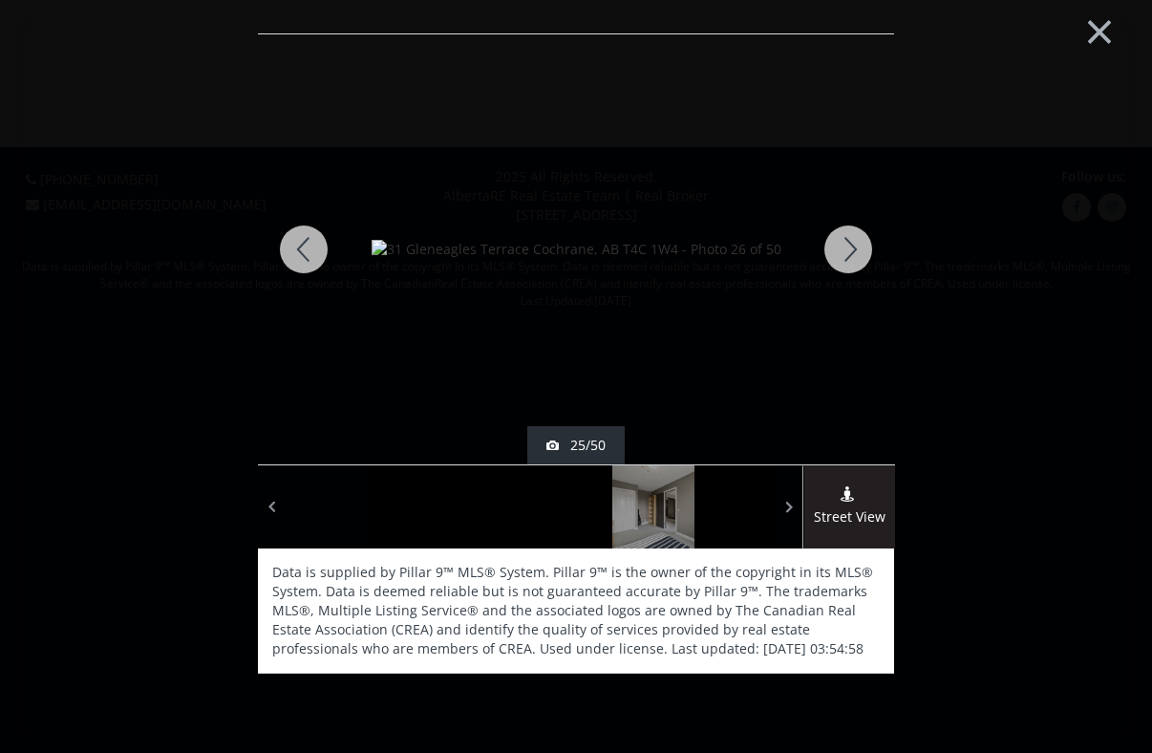
click at [848, 239] on div at bounding box center [848, 249] width 92 height 430
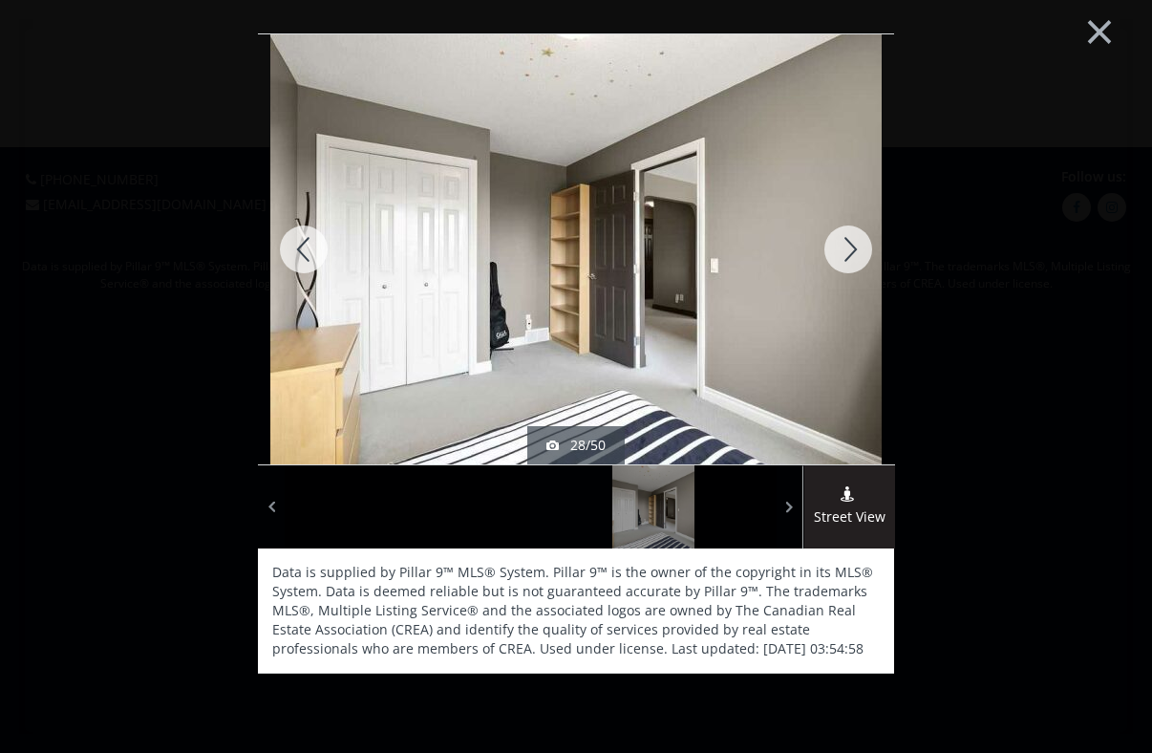
click at [848, 239] on div at bounding box center [848, 249] width 92 height 430
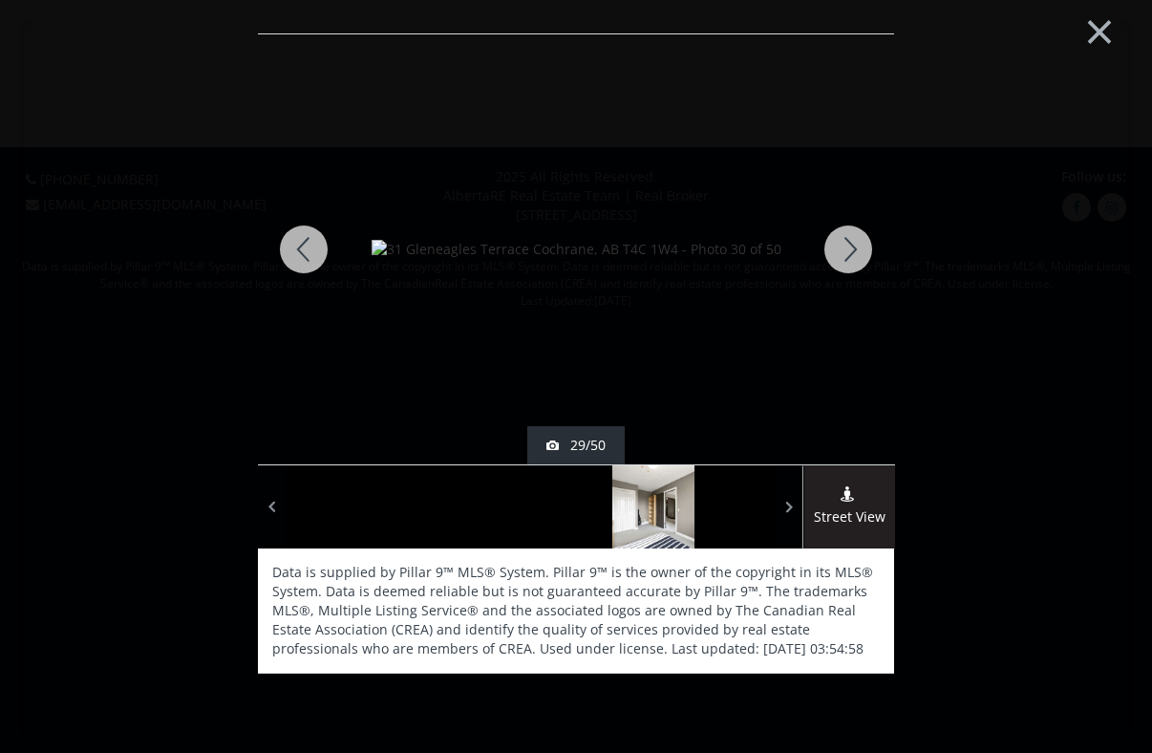
click at [848, 239] on div at bounding box center [848, 249] width 92 height 430
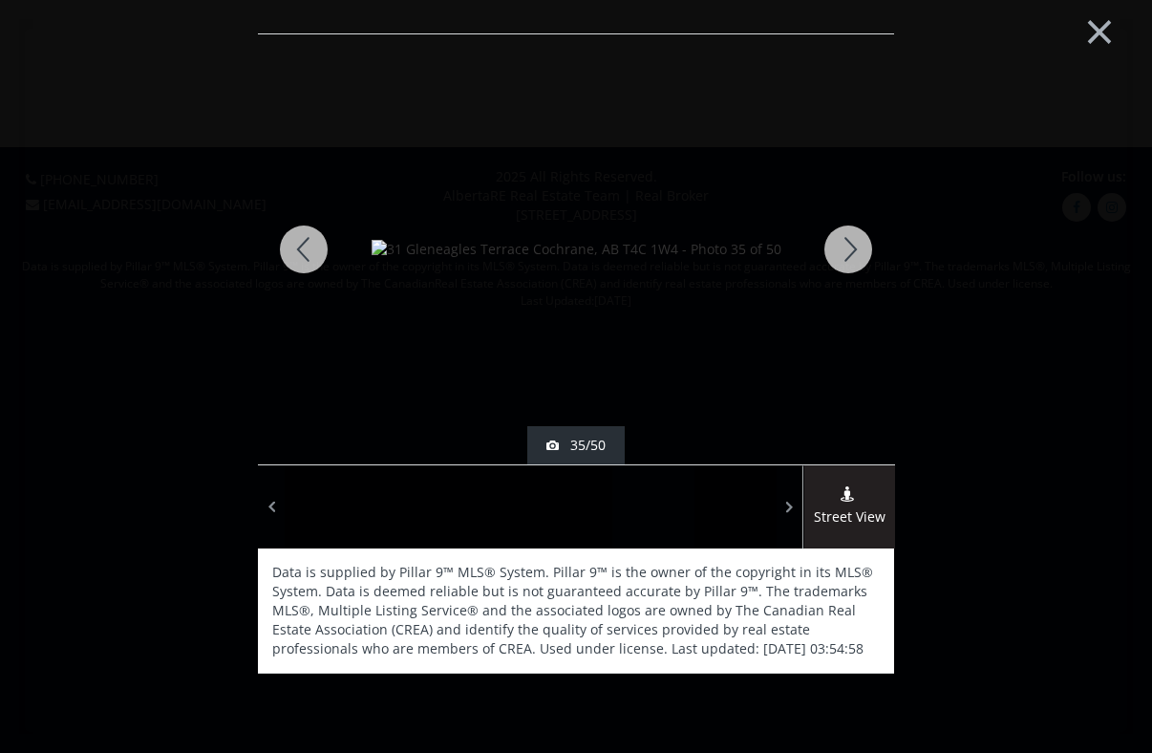
click at [848, 239] on div at bounding box center [848, 249] width 92 height 430
click at [848, 238] on div at bounding box center [848, 249] width 92 height 430
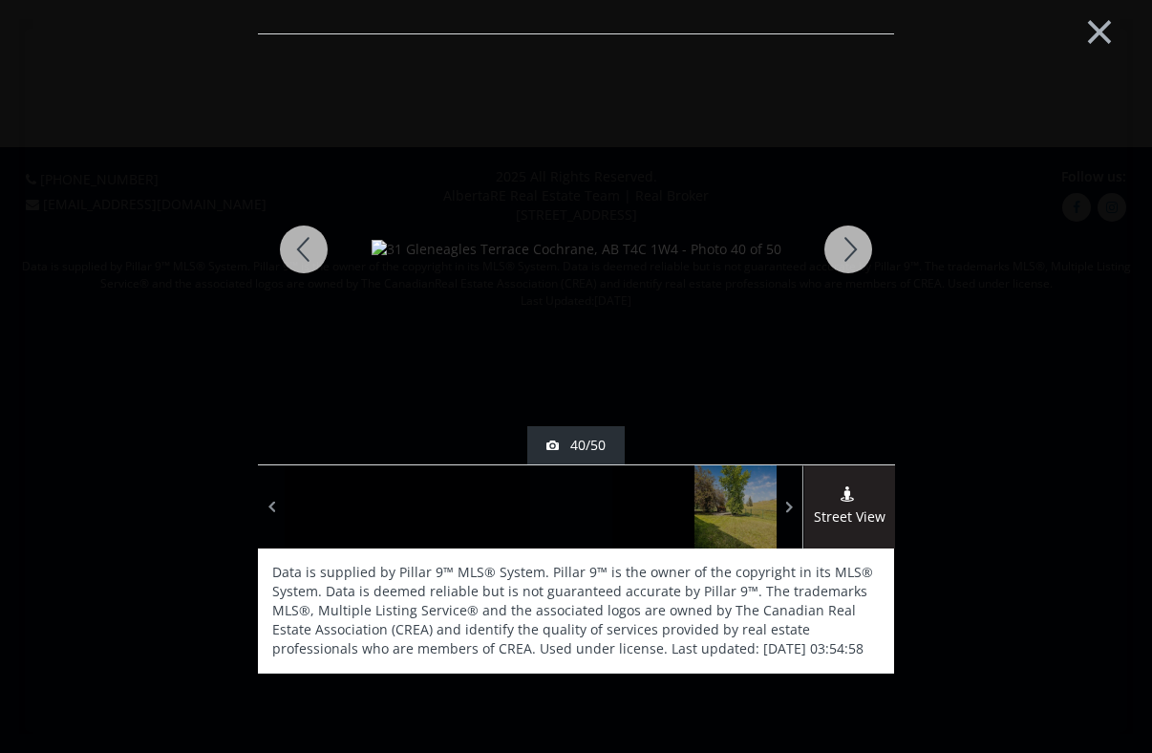
click at [848, 238] on div at bounding box center [848, 249] width 92 height 430
click at [848, 237] on div at bounding box center [848, 249] width 92 height 430
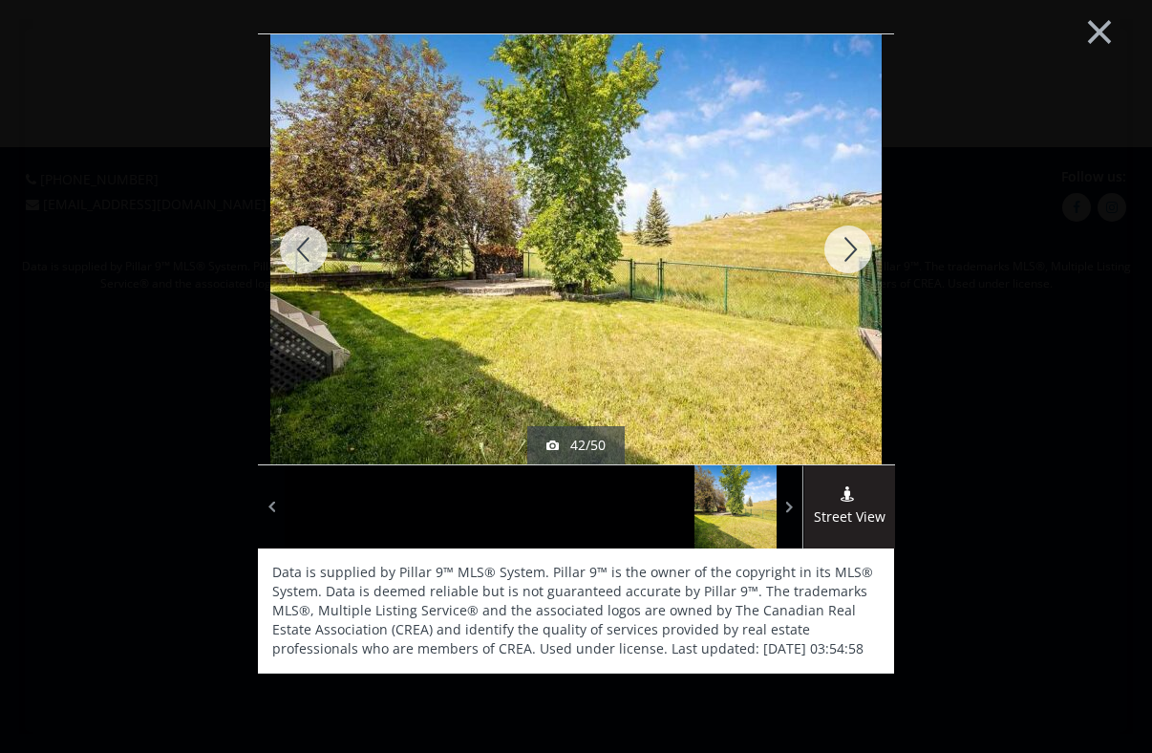
click at [848, 237] on div at bounding box center [848, 249] width 92 height 430
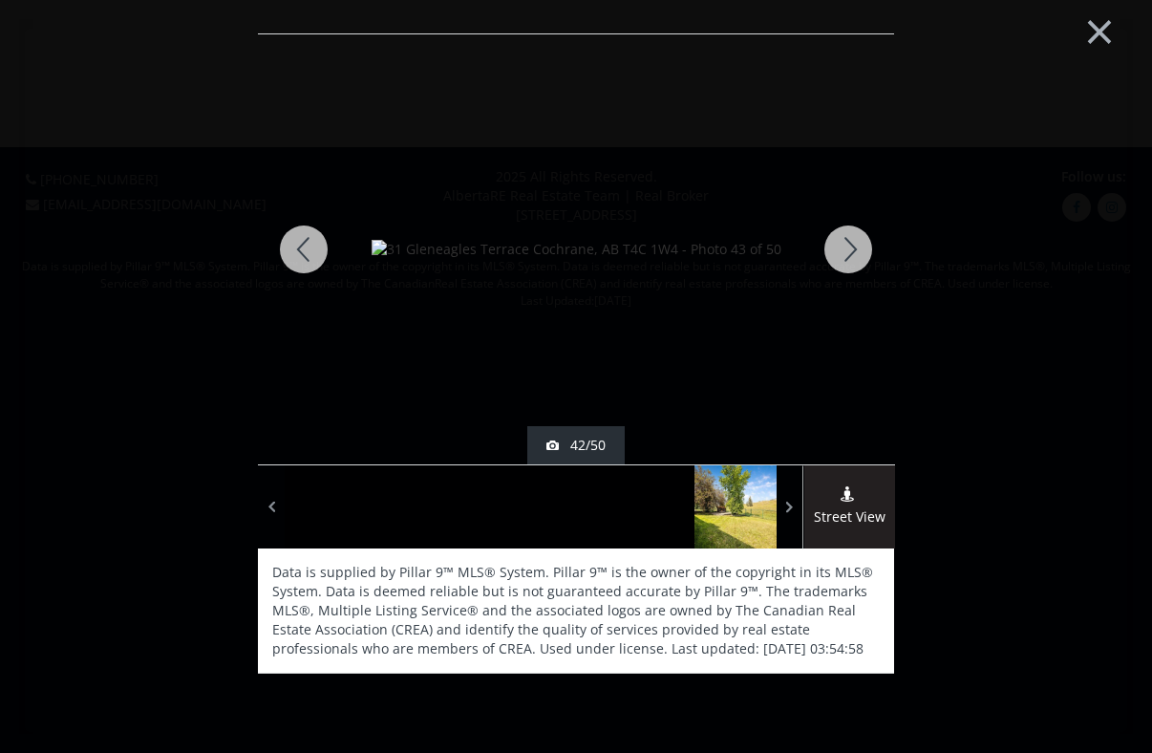
click at [848, 237] on div at bounding box center [848, 249] width 92 height 430
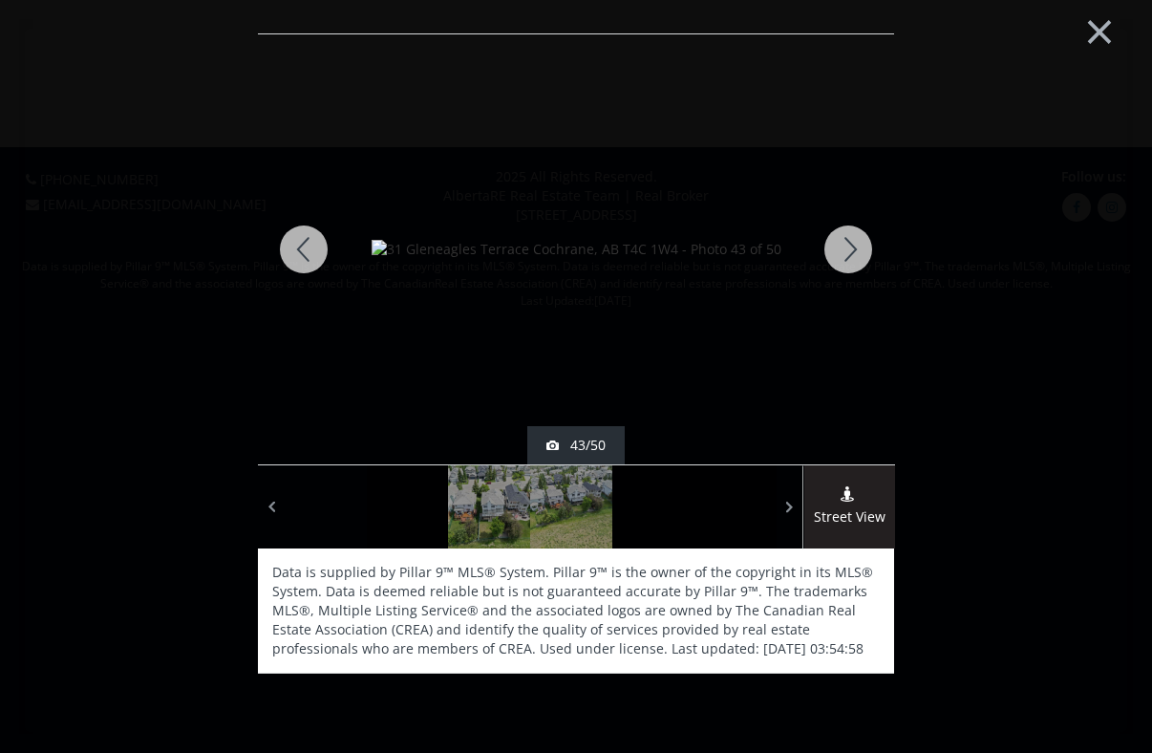
click at [305, 242] on div at bounding box center [304, 249] width 92 height 430
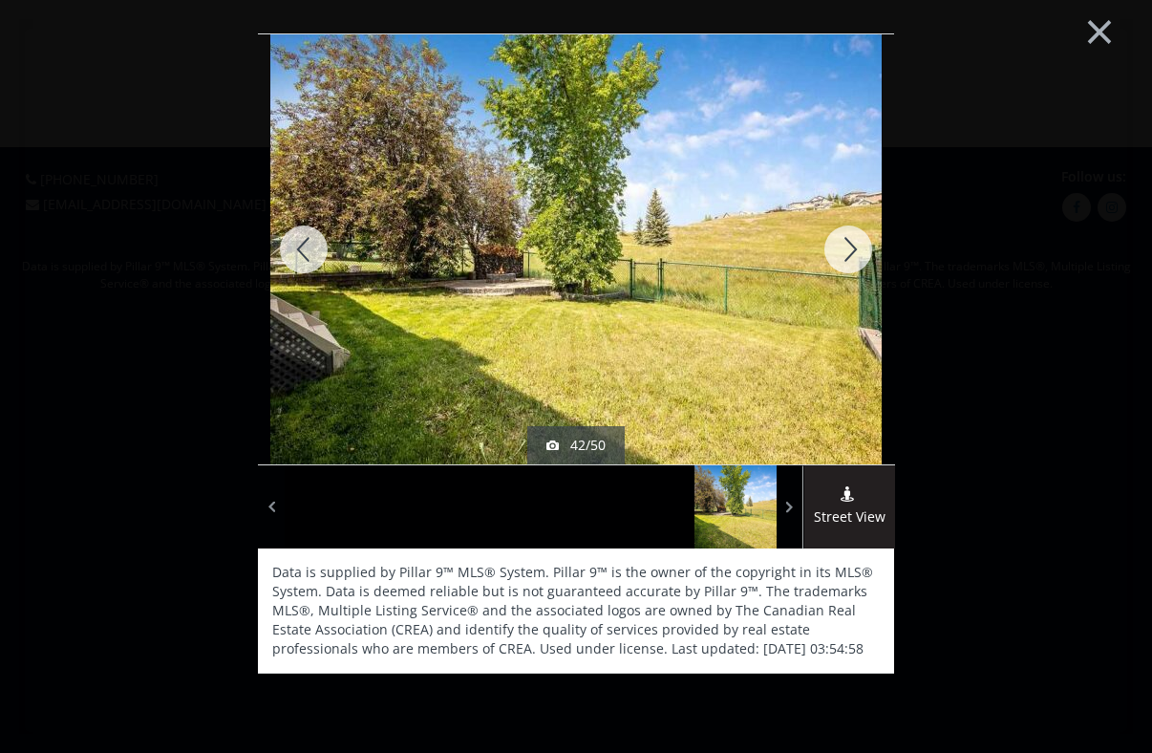
click at [841, 250] on div at bounding box center [848, 249] width 92 height 430
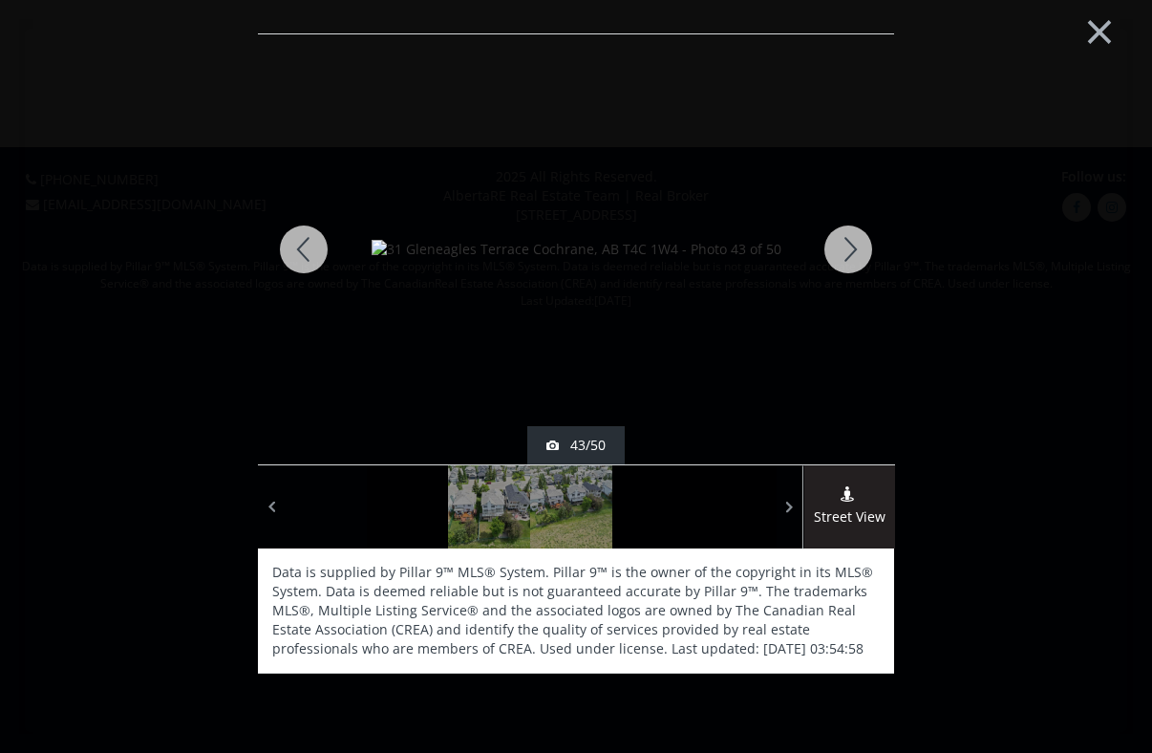
click at [841, 250] on div at bounding box center [848, 249] width 92 height 430
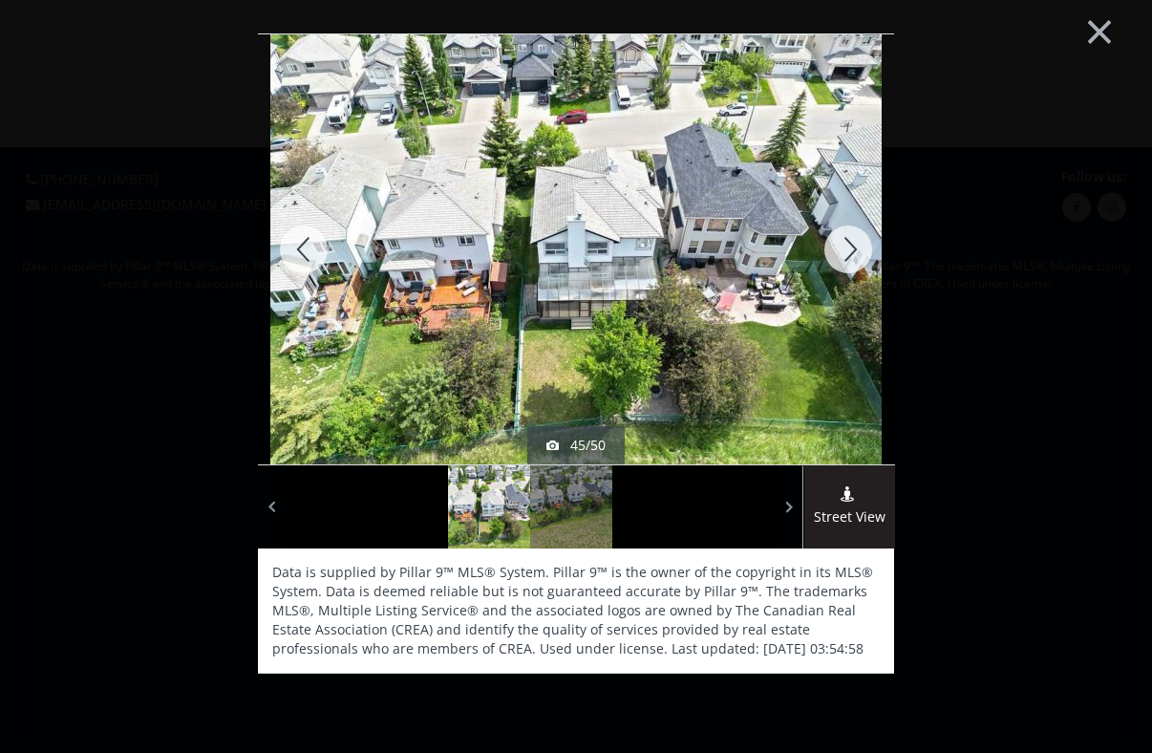
click at [841, 251] on div at bounding box center [848, 249] width 92 height 430
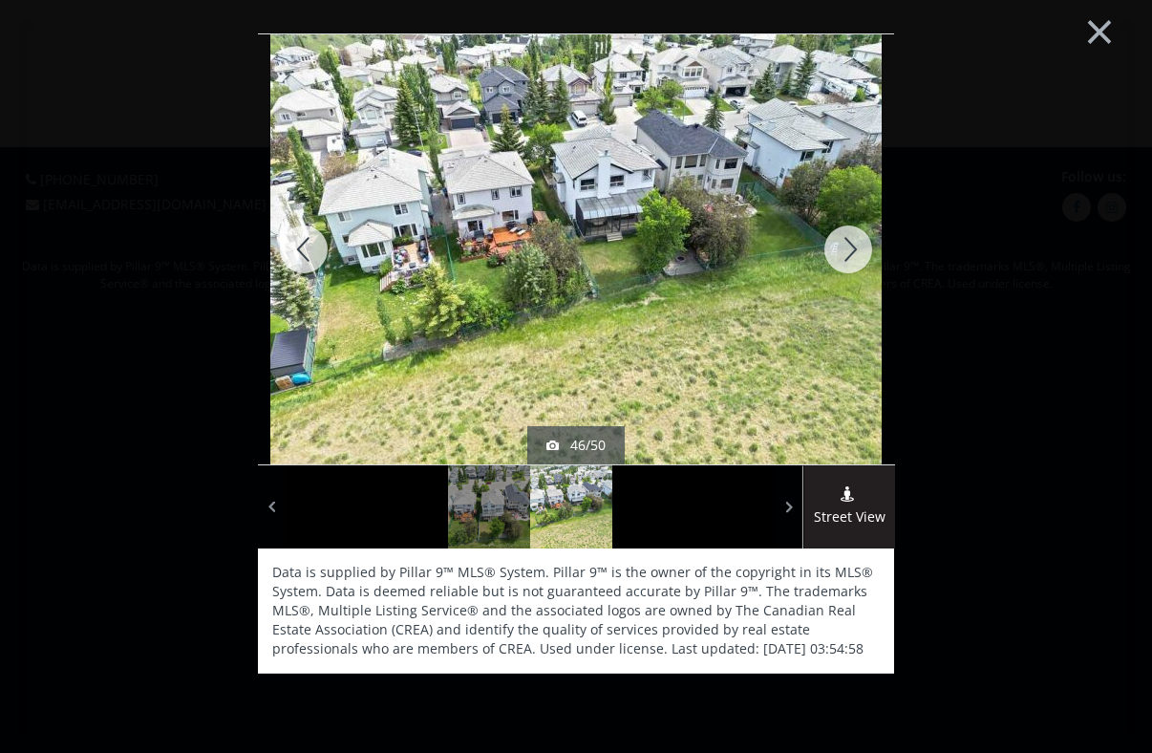
click at [841, 251] on div at bounding box center [848, 249] width 92 height 430
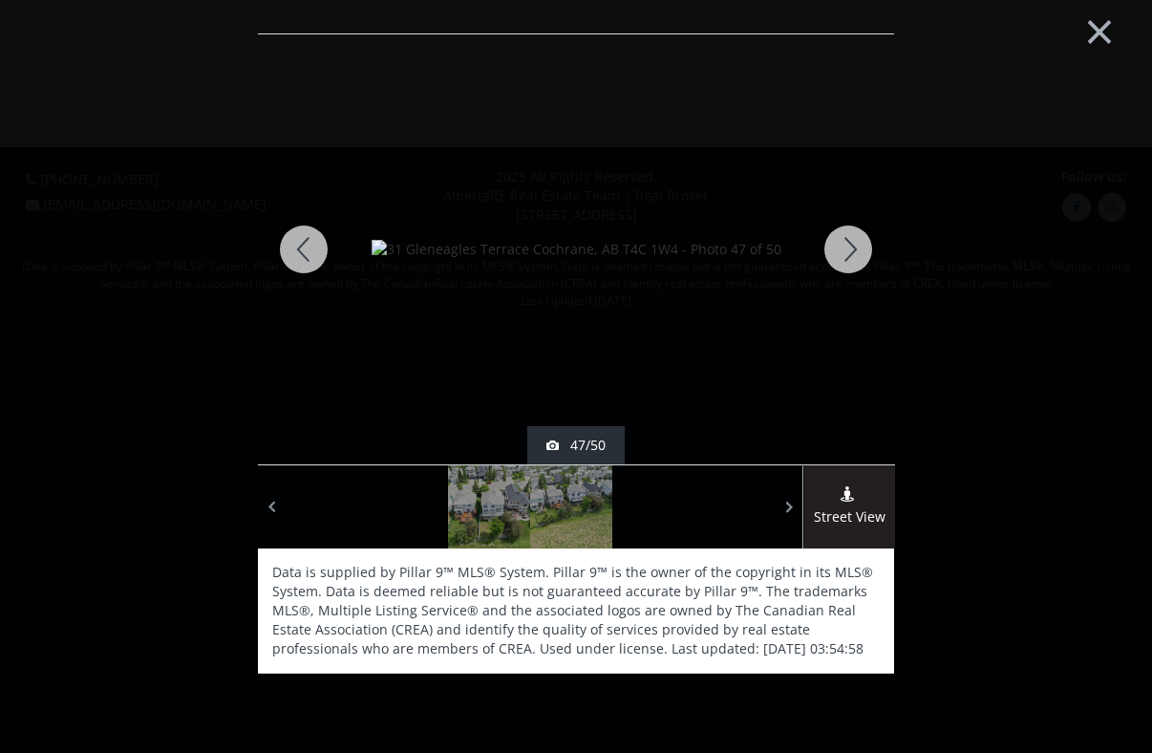
click at [841, 250] on div at bounding box center [848, 249] width 92 height 430
click at [841, 248] on div at bounding box center [848, 249] width 92 height 430
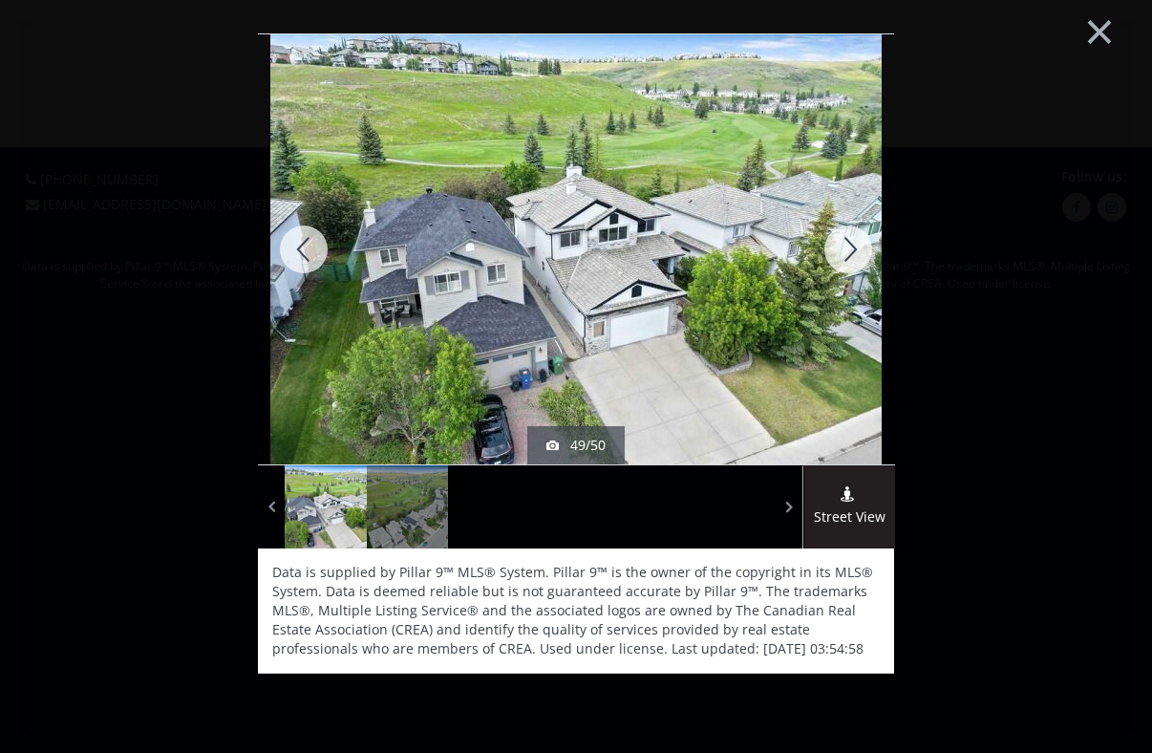
click at [841, 248] on div at bounding box center [848, 249] width 92 height 430
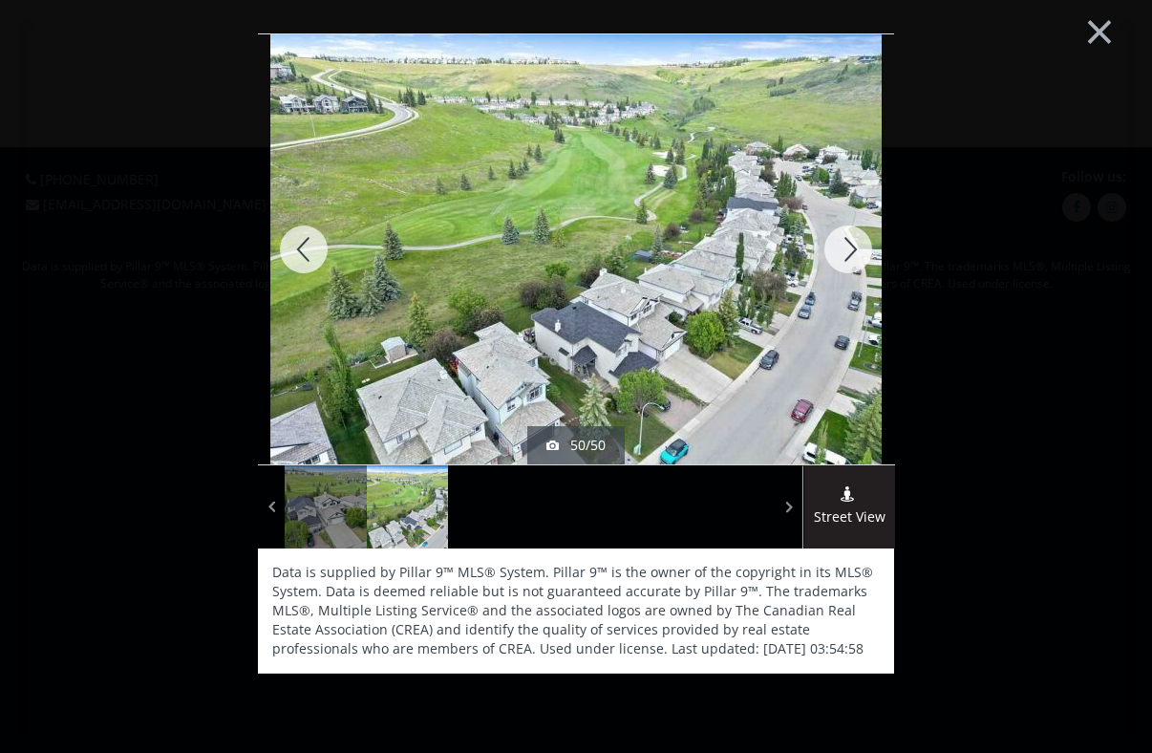
click at [841, 248] on div at bounding box center [848, 249] width 92 height 430
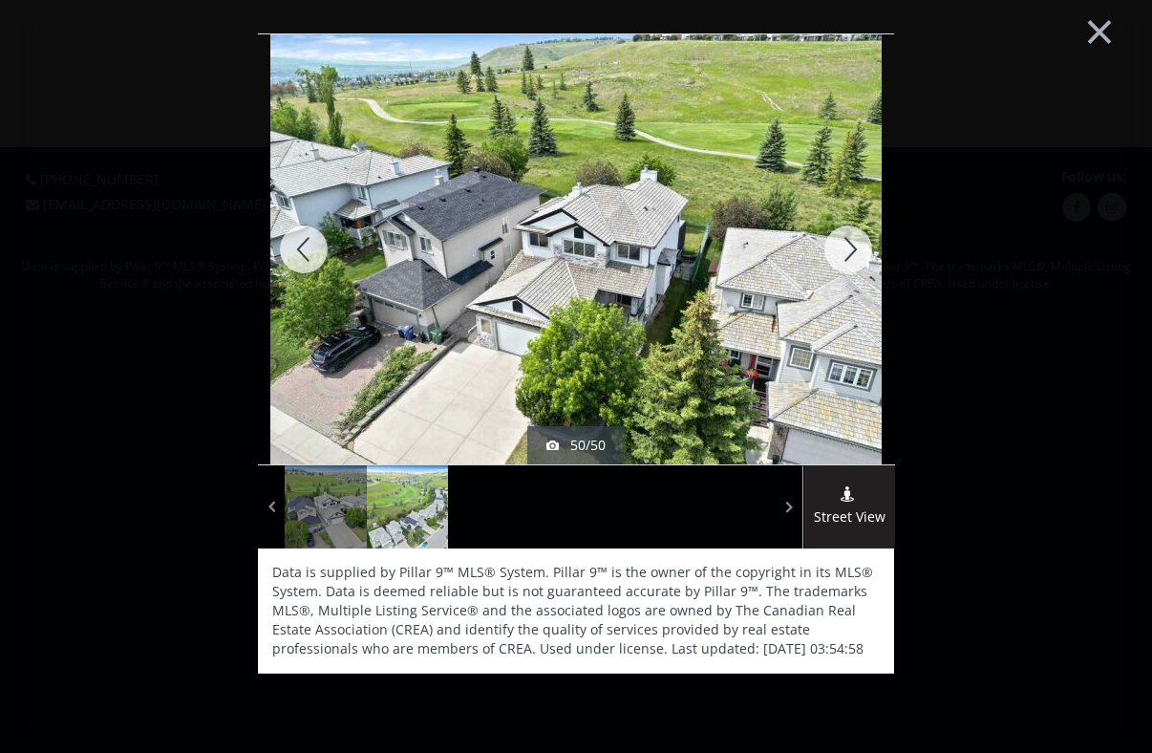
click at [841, 248] on div at bounding box center [848, 249] width 92 height 430
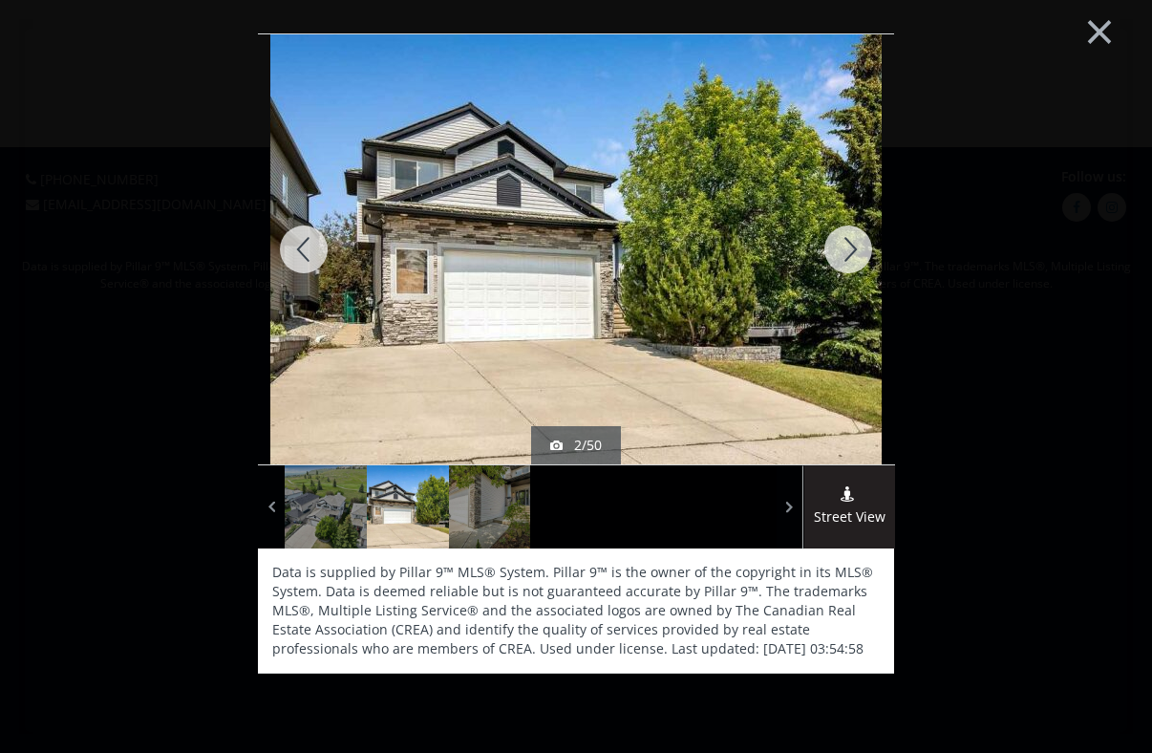
click at [841, 248] on div at bounding box center [848, 249] width 92 height 430
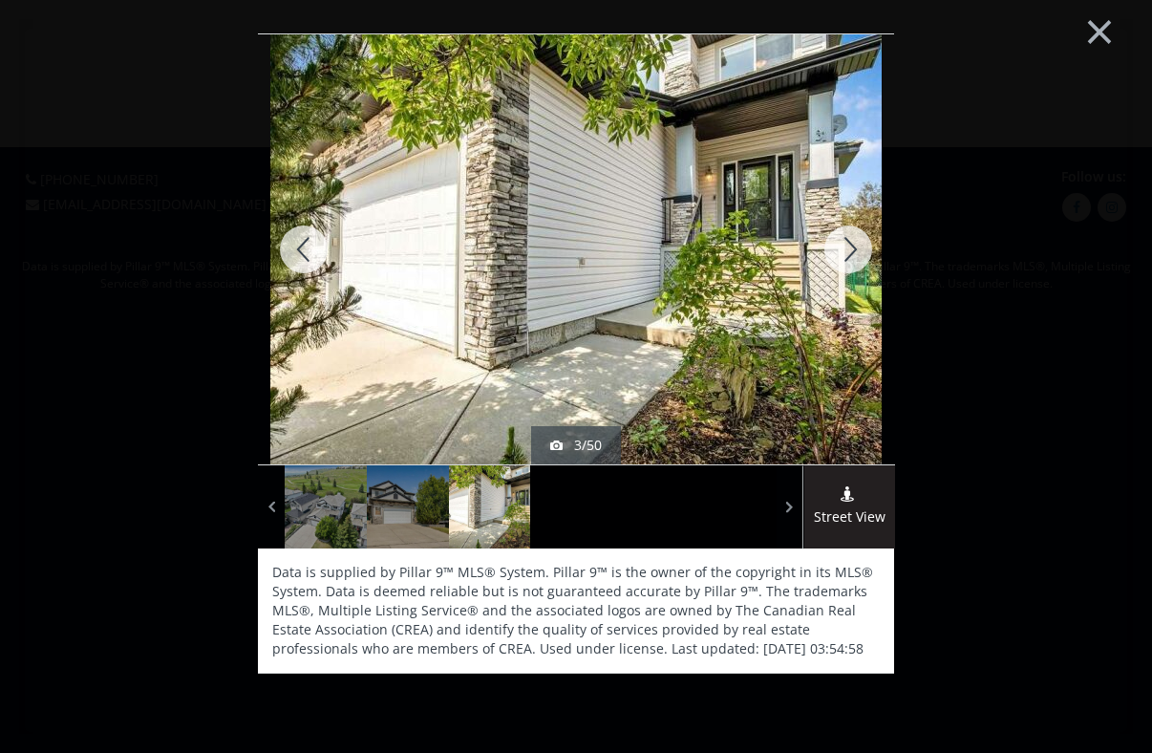
click at [841, 248] on div at bounding box center [848, 249] width 92 height 430
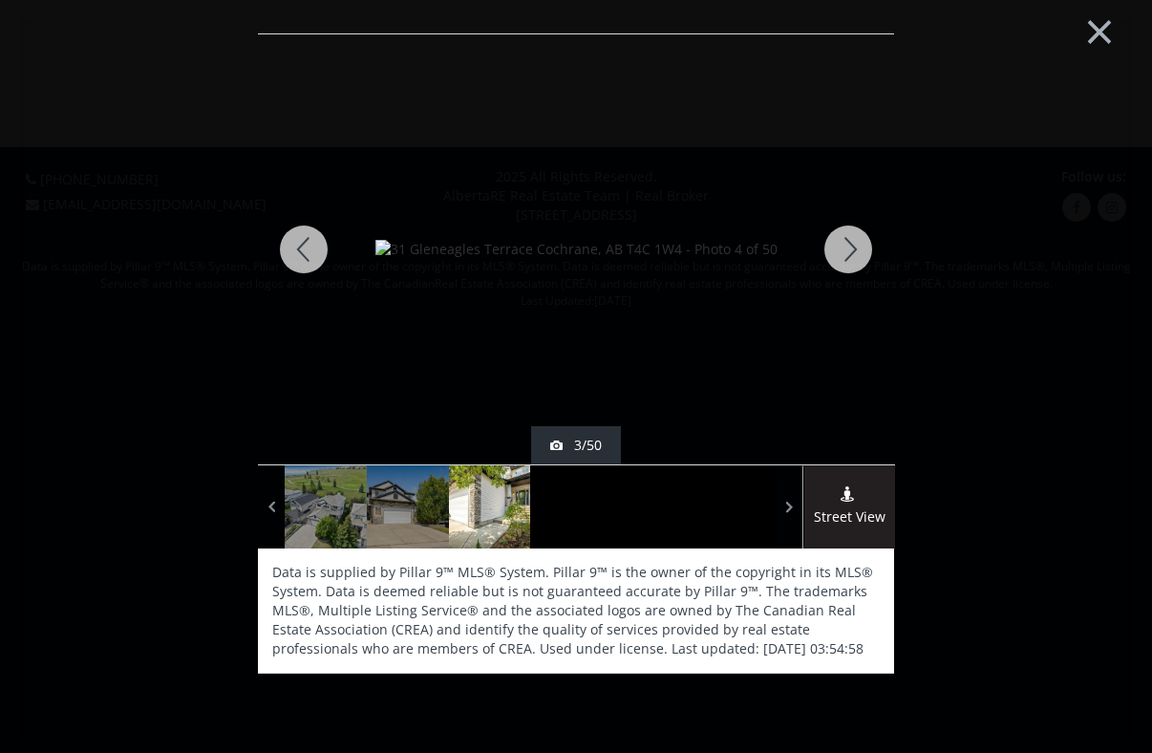
click at [841, 248] on div at bounding box center [848, 249] width 92 height 430
click at [1096, 26] on button "×" at bounding box center [1099, 29] width 105 height 78
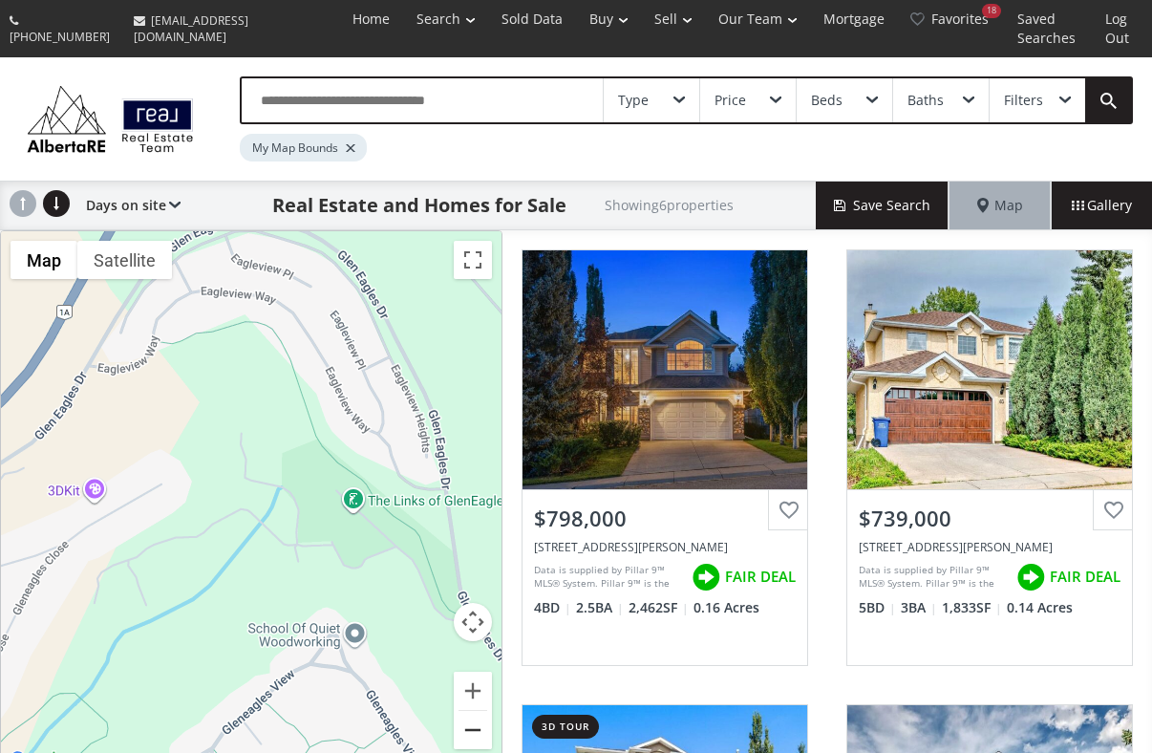
click at [477, 711] on button "Zoom out" at bounding box center [473, 730] width 38 height 38
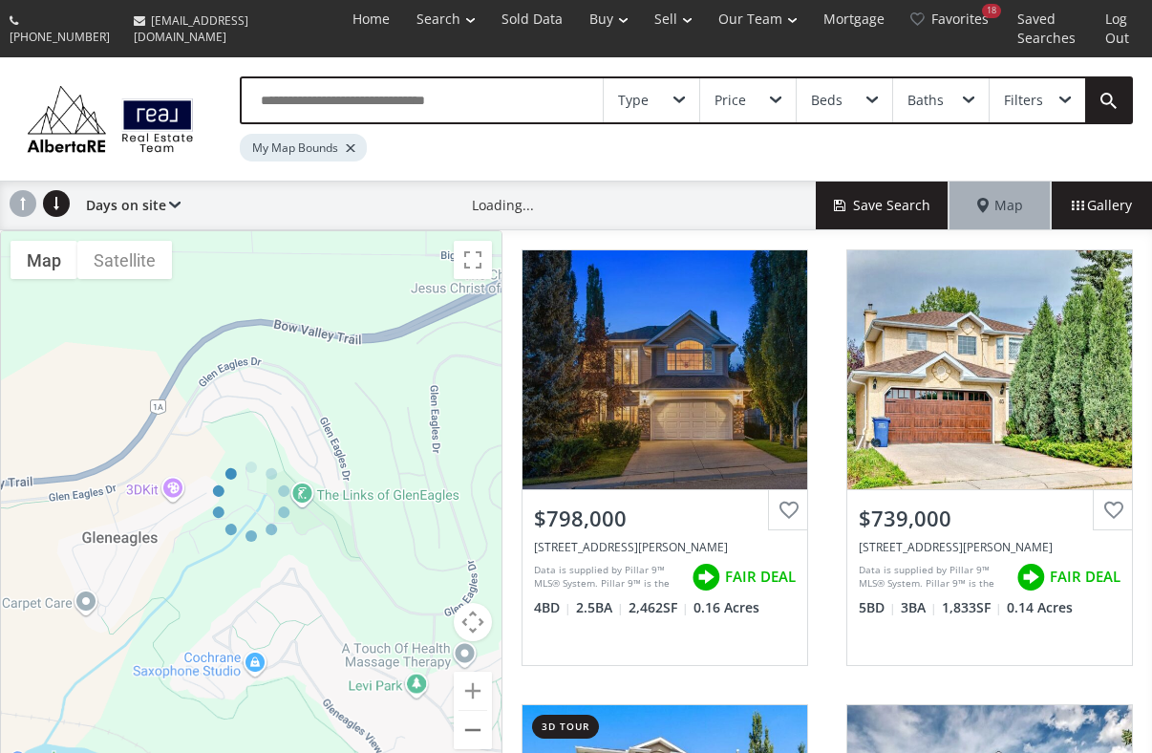
click at [477, 706] on div "← Move left → Move right ↑ Move up ↓ Move down + Zoom in - Zoom out Home Jump l…" at bounding box center [251, 501] width 502 height 543
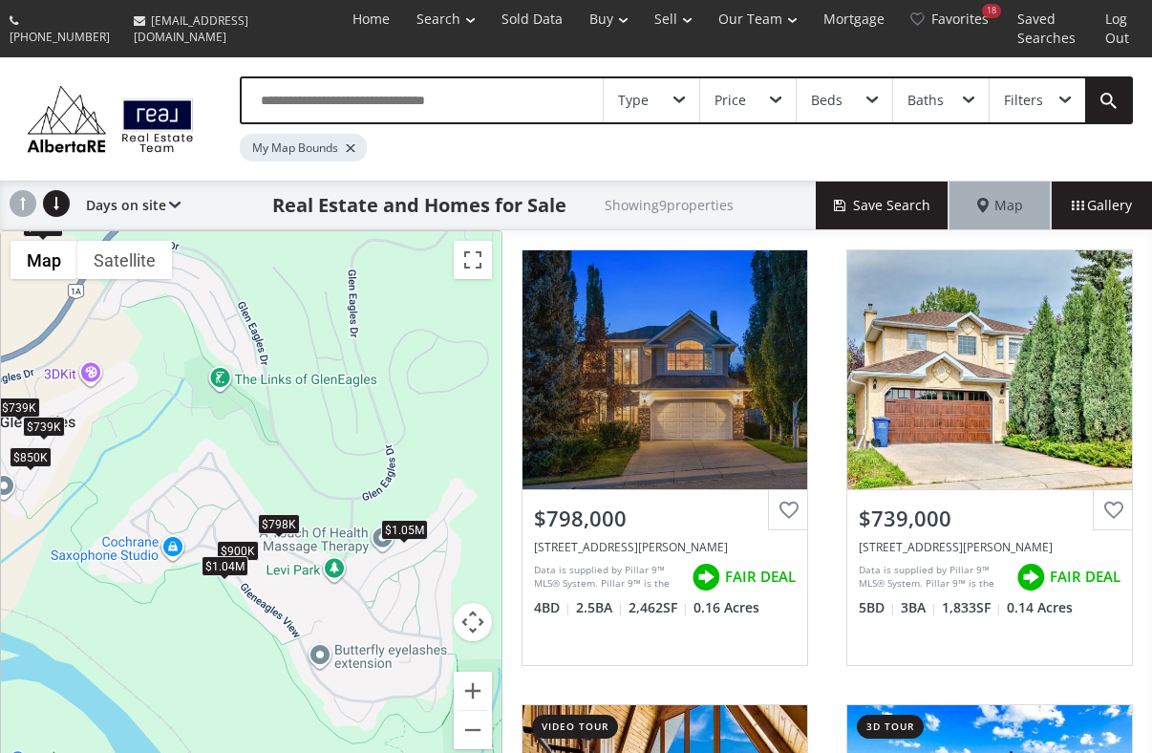
drag, startPoint x: 227, startPoint y: 542, endPoint x: 151, endPoint y: 424, distance: 140.1
click at [151, 424] on div "$798K $739K $2.5M $900K $850K $739K $5.5M $1.04M $1.05M" at bounding box center [251, 501] width 500 height 541
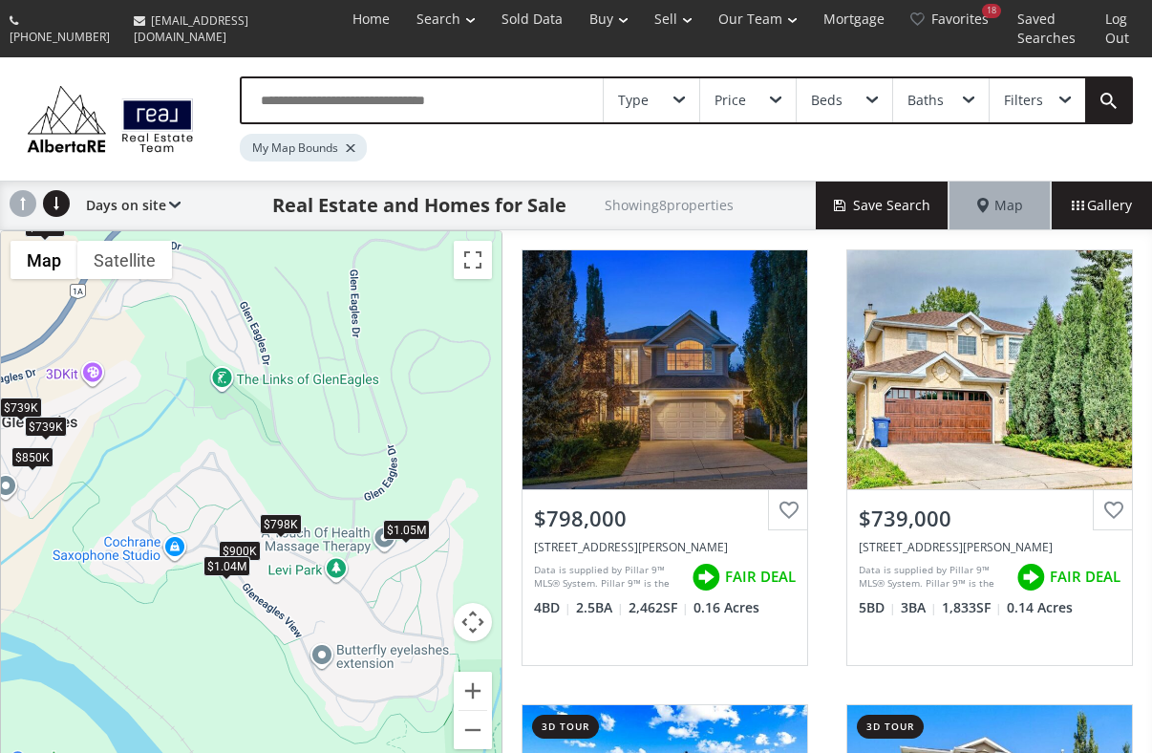
click at [408, 519] on div "$1.05M" at bounding box center [406, 529] width 47 height 20
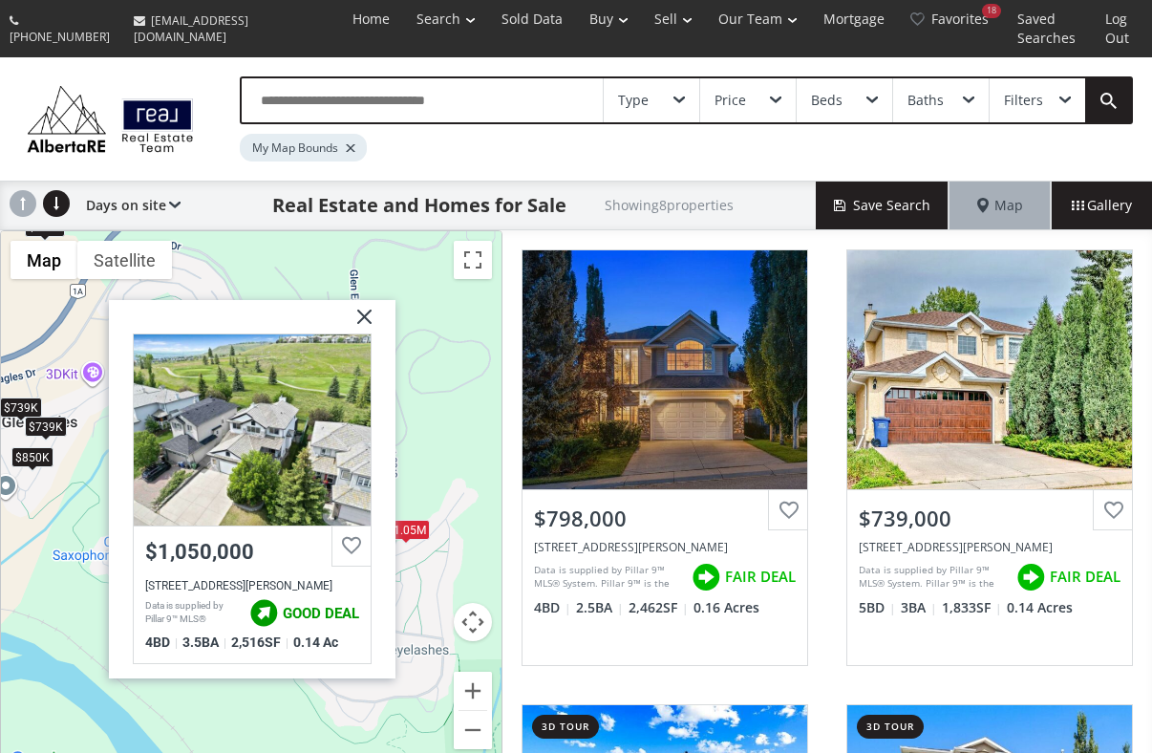
click at [424, 442] on div "$798K $739K $900K $850K $739K $5.5M $1.04M $1.05M Gleneagles Terrace [PERSON_NA…" at bounding box center [251, 501] width 500 height 541
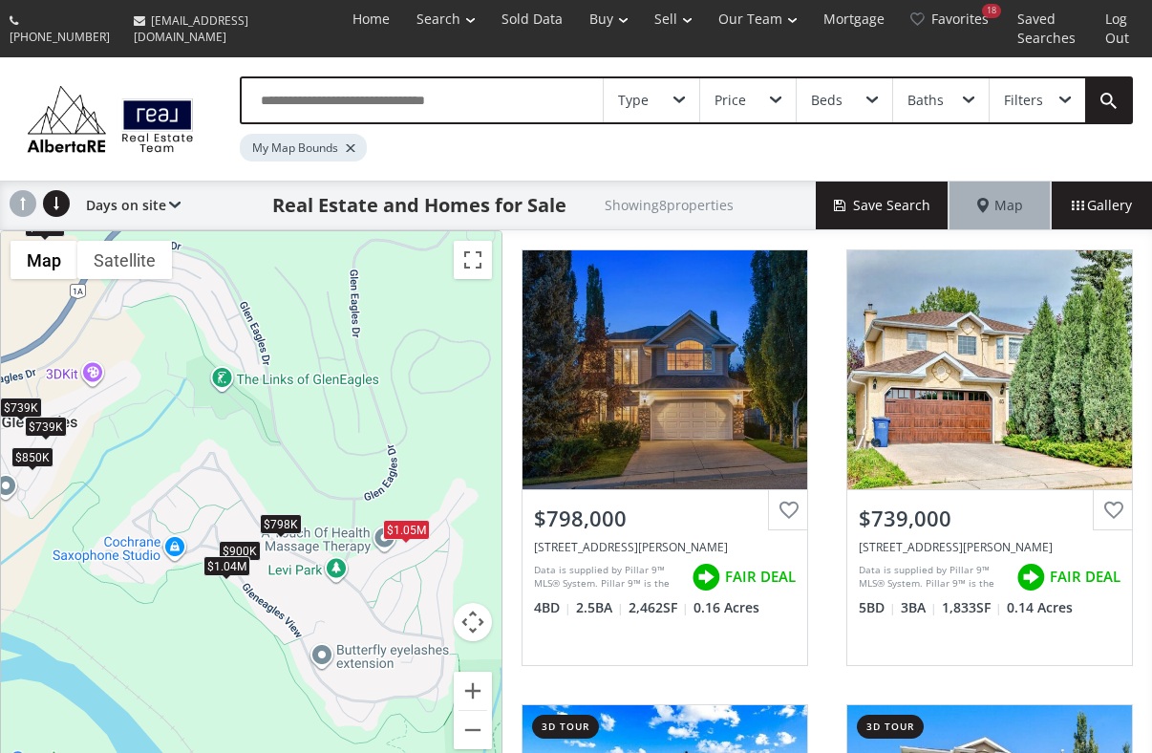
click at [291, 514] on div "$798K" at bounding box center [281, 524] width 42 height 20
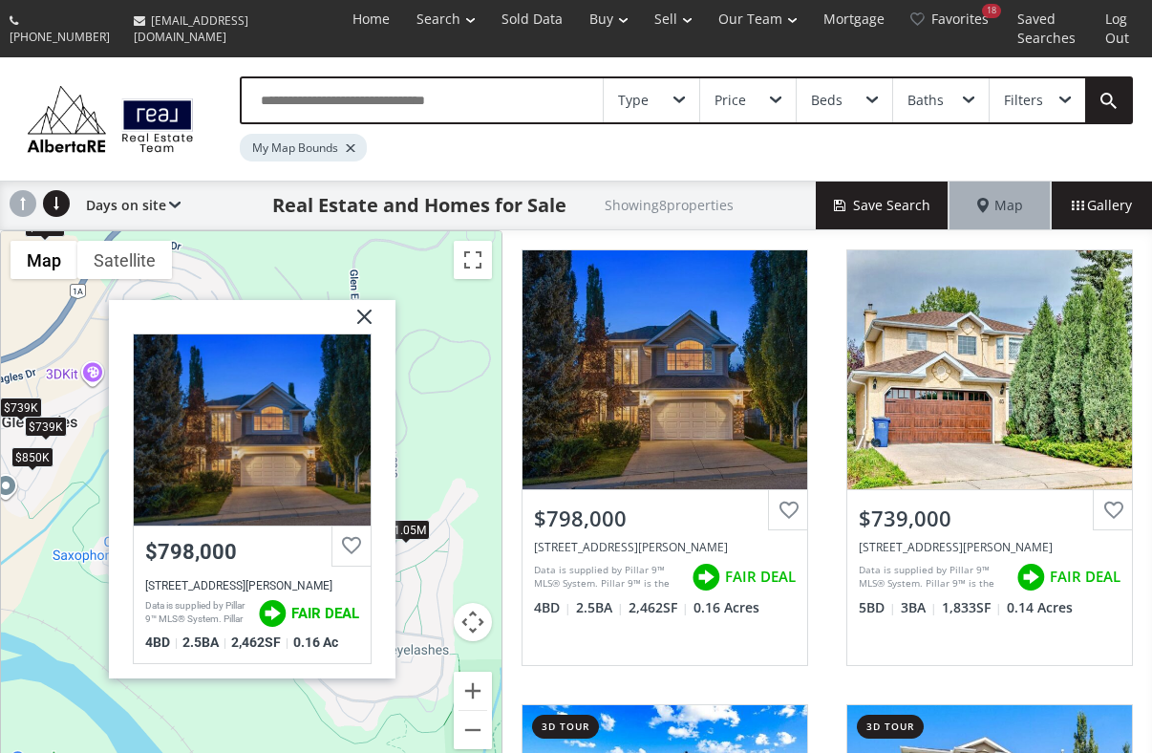
click at [464, 373] on div "$798K $739K $900K $850K $739K $5.5M $1.04M $1.05M Gleneagles View [PERSON_NAME]…" at bounding box center [251, 501] width 500 height 541
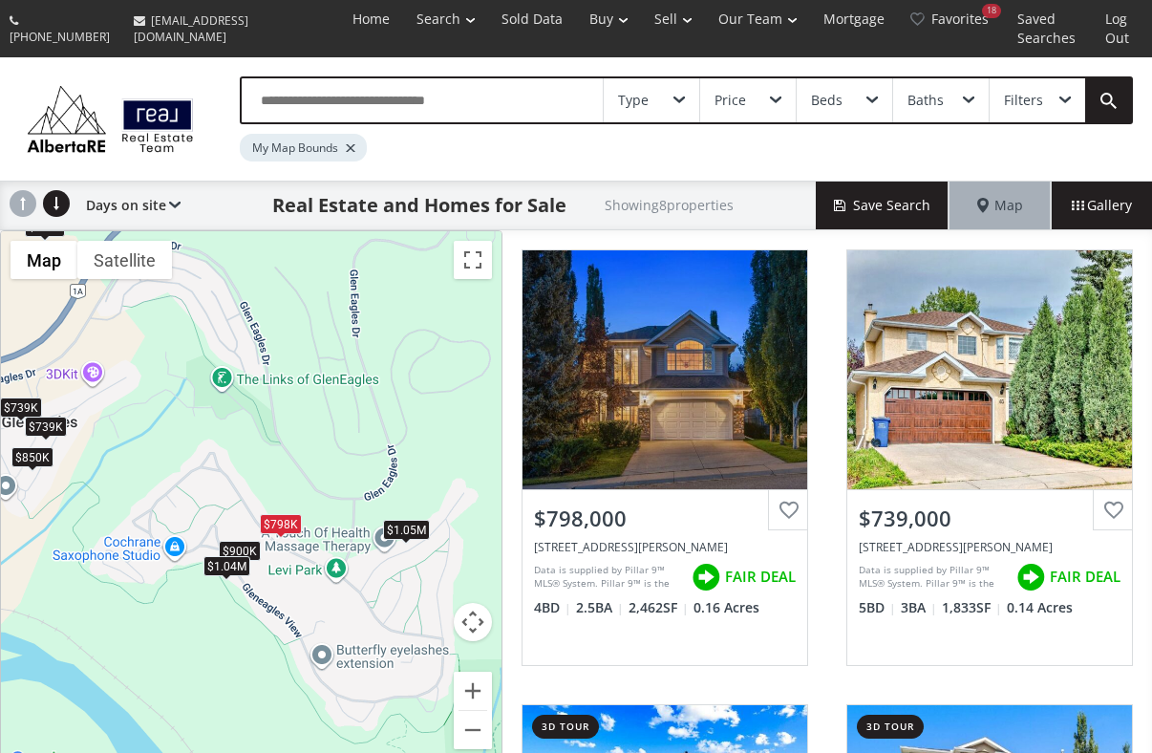
click at [232, 556] on div "$1.04M" at bounding box center [226, 566] width 47 height 20
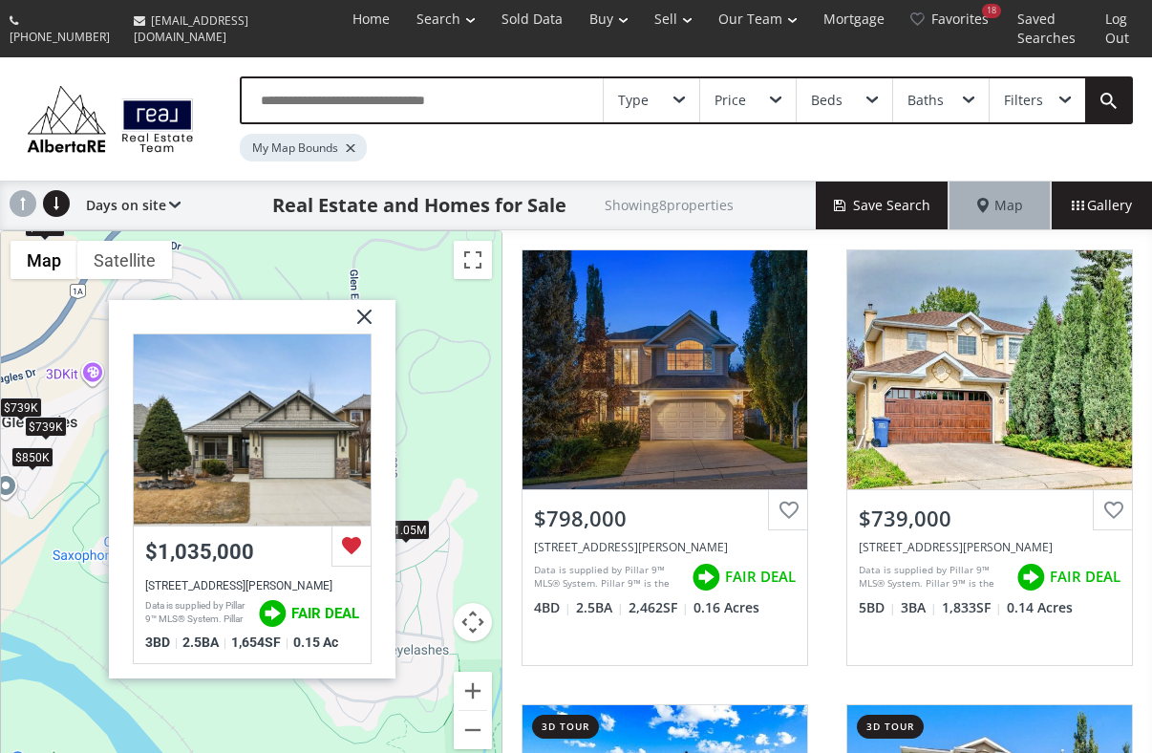
click at [213, 664] on div "$798K $739K $900K $850K $739K $5.5M $1.04M $1.05M Gleneagles View [PERSON_NAME]…" at bounding box center [251, 501] width 500 height 541
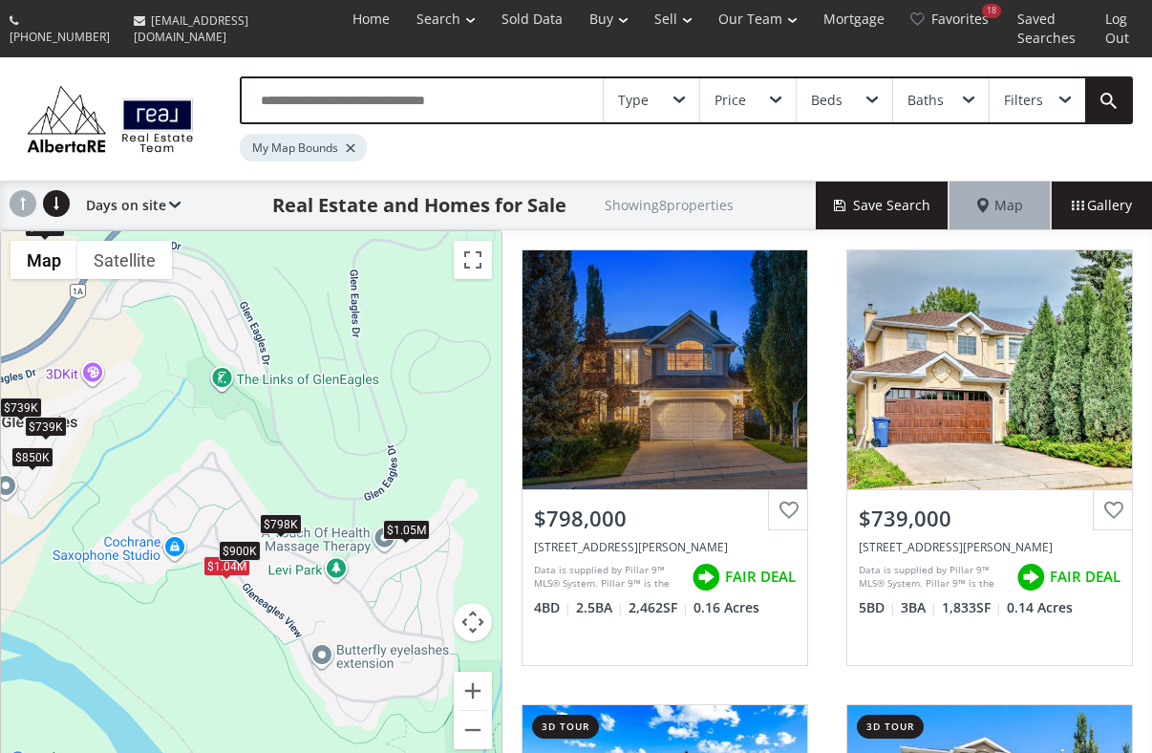
click at [241, 541] on div "$900K" at bounding box center [240, 551] width 42 height 20
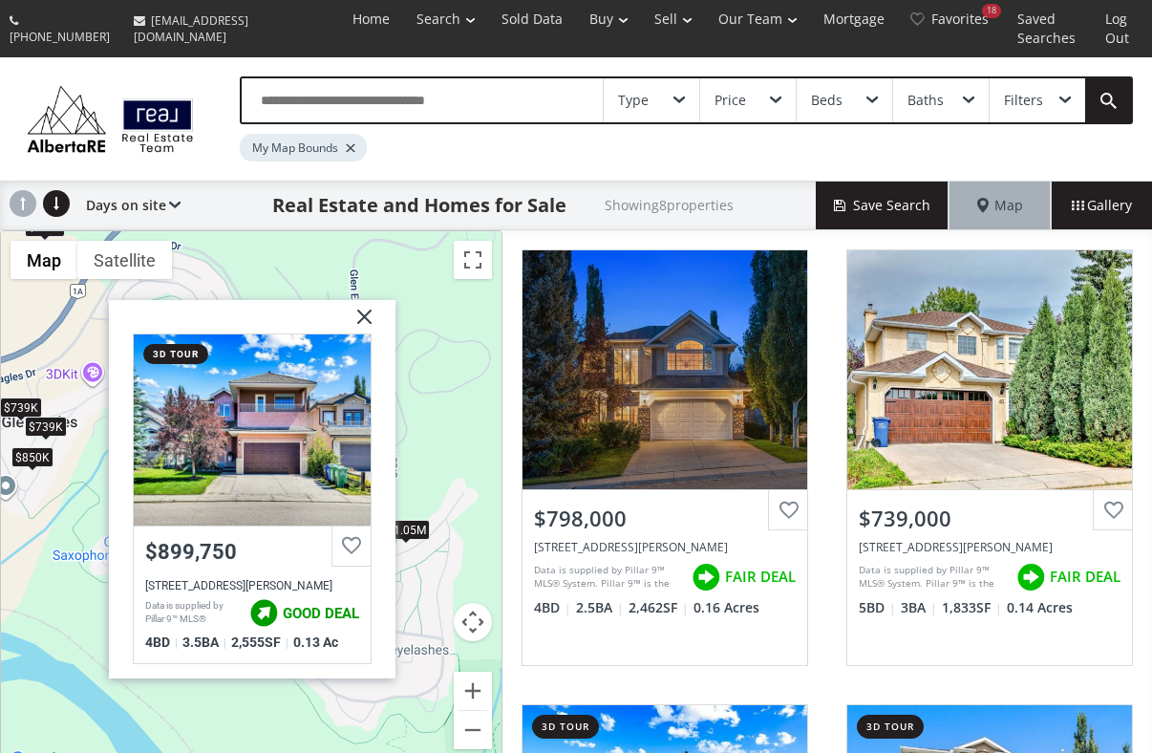
click at [224, 678] on div "$798K $739K $900K $850K $739K $5.5M $1.04M $1.05M Gleneagles View [PERSON_NAME]…" at bounding box center [251, 501] width 500 height 541
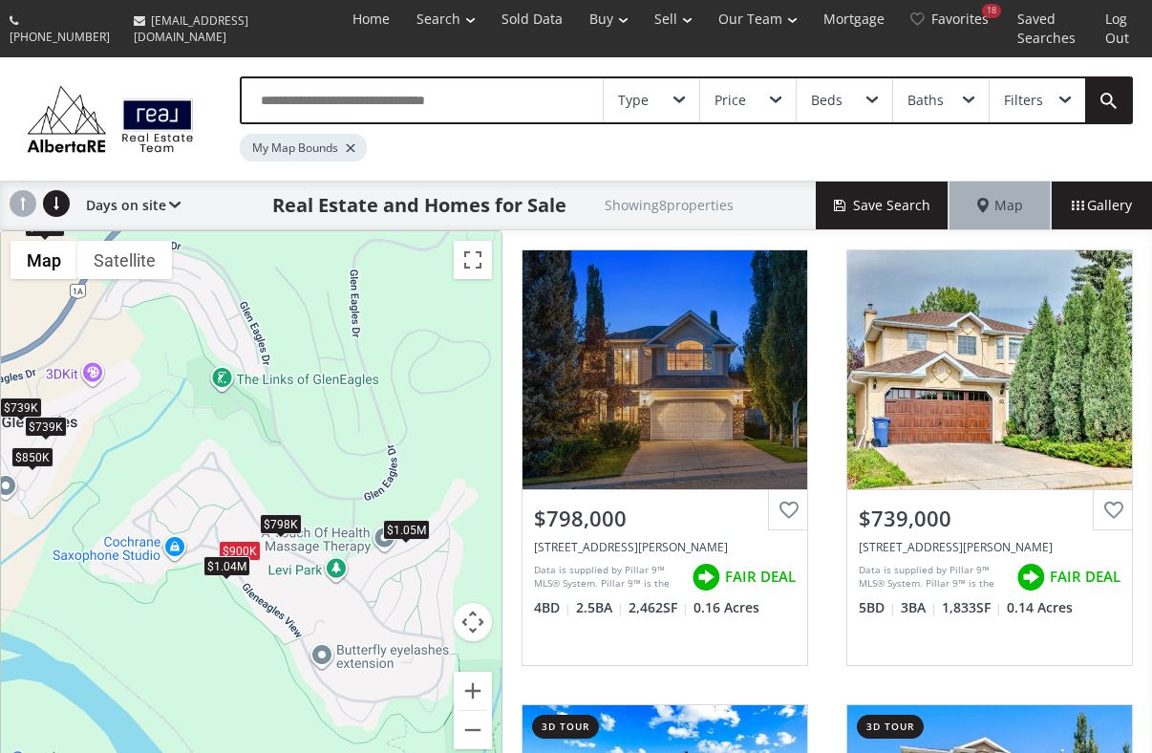
click at [220, 556] on div "$1.04M" at bounding box center [226, 566] width 47 height 20
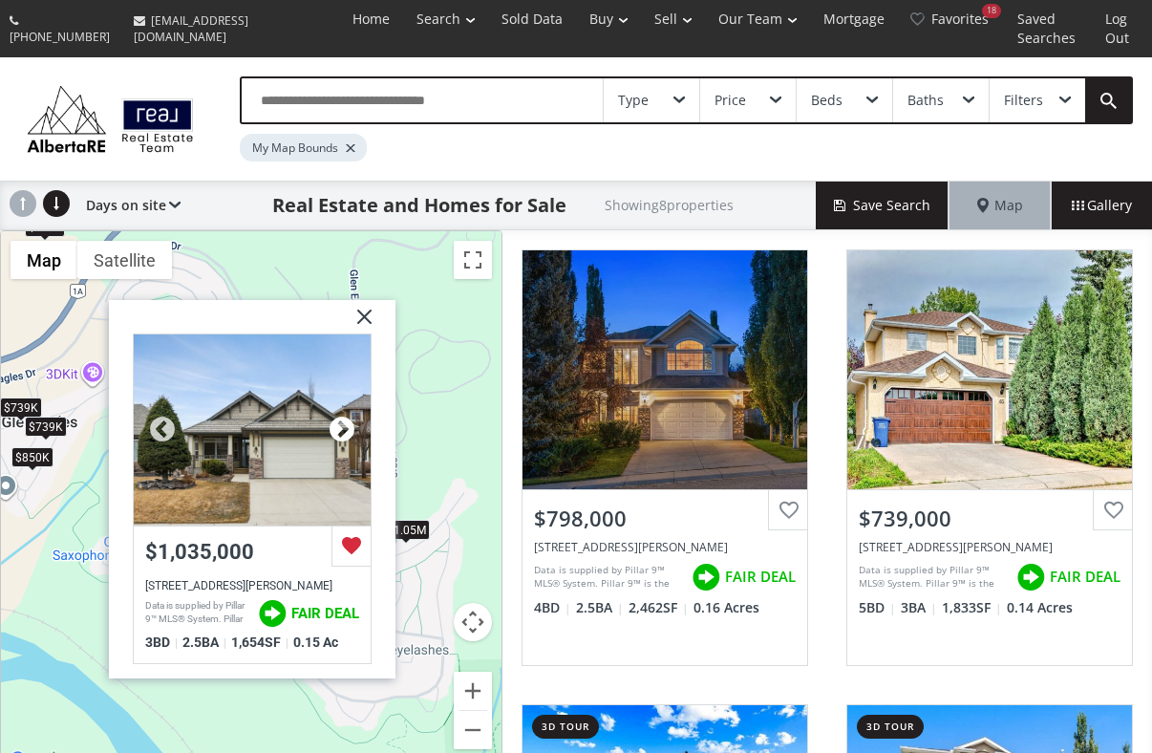
click at [342, 415] on div at bounding box center [342, 429] width 29 height 29
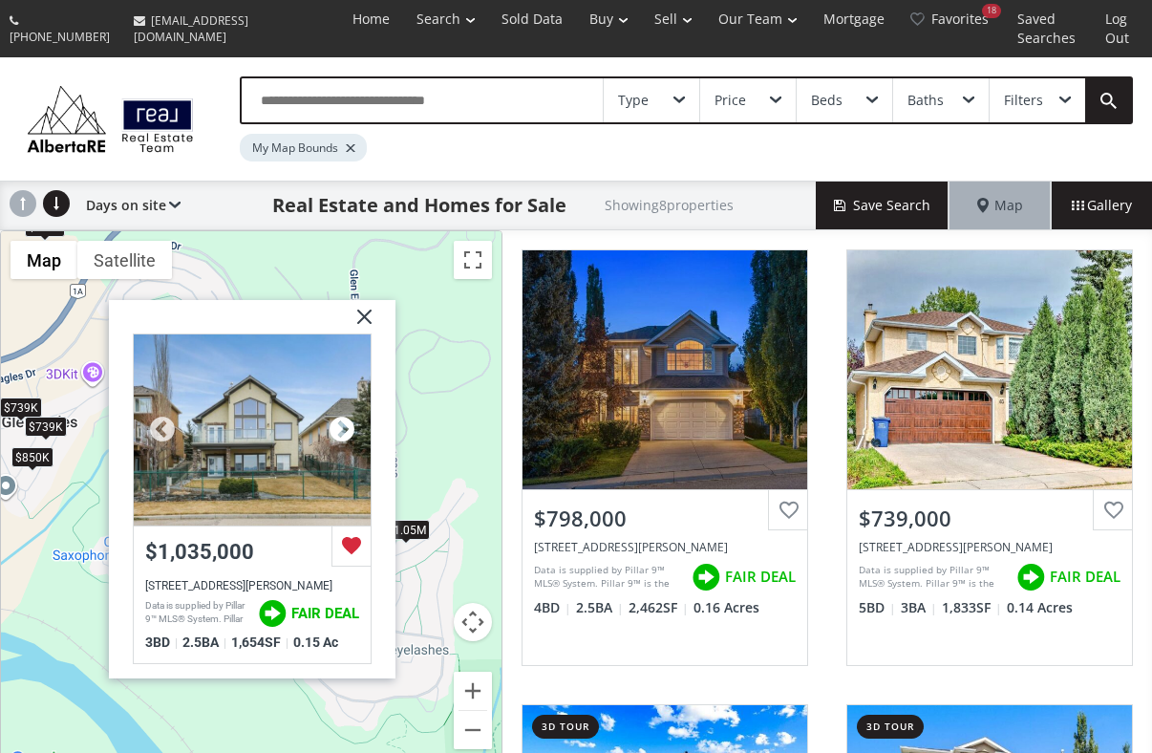
click at [342, 415] on div at bounding box center [342, 429] width 29 height 29
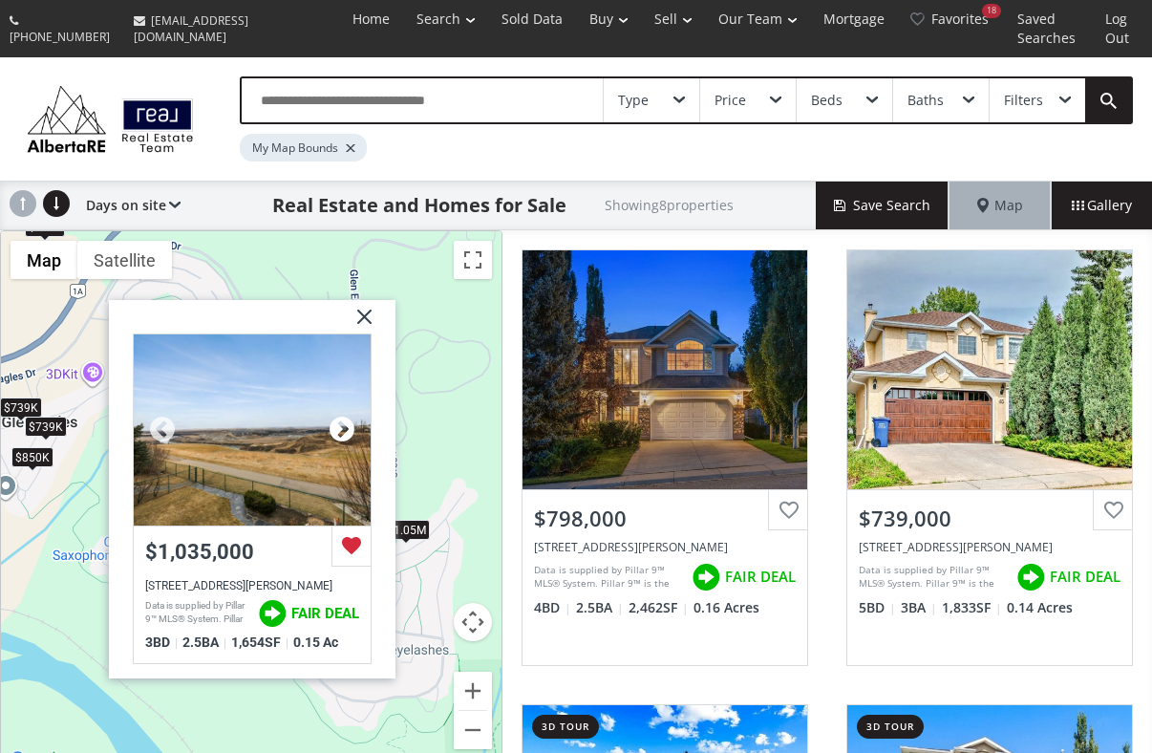
click at [342, 415] on div at bounding box center [342, 429] width 29 height 29
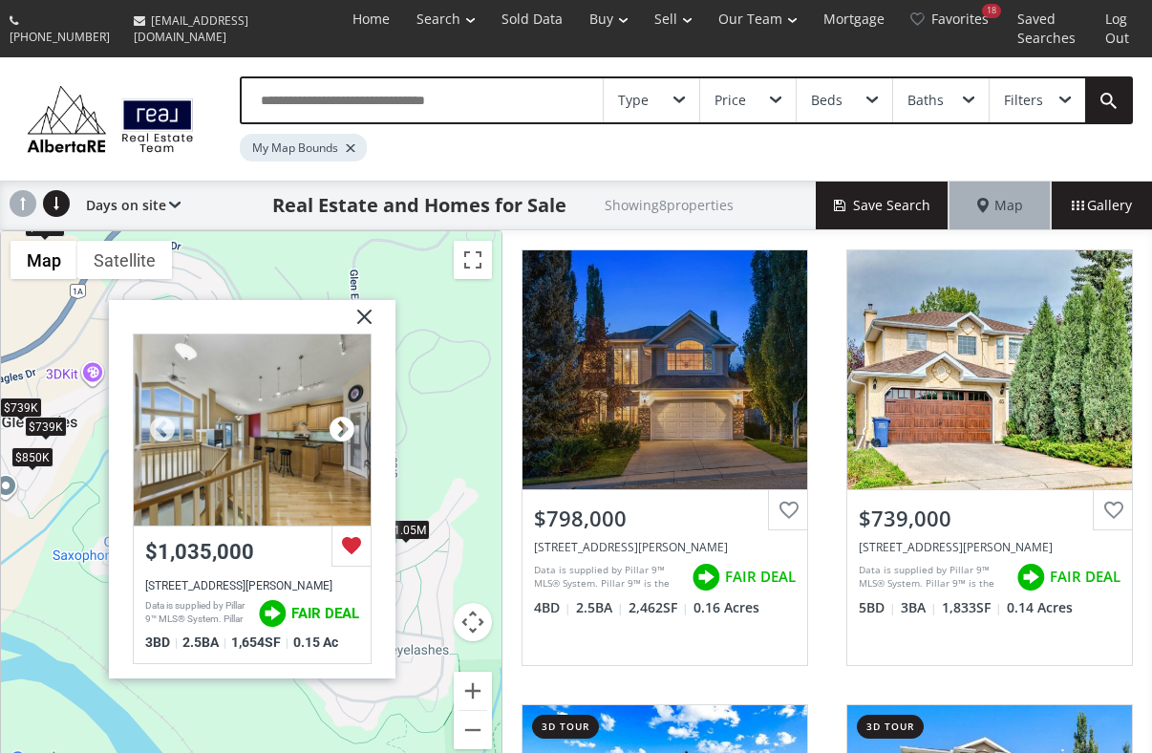
click at [342, 415] on div at bounding box center [342, 429] width 29 height 29
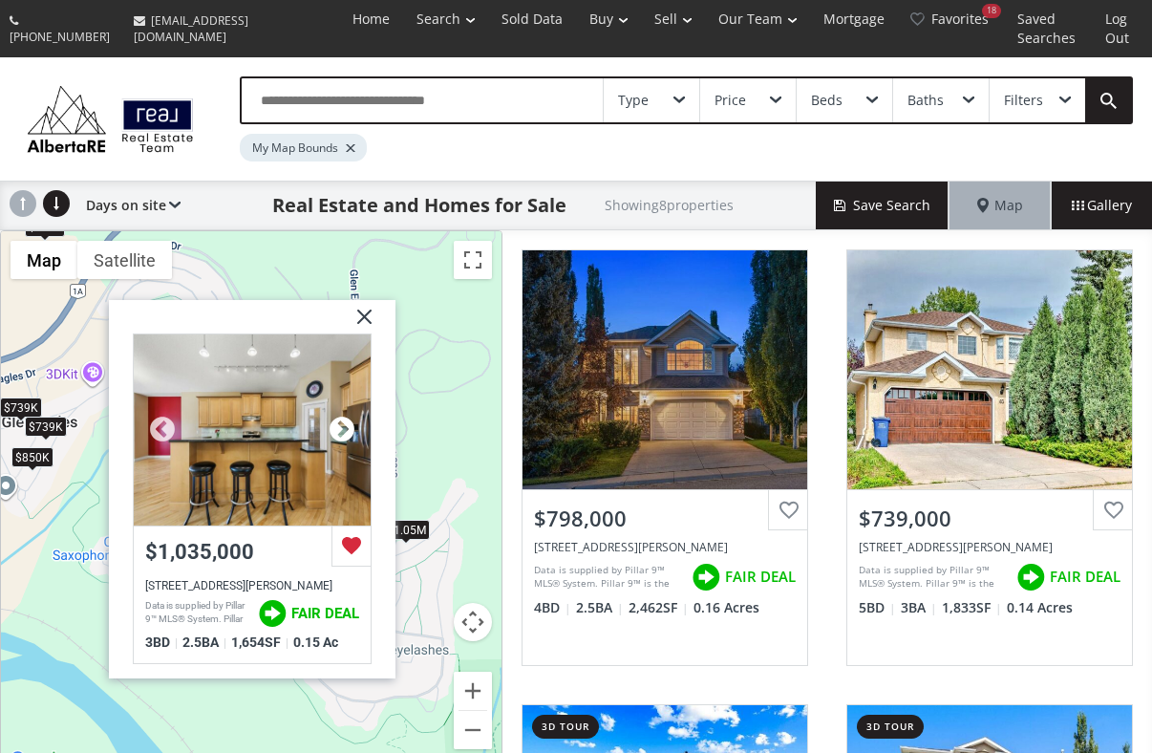
click at [342, 415] on div at bounding box center [342, 429] width 29 height 29
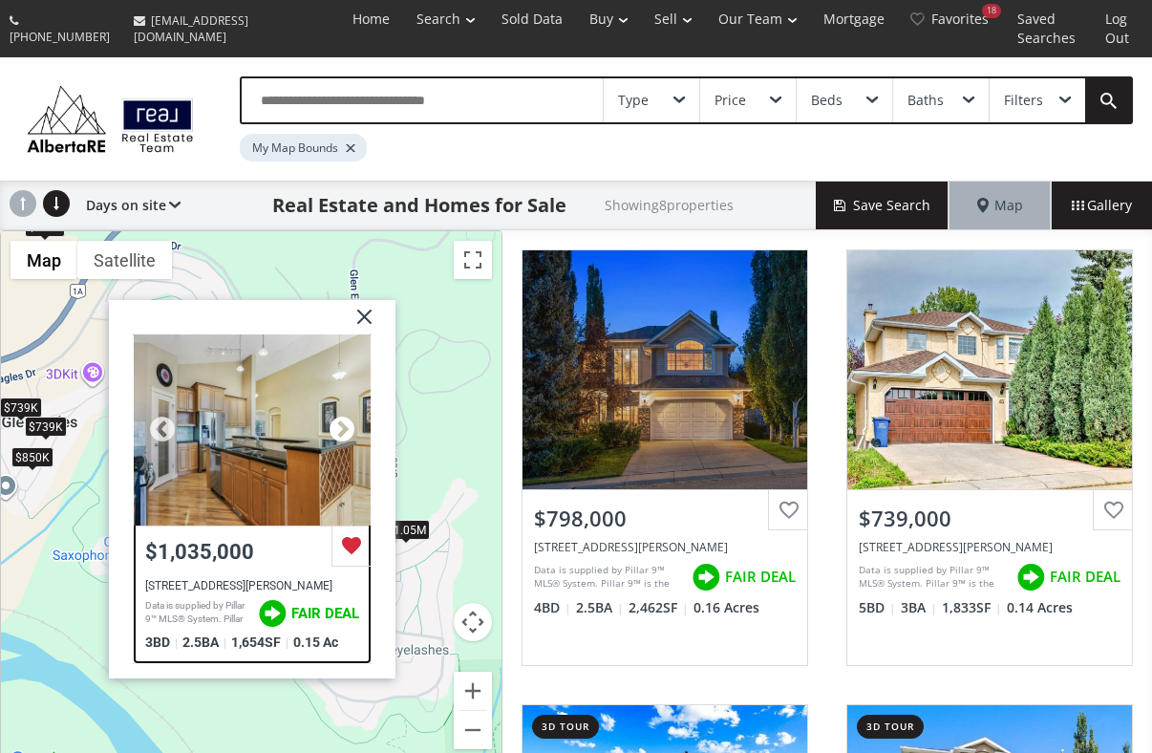
click at [342, 415] on div at bounding box center [342, 429] width 29 height 29
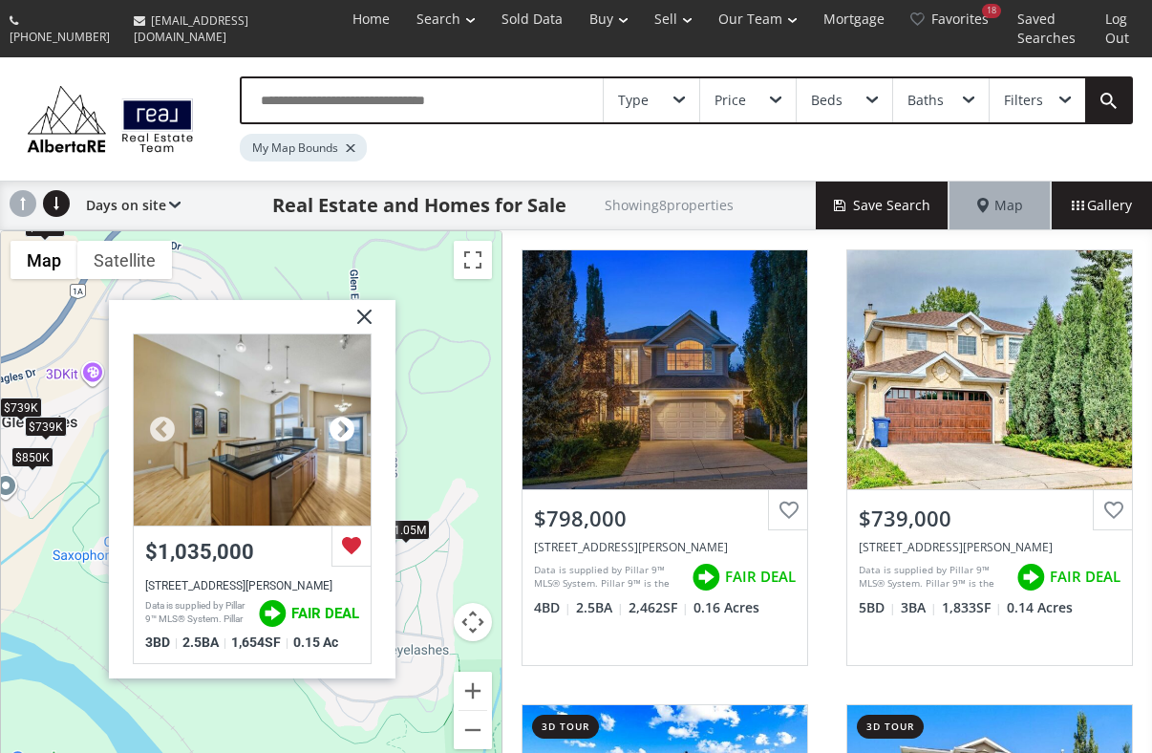
click at [342, 415] on div at bounding box center [342, 429] width 29 height 29
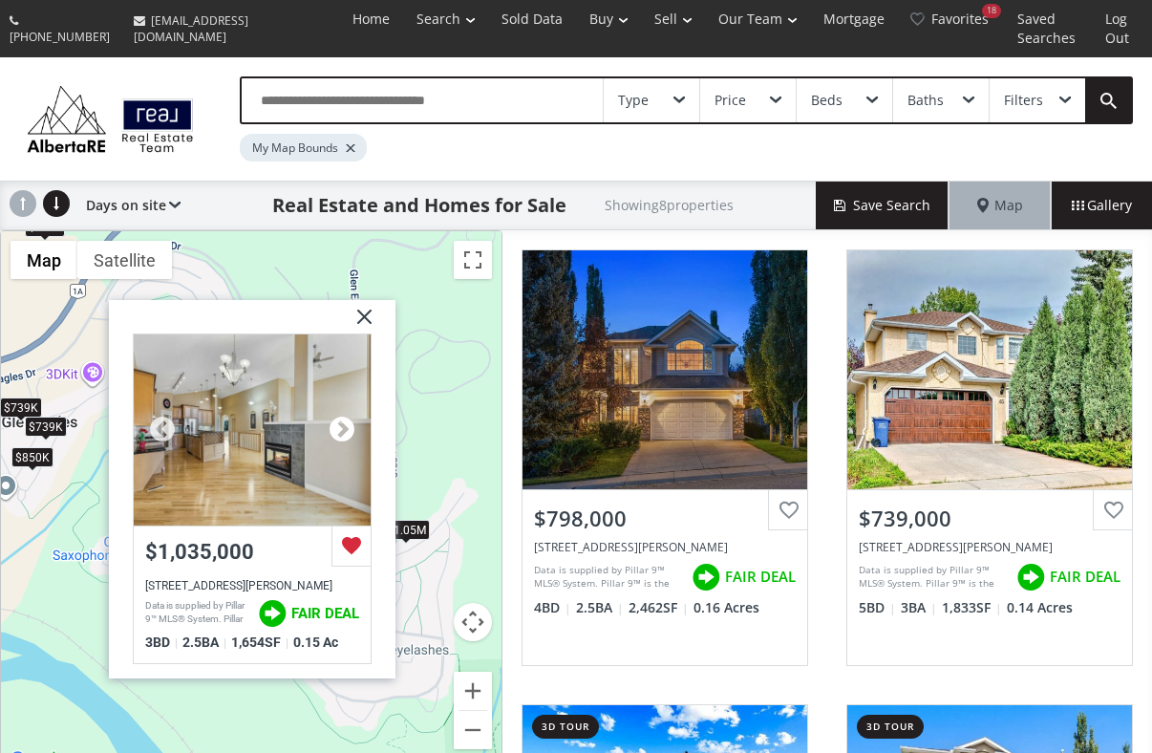
click at [342, 415] on div at bounding box center [342, 429] width 29 height 29
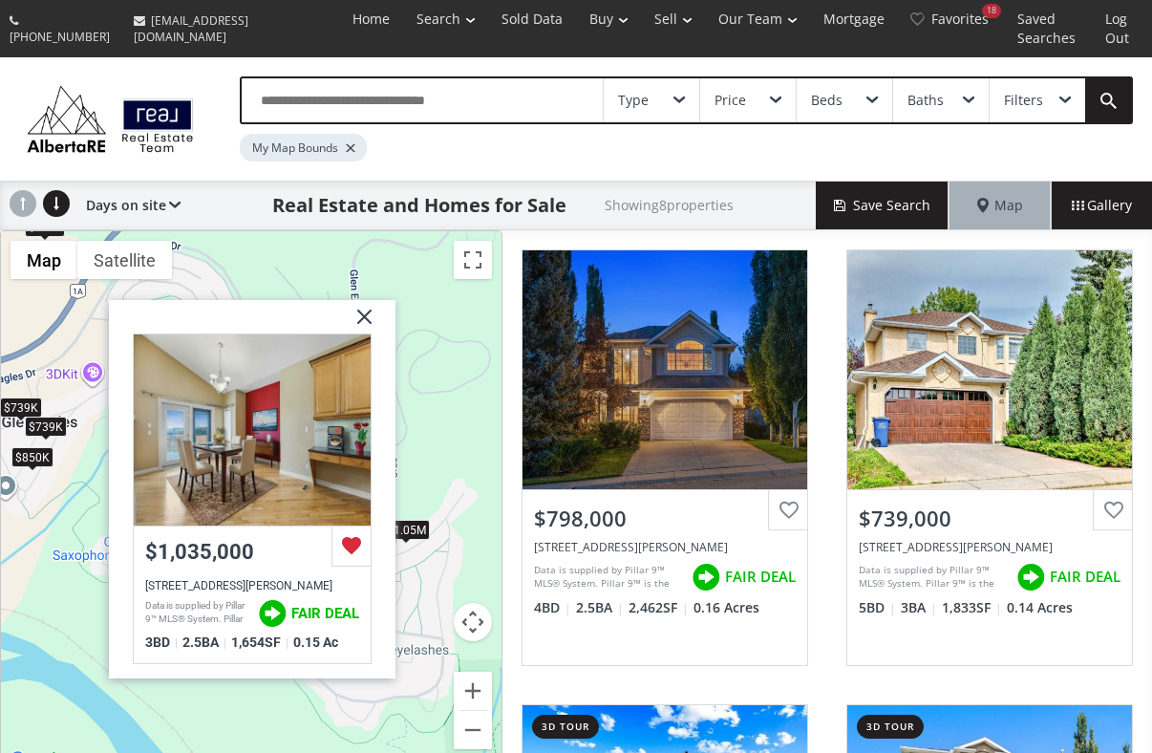
click at [370, 306] on img at bounding box center [357, 323] width 48 height 48
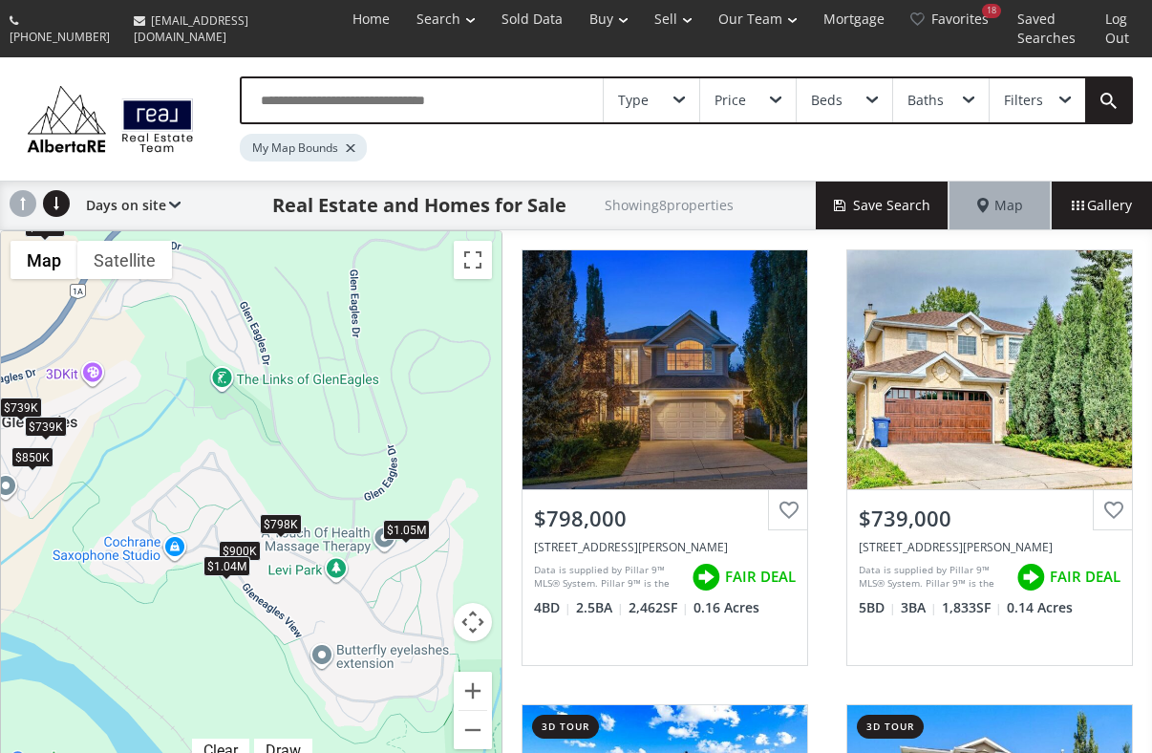
click at [226, 556] on div "$1.04M" at bounding box center [226, 566] width 47 height 20
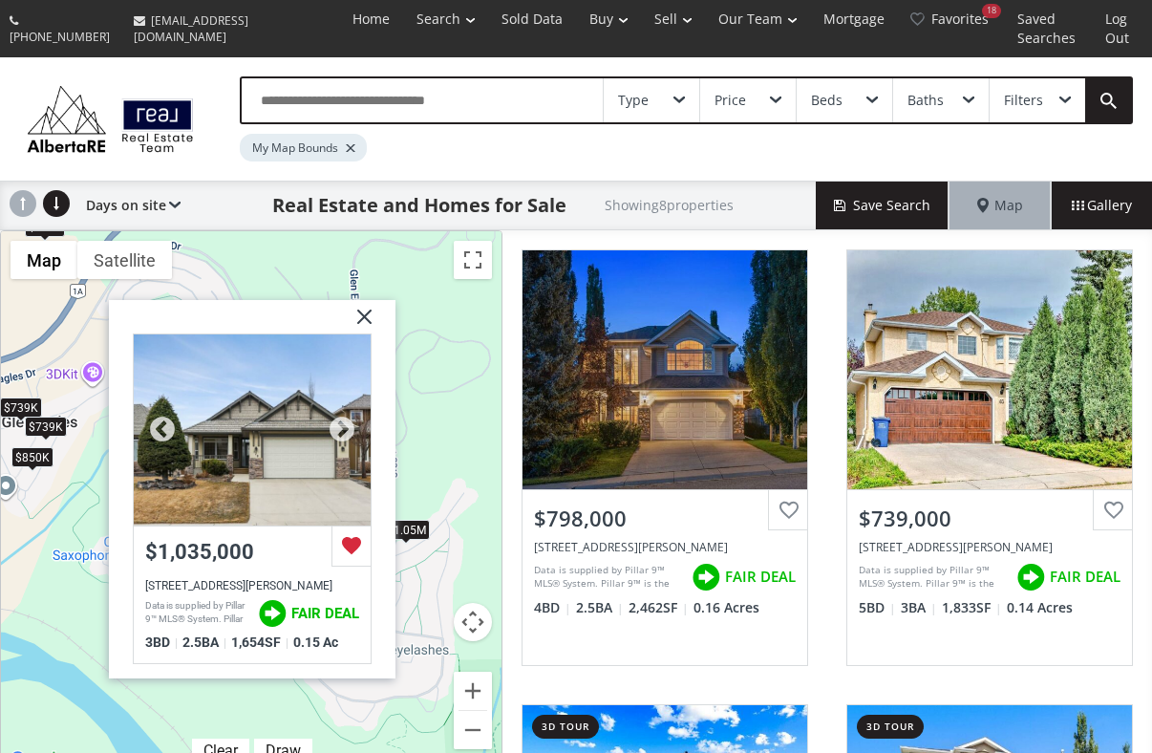
click at [276, 414] on div at bounding box center [252, 428] width 237 height 191
click at [365, 299] on img at bounding box center [357, 323] width 48 height 48
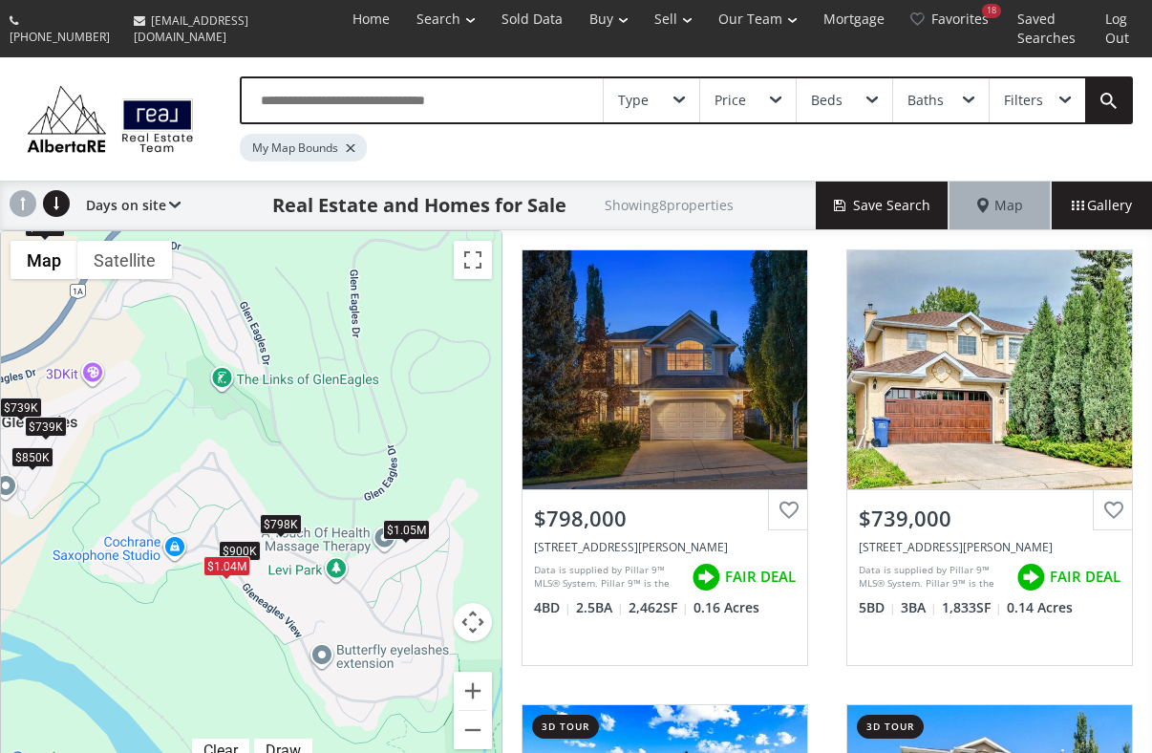
click at [43, 446] on div "$850K" at bounding box center [32, 456] width 42 height 20
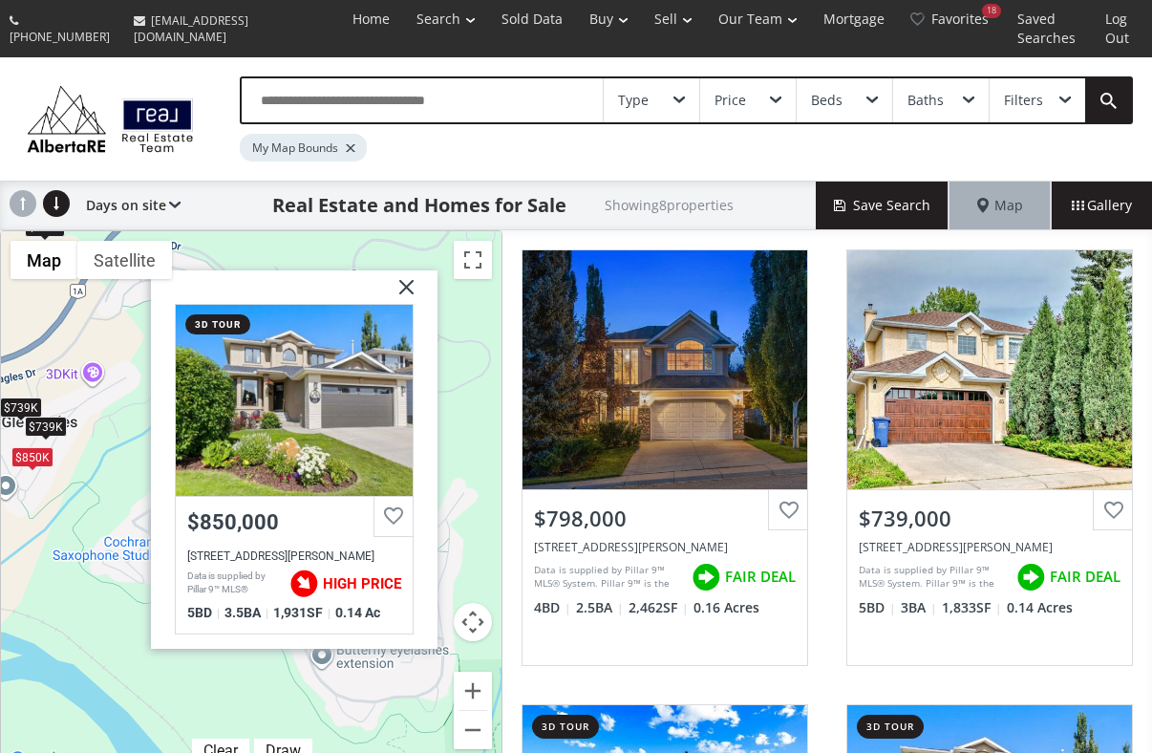
click at [53, 416] on div "$739K" at bounding box center [46, 426] width 42 height 20
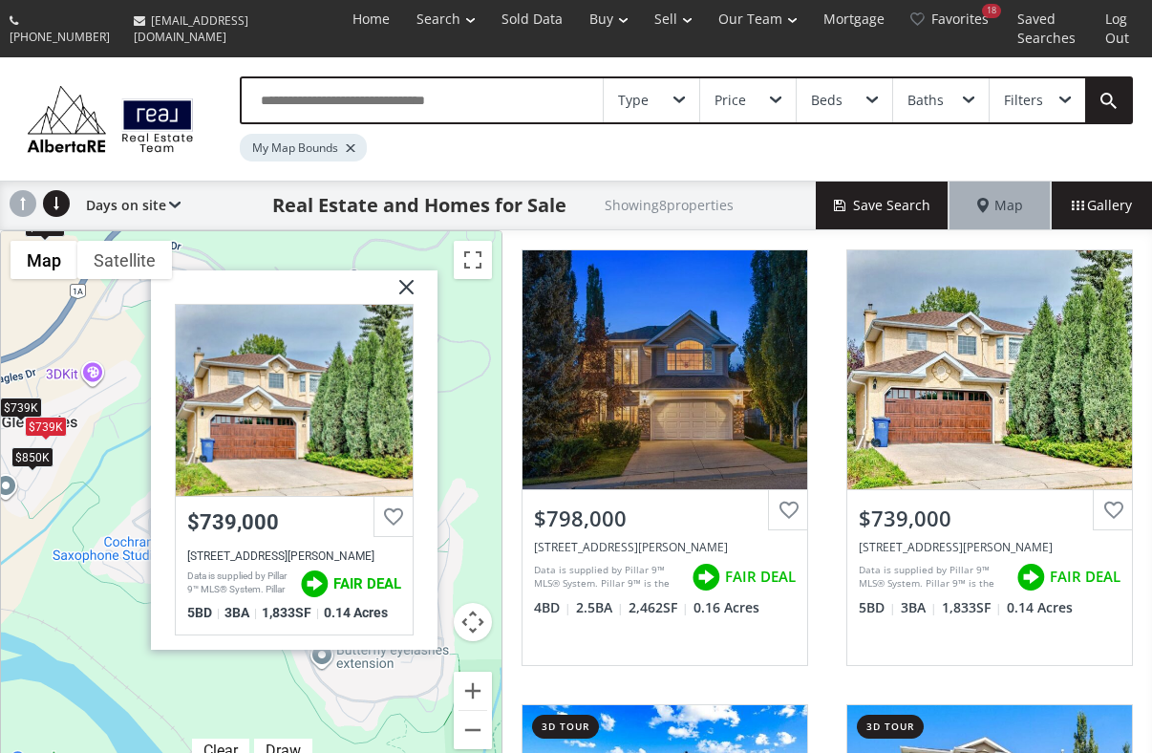
click at [23, 396] on div "$739K" at bounding box center [21, 406] width 42 height 20
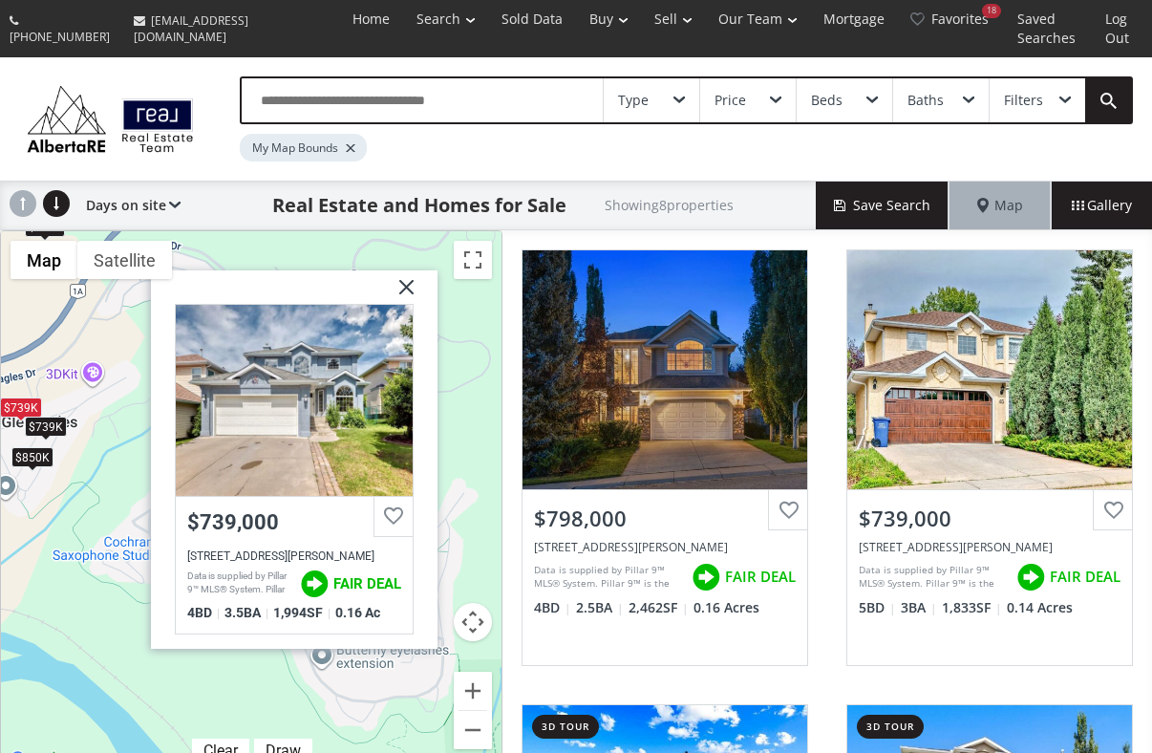
click at [89, 504] on div "$798K $739K $900K $850K $739K $5.5M $1.04M $1.05M Gleneagles Close Cochrane AB …" at bounding box center [251, 501] width 500 height 541
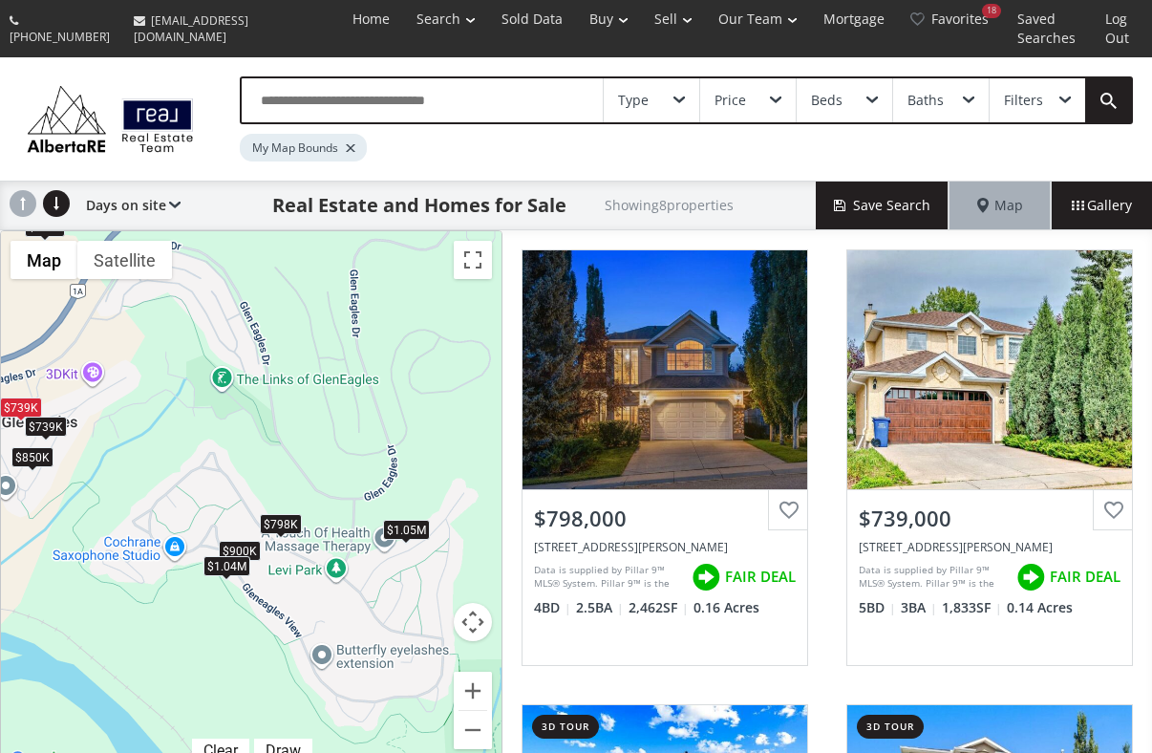
click at [415, 519] on div "$1.05M" at bounding box center [406, 529] width 47 height 20
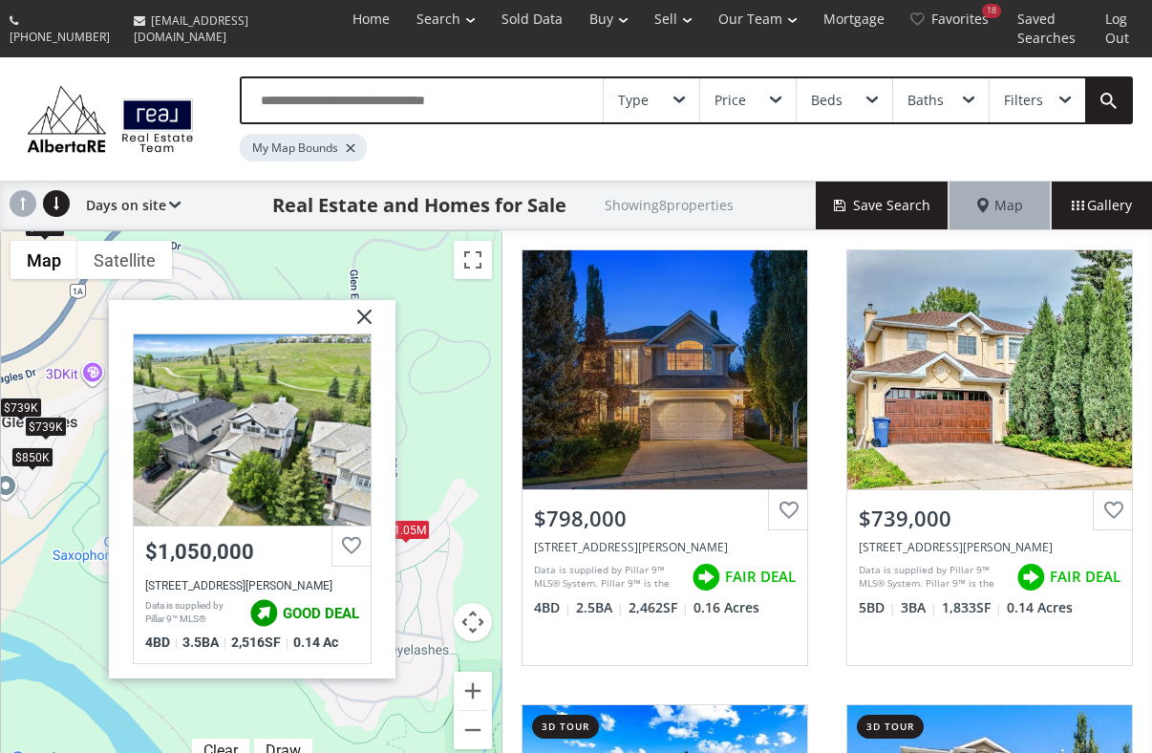
click at [444, 571] on div "$798K $739K $900K $850K $739K $5.5M $1.04M $1.05M Gleneagles Terrace [PERSON_NA…" at bounding box center [251, 501] width 500 height 541
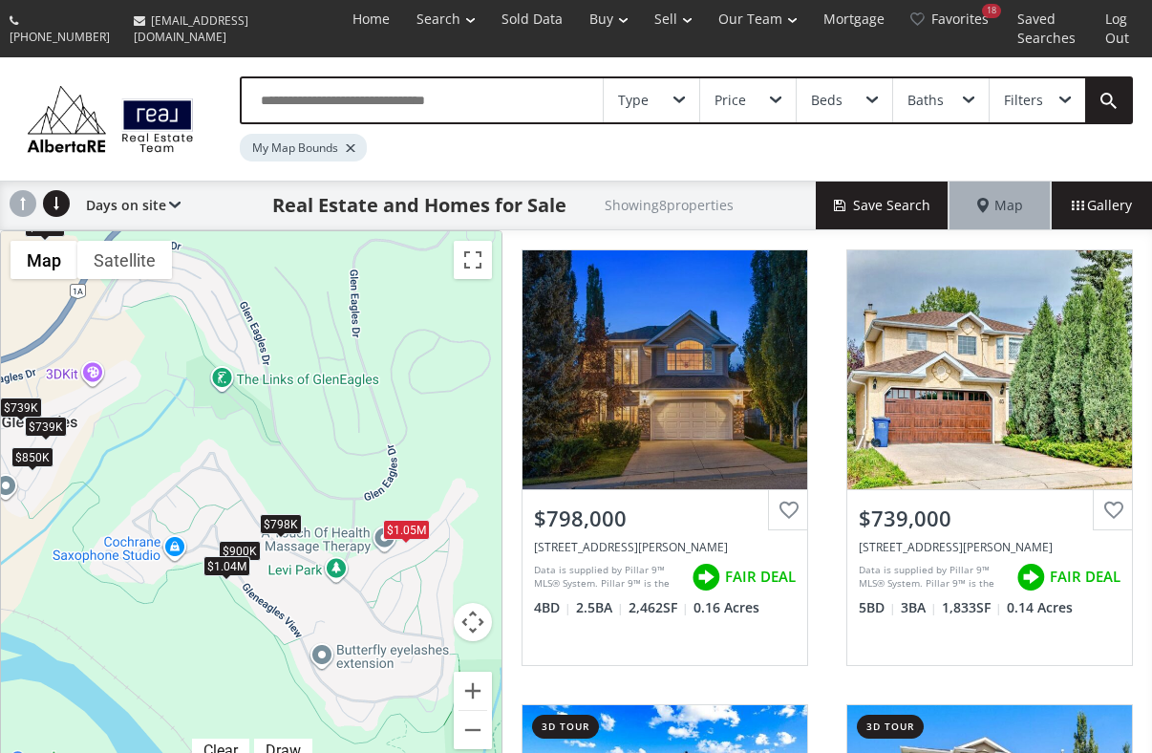
click at [277, 514] on div "$798K" at bounding box center [281, 524] width 42 height 20
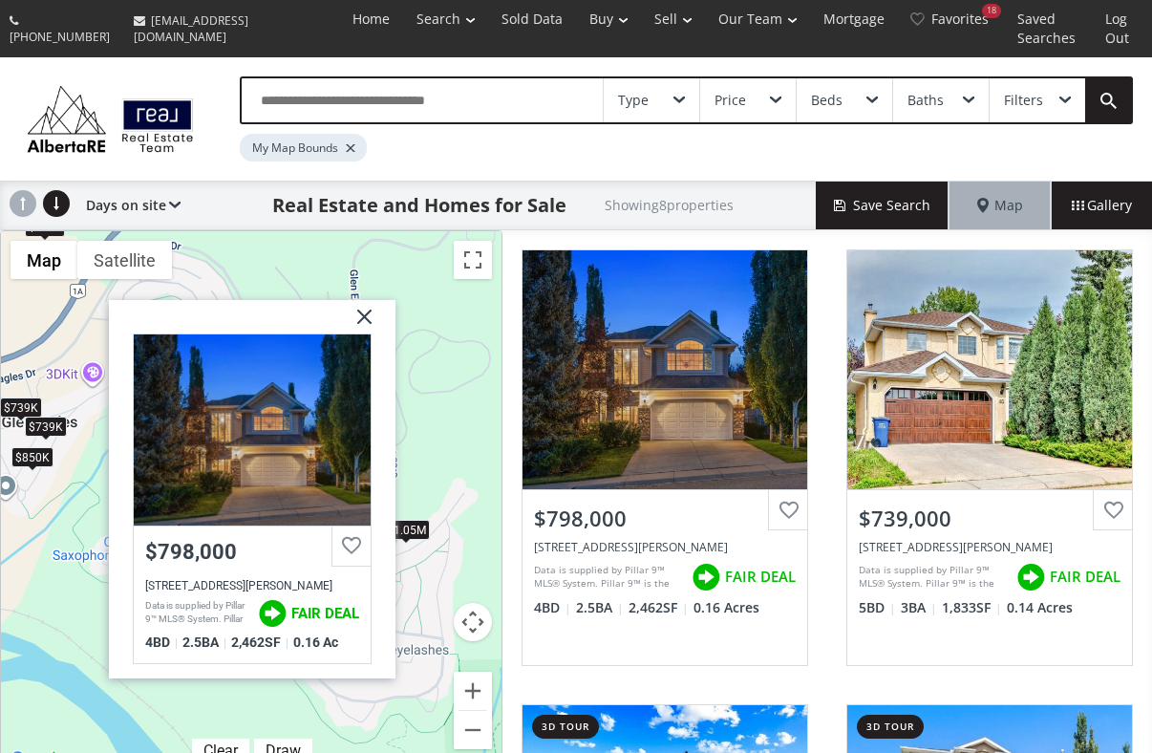
click at [447, 565] on div "$798K $739K $900K $850K $739K $5.5M $1.04M $1.05M Gleneagles View [PERSON_NAME]…" at bounding box center [251, 501] width 500 height 541
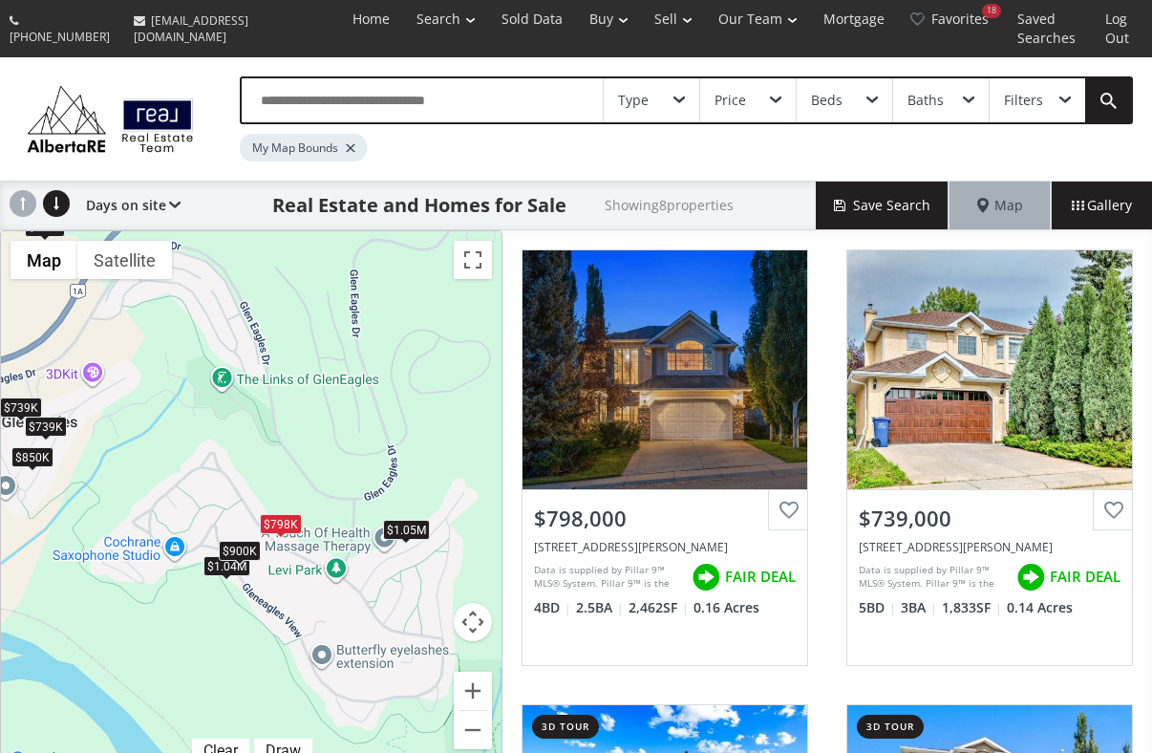
click at [245, 541] on div "$900K" at bounding box center [240, 551] width 42 height 20
